Goal: Information Seeking & Learning: Check status

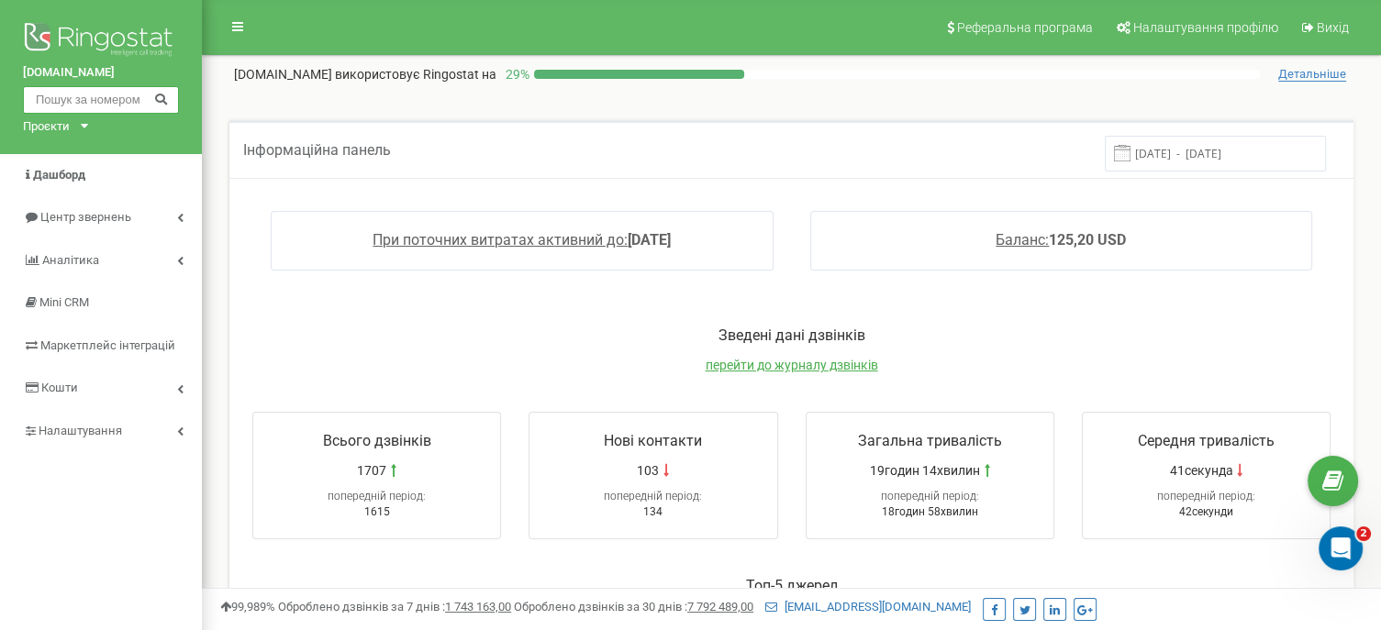
click at [110, 105] on input "text" at bounding box center [101, 100] width 156 height 28
paste input "+380680424883"
type input "+380680424883"
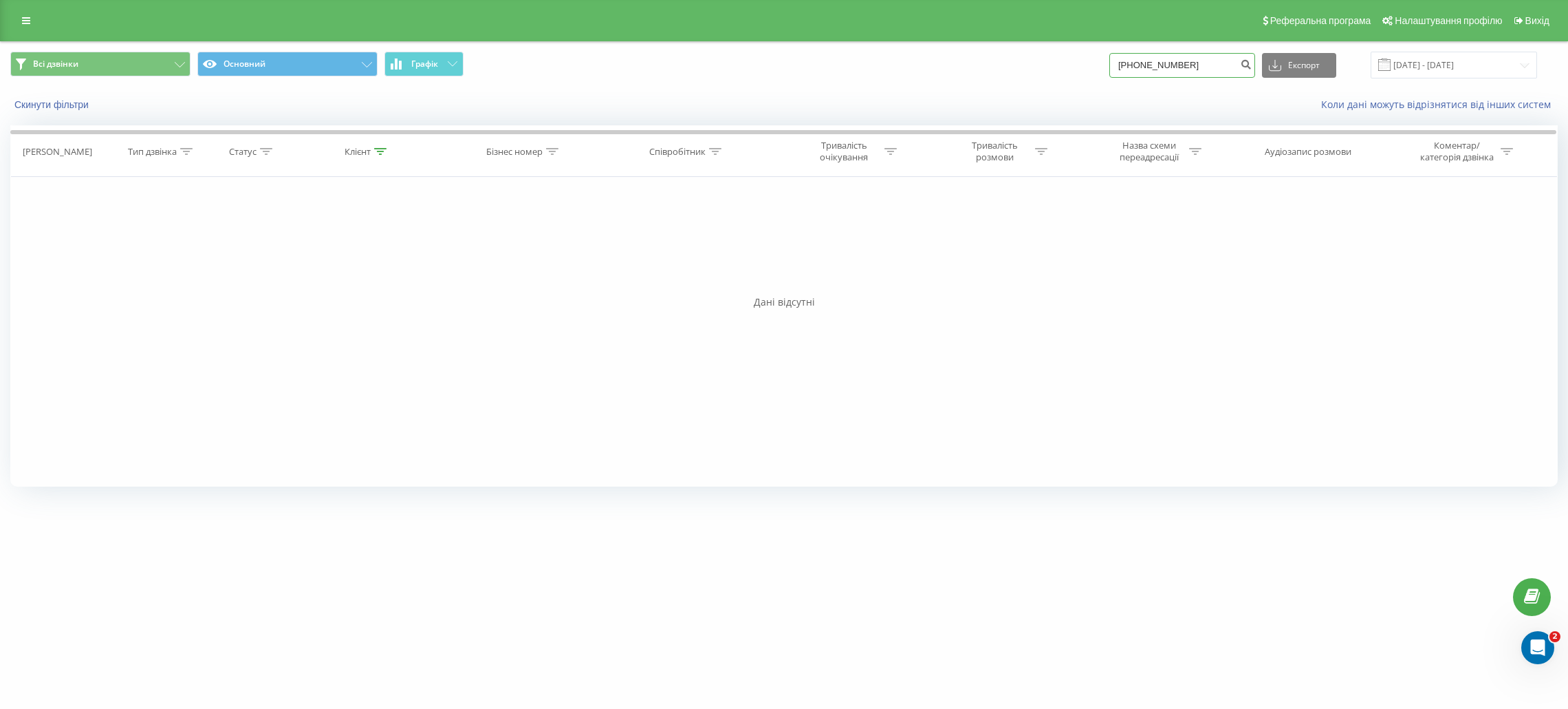
click at [1144, 68] on input "+380680424883" at bounding box center [1183, 65] width 145 height 25
type input "0680424883"
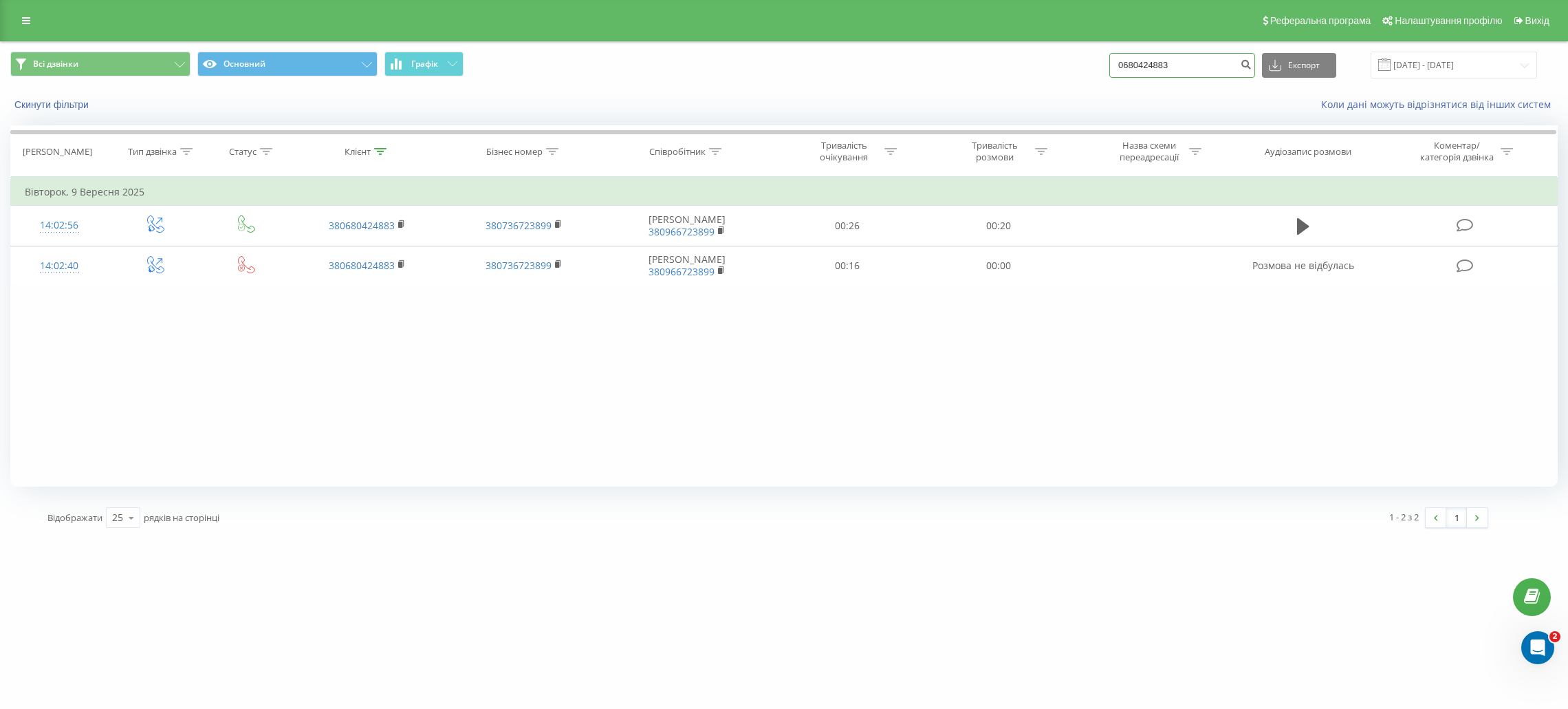
drag, startPoint x: 1198, startPoint y: 68, endPoint x: 1079, endPoint y: 70, distance: 119.0
click at [1079, 70] on div "Всі дзвінки Основний Графік 0680424883 Експорт .csv .xls .xlsx 20.06.2025 - 20.…" at bounding box center [784, 65] width 1548 height 27
paste input "+380680328441"
type input "0680328441"
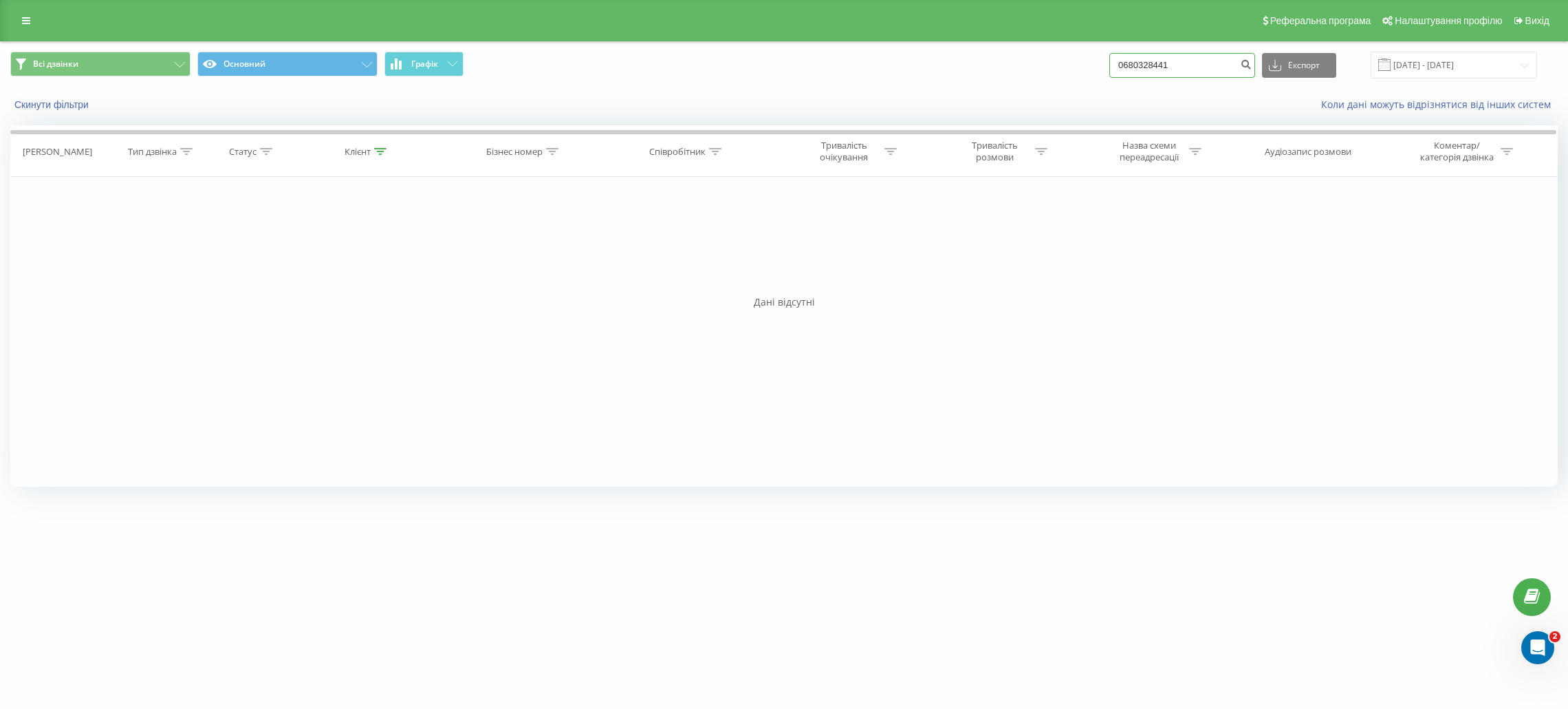
click at [1192, 56] on input "0680328441" at bounding box center [1183, 65] width 145 height 25
drag, startPoint x: 1192, startPoint y: 56, endPoint x: 1107, endPoint y: 62, distance: 85.2
click at [1107, 62] on div "Всі дзвінки Основний Графік 0680328441 Експорт .csv .xls .xlsx 20.06.2025 - 20.…" at bounding box center [784, 65] width 1548 height 27
paste input "+380967084818"
type input "+380967084818"
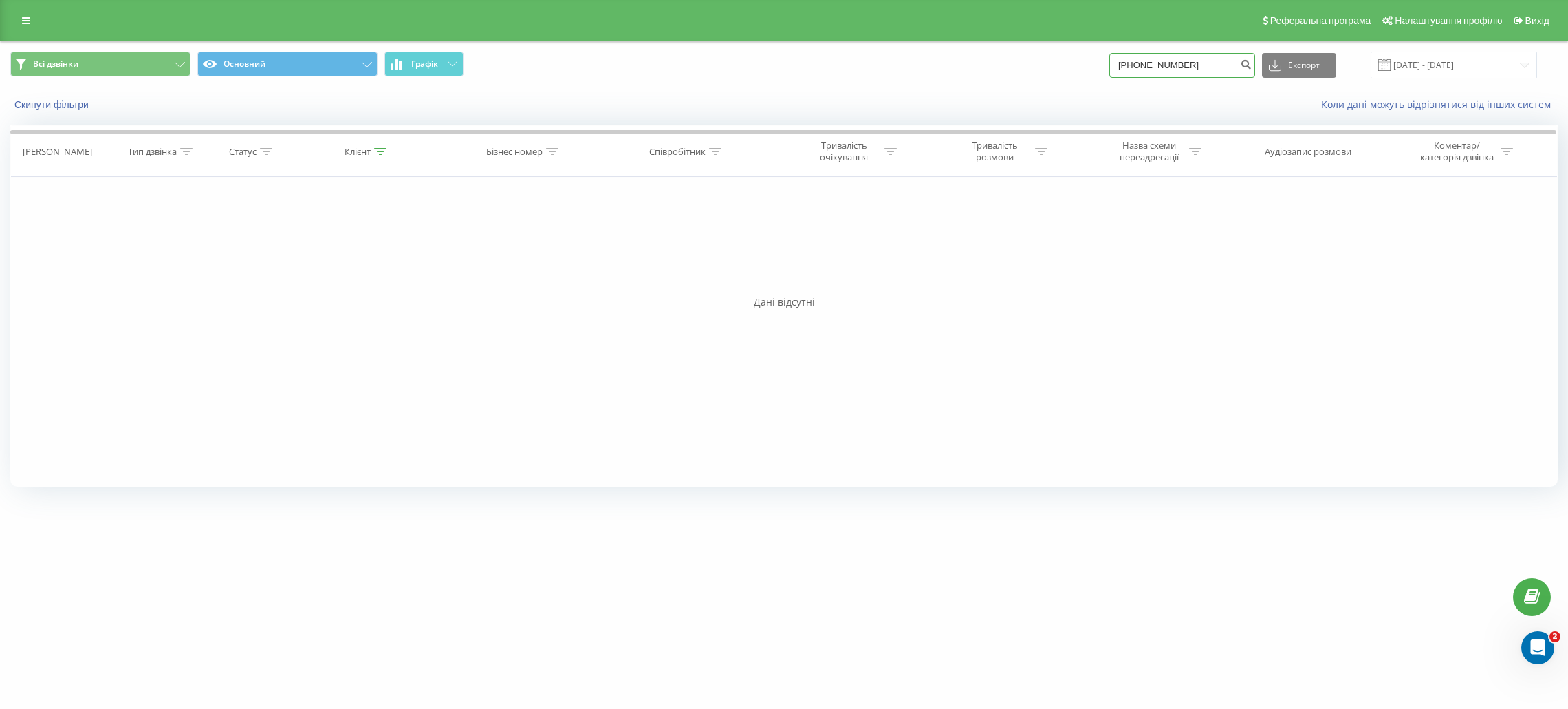
click at [1160, 64] on input "+380967084818" at bounding box center [1183, 65] width 145 height 25
type input "0967084818"
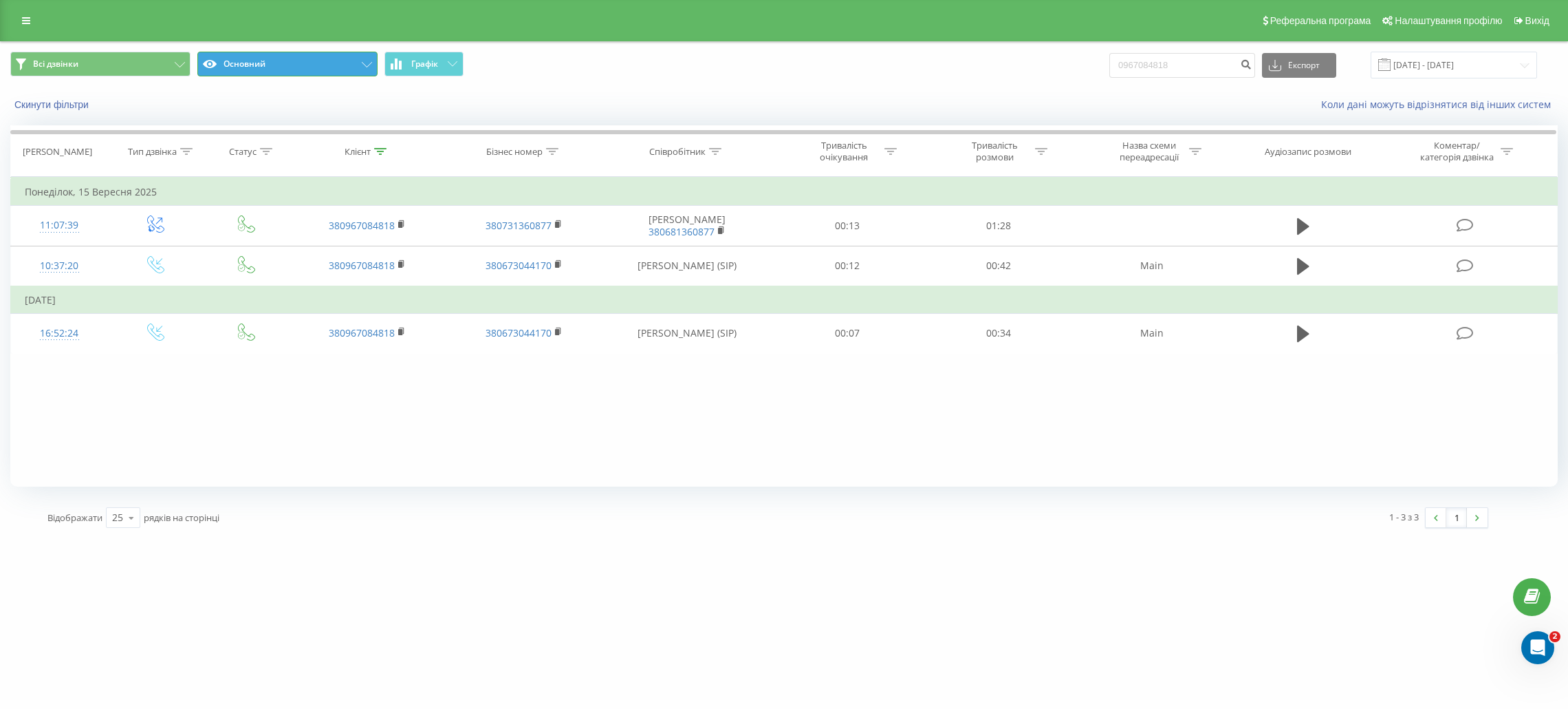
click at [342, 68] on button "Основний" at bounding box center [287, 64] width 180 height 25
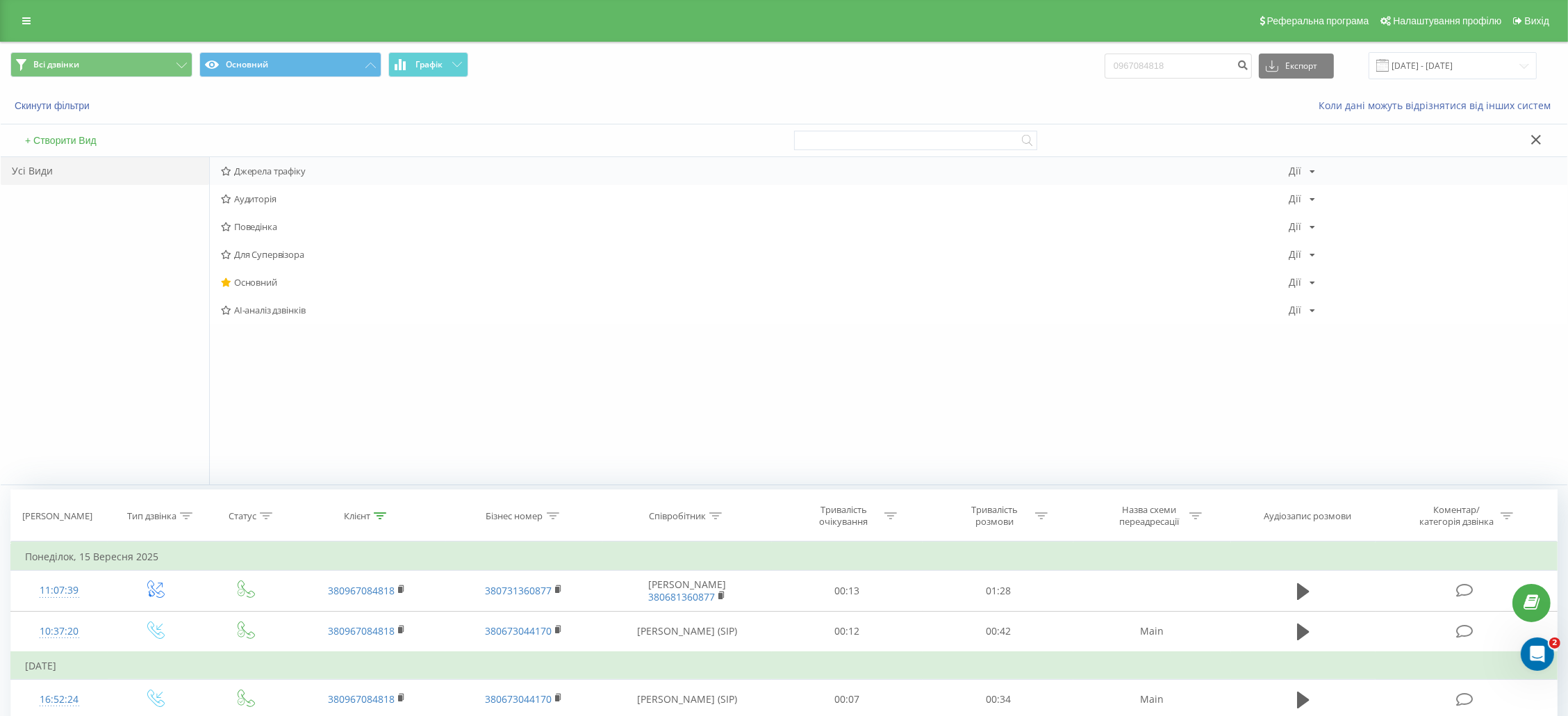
click at [302, 166] on span "Джерела трафіку" at bounding box center [755, 170] width 1069 height 10
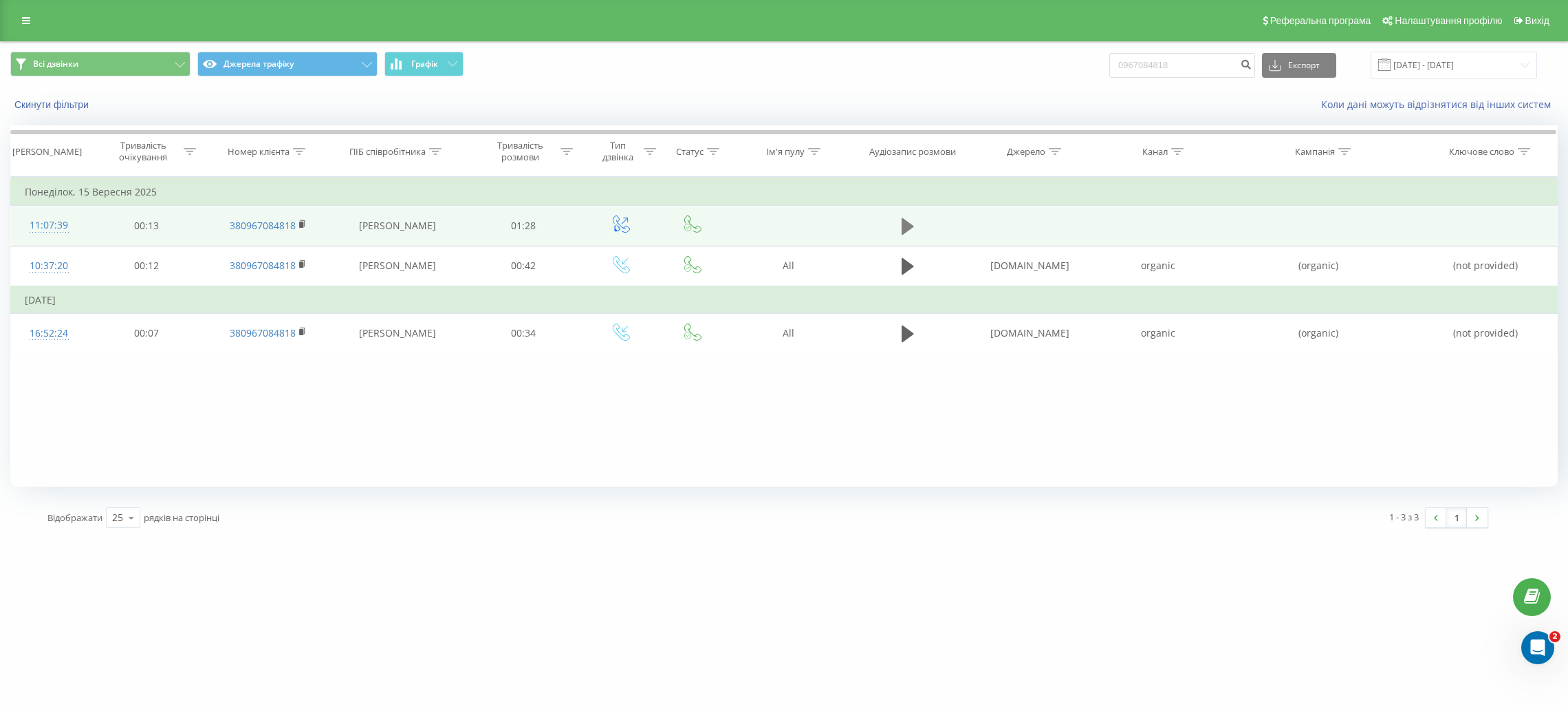
click at [907, 226] on icon at bounding box center [908, 227] width 13 height 17
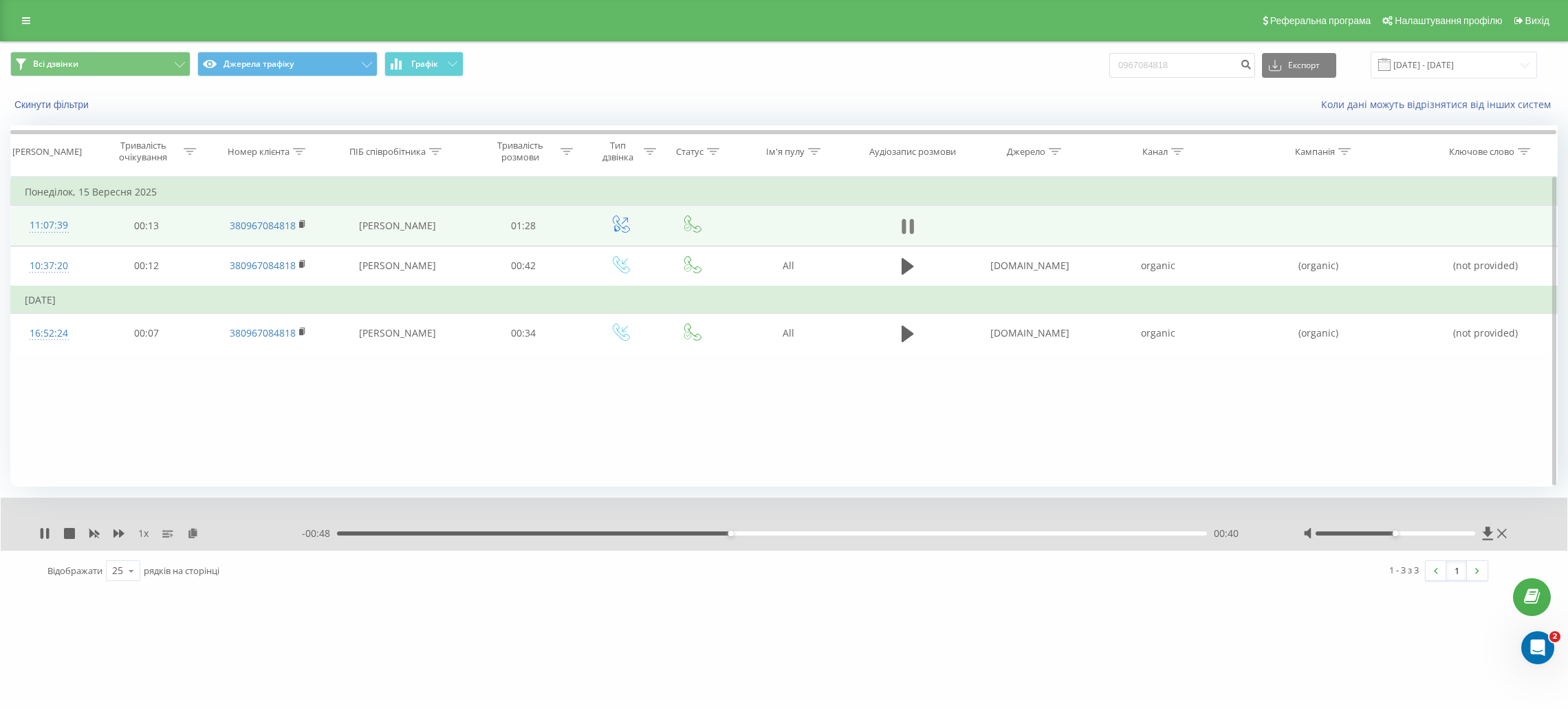
click at [910, 230] on icon at bounding box center [908, 227] width 13 height 20
click at [1153, 62] on input "0967084818" at bounding box center [1183, 65] width 145 height 25
paste input "6872590"
type input "0966872590"
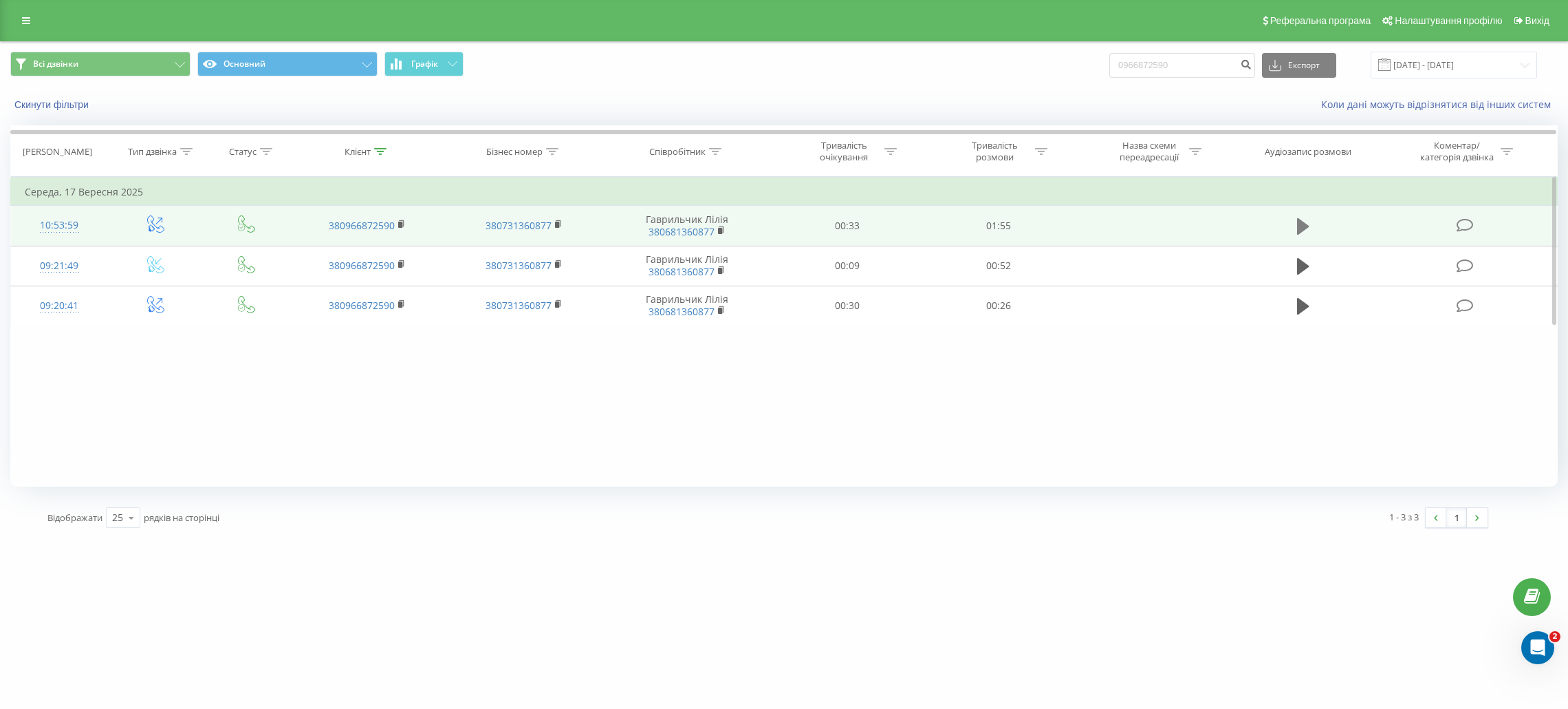
click at [1311, 221] on button at bounding box center [1304, 227] width 21 height 21
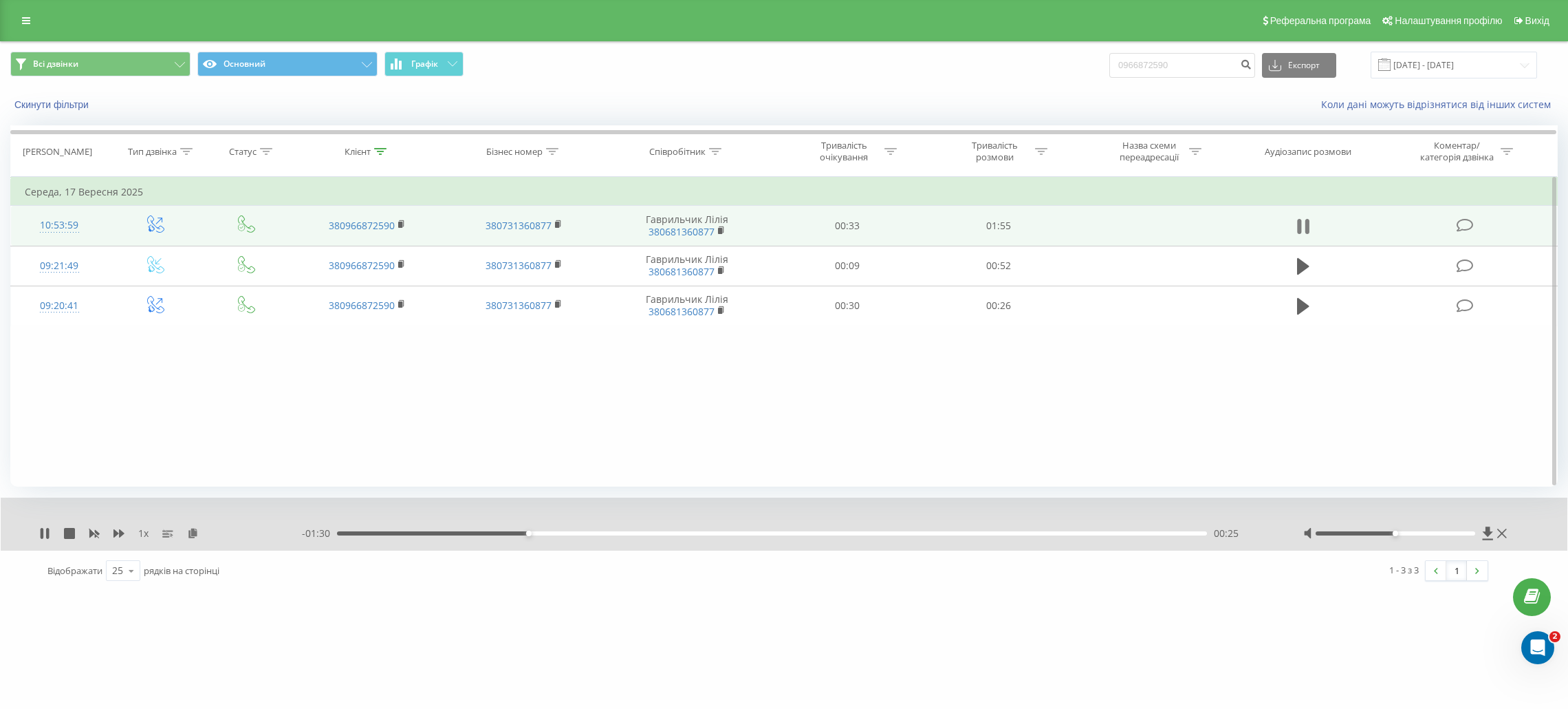
click at [1307, 225] on icon at bounding box center [1308, 227] width 4 height 15
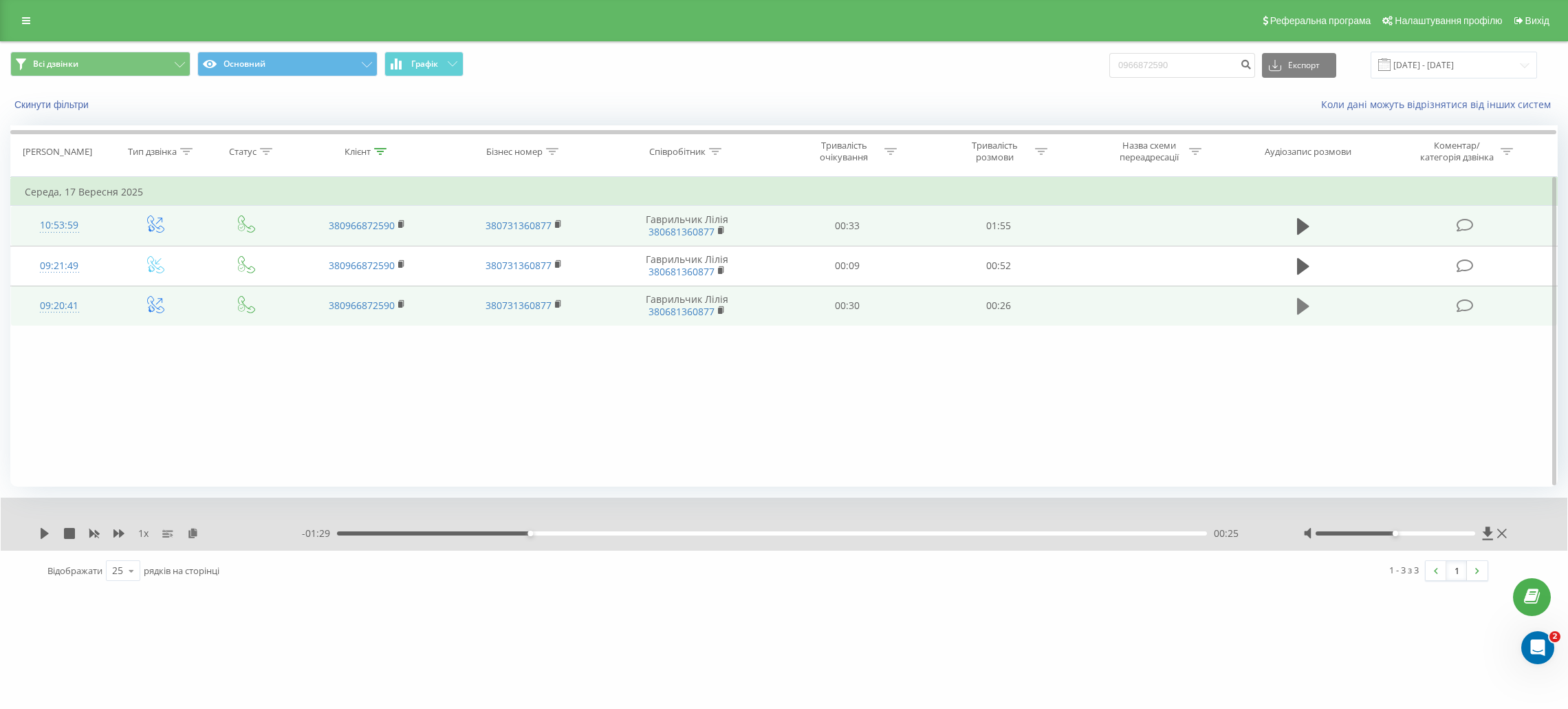
click at [1294, 316] on button at bounding box center [1304, 306] width 21 height 21
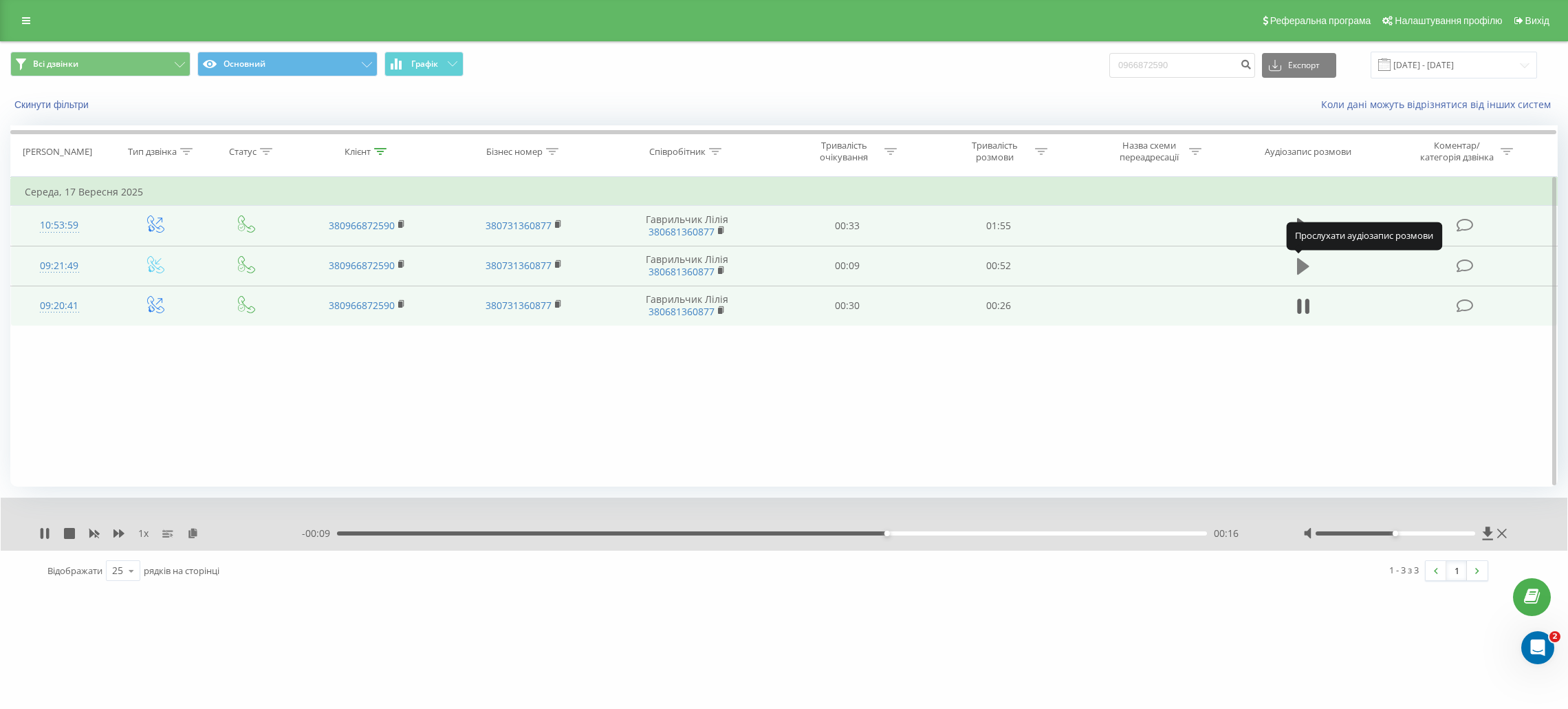
click at [1298, 263] on icon at bounding box center [1303, 266] width 13 height 17
click at [894, 535] on div "00:34" at bounding box center [772, 533] width 870 height 5
click at [1016, 532] on div "00:41" at bounding box center [772, 533] width 870 height 5
click at [1108, 534] on div "00:47" at bounding box center [772, 533] width 870 height 5
click at [1174, 69] on input "0966872590" at bounding box center [1183, 65] width 145 height 25
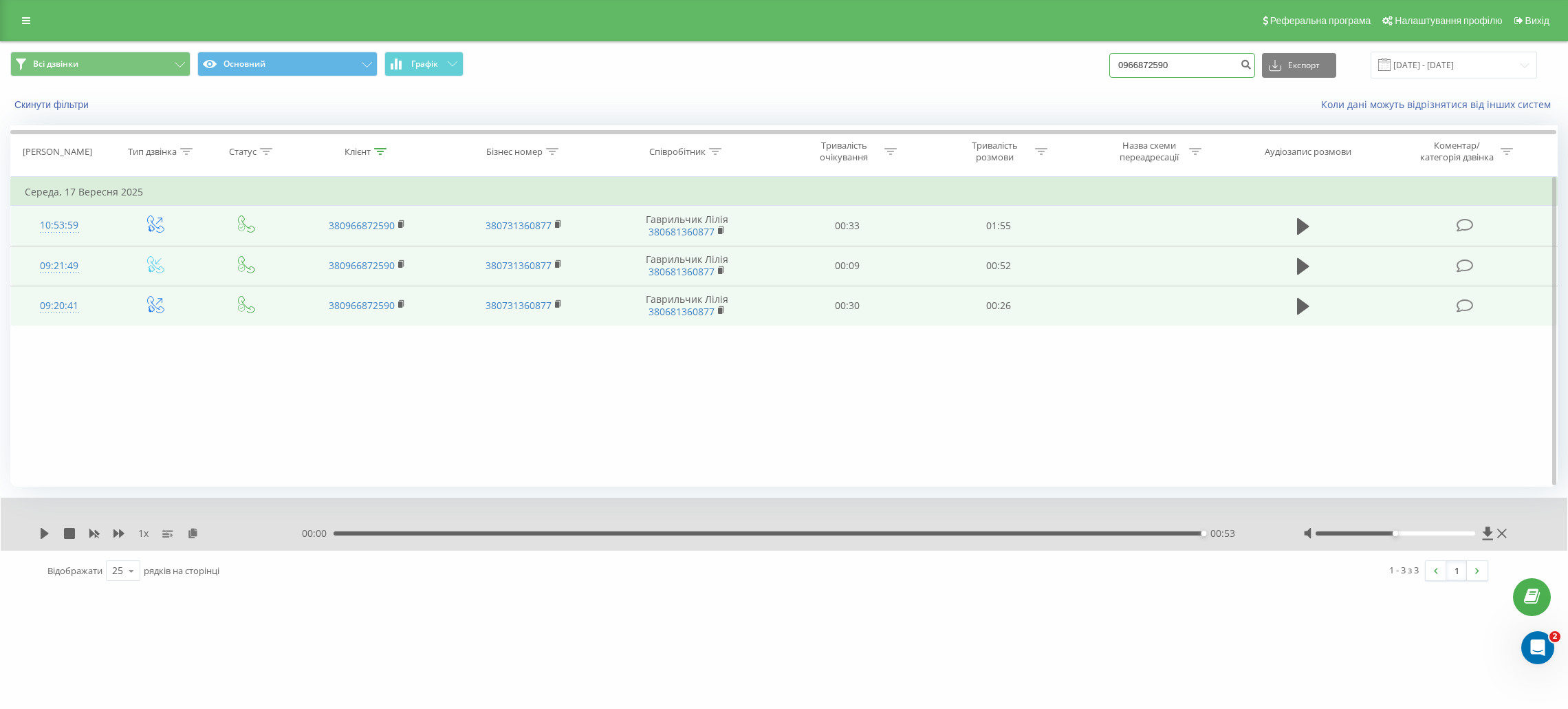
click at [1174, 69] on input "0966872590" at bounding box center [1183, 65] width 145 height 25
paste input "9241957"
type input "0969241957"
click at [1254, 71] on button "submit" at bounding box center [1246, 65] width 19 height 25
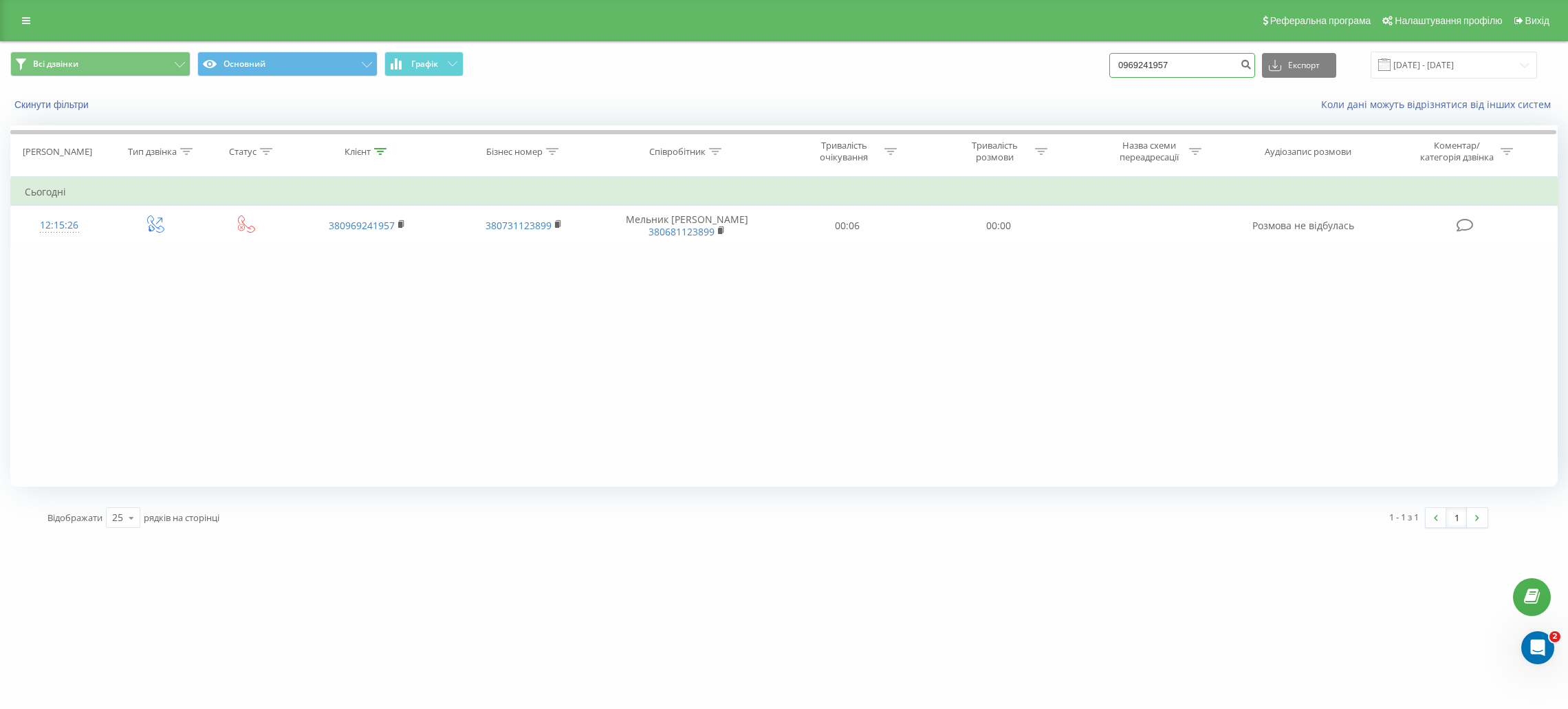
click at [1174, 71] on input "0969241957" at bounding box center [1183, 65] width 145 height 25
paste input "2662182"
type input "0962662182"
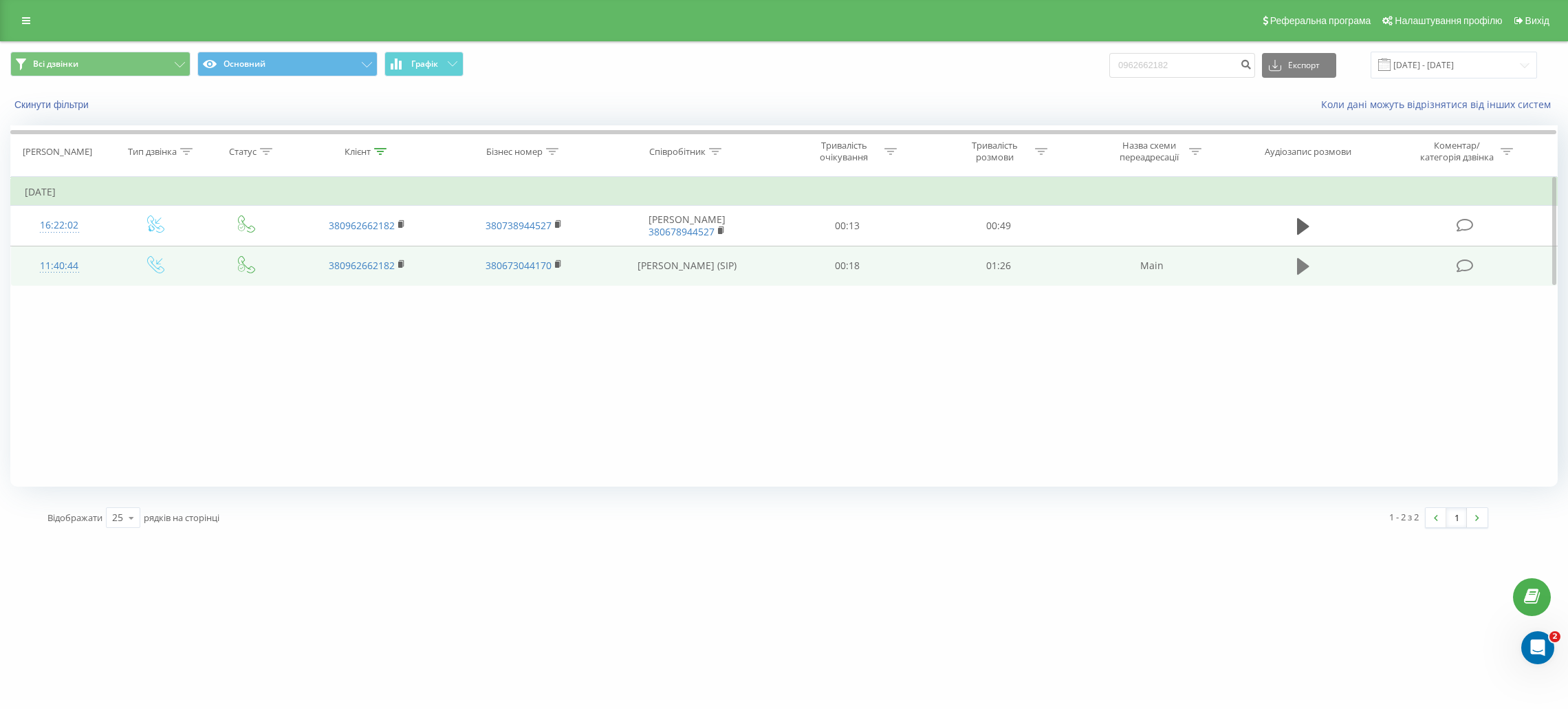
click at [1294, 268] on button at bounding box center [1304, 266] width 21 height 21
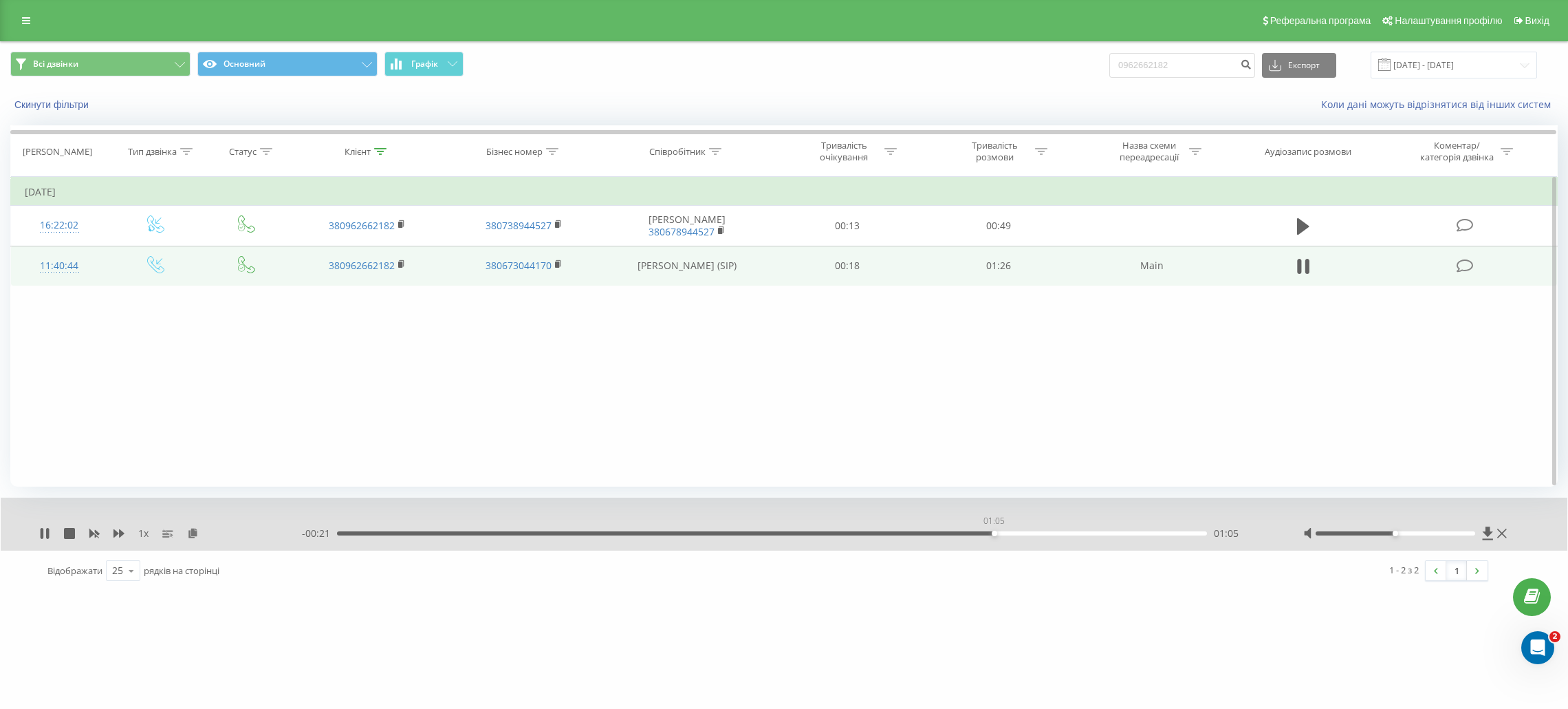
click at [994, 532] on div "01:05" at bounding box center [772, 533] width 870 height 5
click at [1294, 267] on button at bounding box center [1304, 266] width 21 height 21
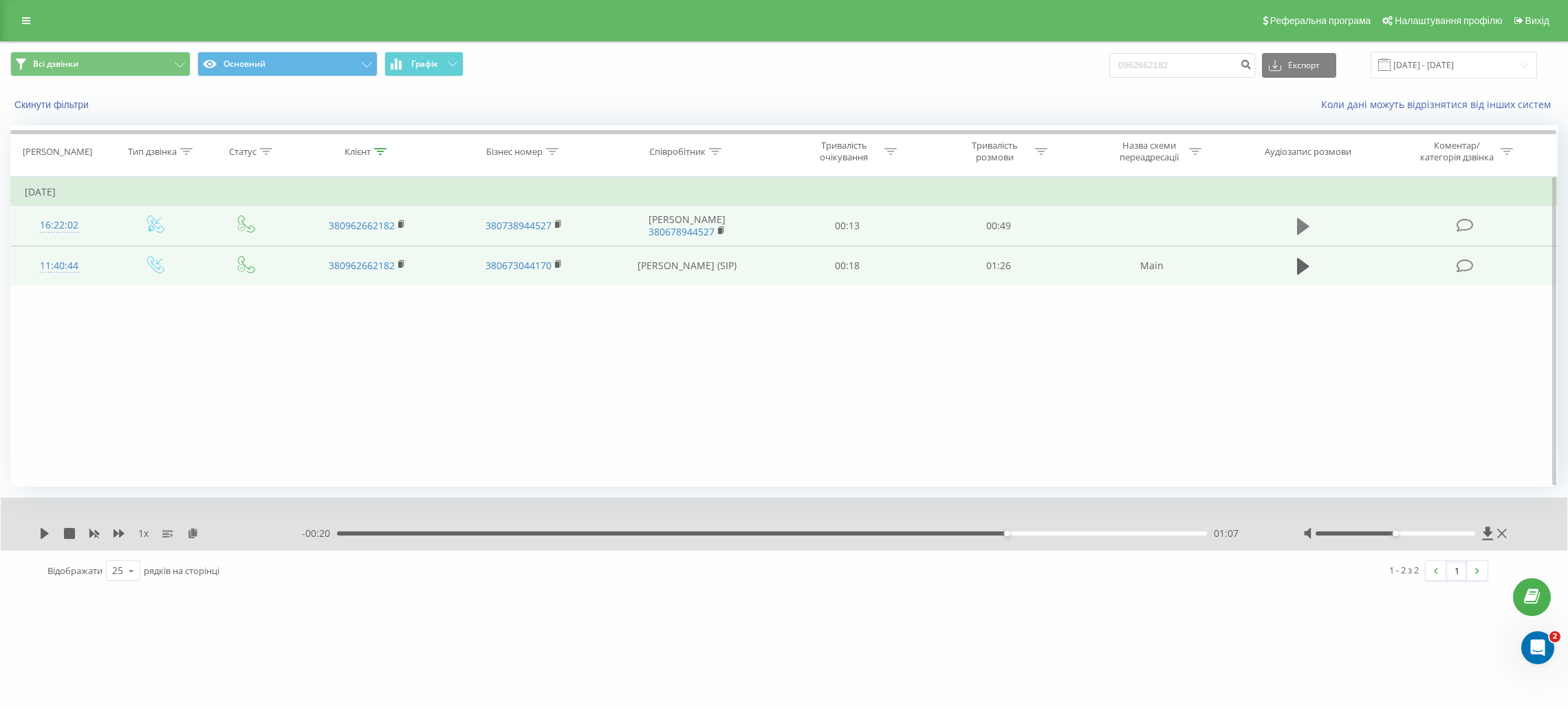
click at [1294, 222] on button at bounding box center [1304, 227] width 21 height 21
click at [1300, 222] on icon at bounding box center [1300, 227] width 4 height 15
click at [1184, 61] on input "0962662182" at bounding box center [1183, 65] width 145 height 25
paste input "8805990"
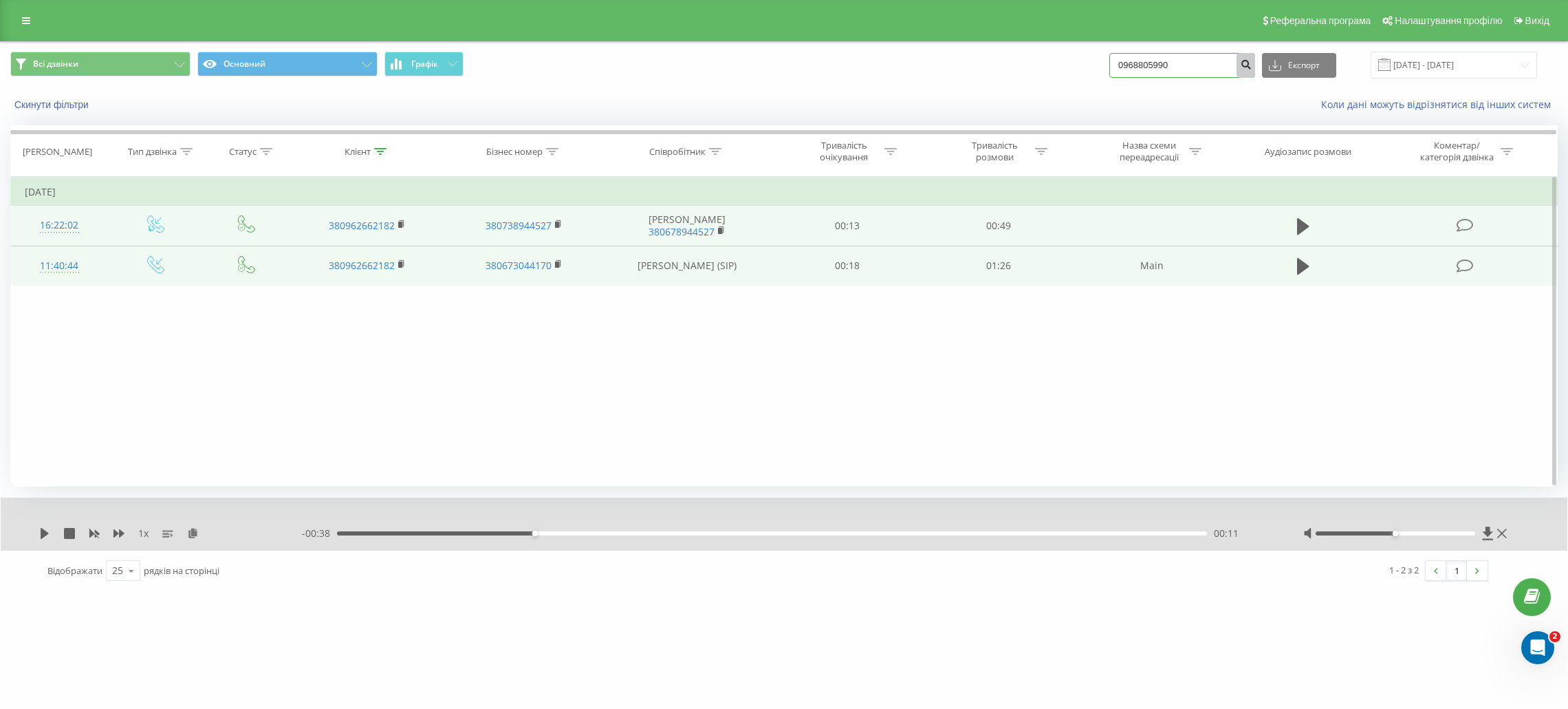
type input "0968805990"
click at [1252, 66] on icon "submit" at bounding box center [1246, 62] width 12 height 8
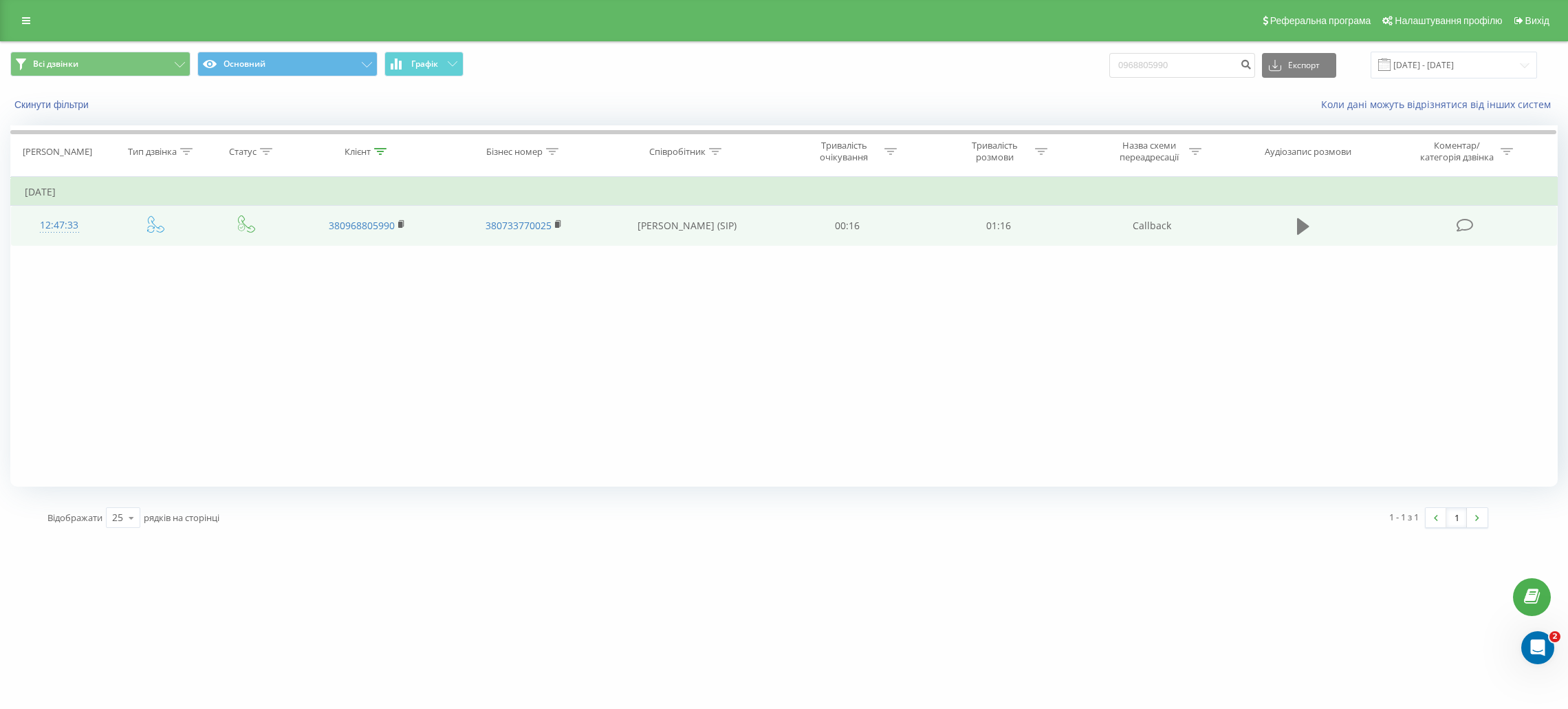
click at [1301, 230] on icon at bounding box center [1303, 227] width 13 height 17
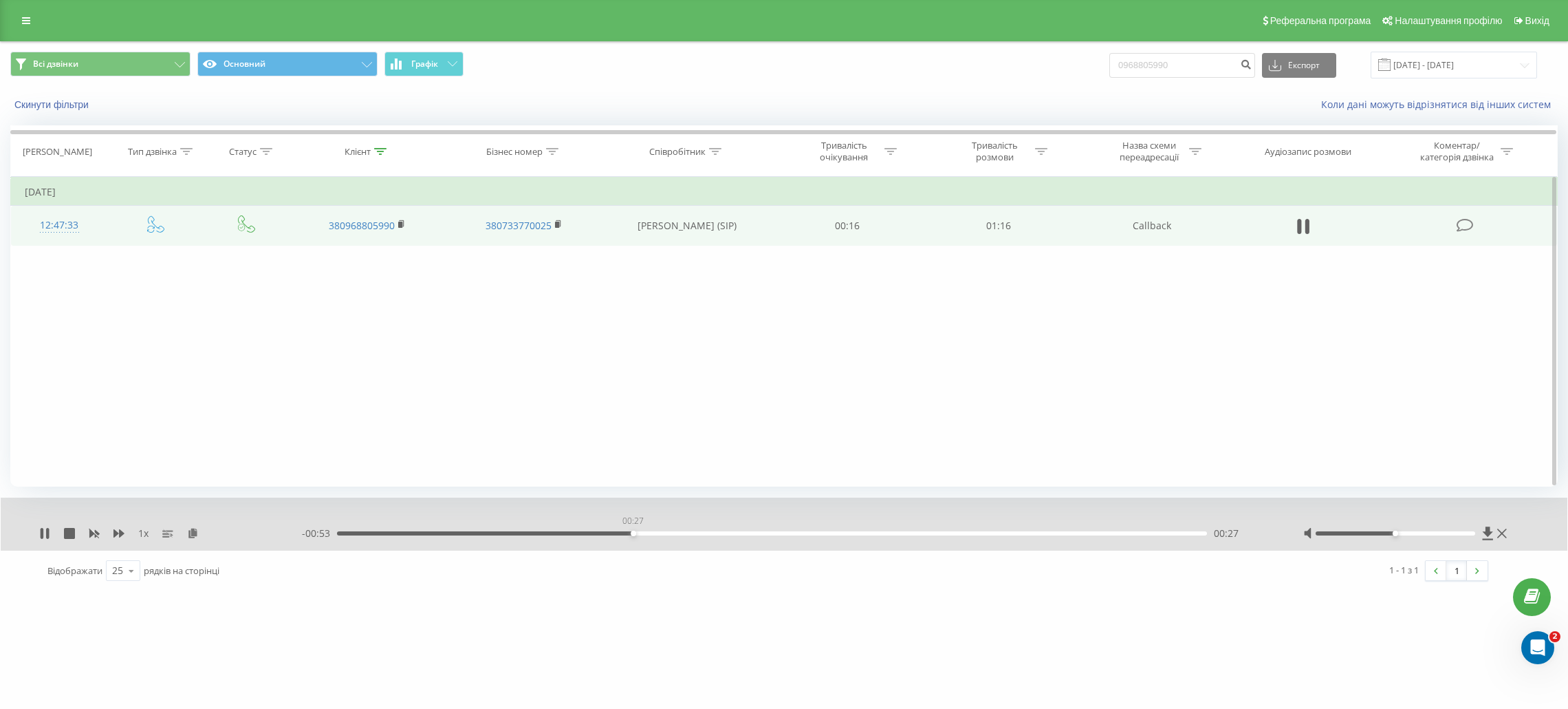
click at [633, 533] on div "00:27" at bounding box center [772, 533] width 870 height 5
click at [787, 535] on div "00:42" at bounding box center [772, 533] width 870 height 5
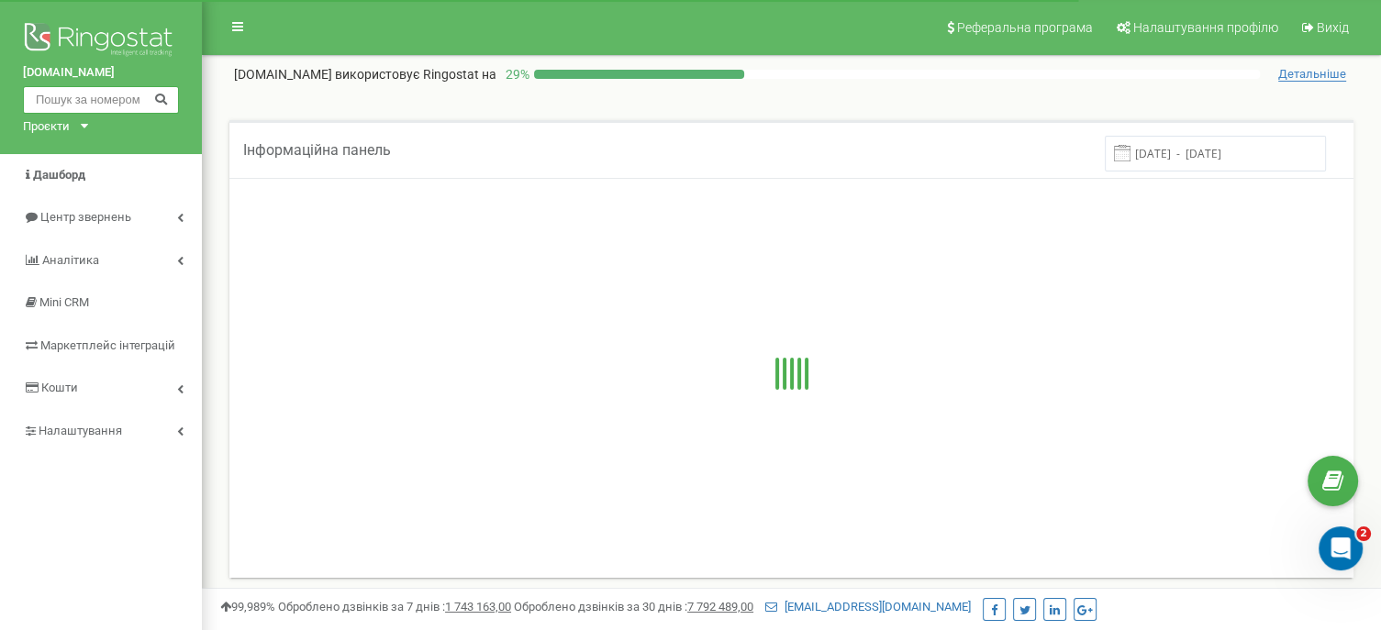
click at [94, 98] on input "text" at bounding box center [101, 100] width 156 height 28
paste input "0976722303"
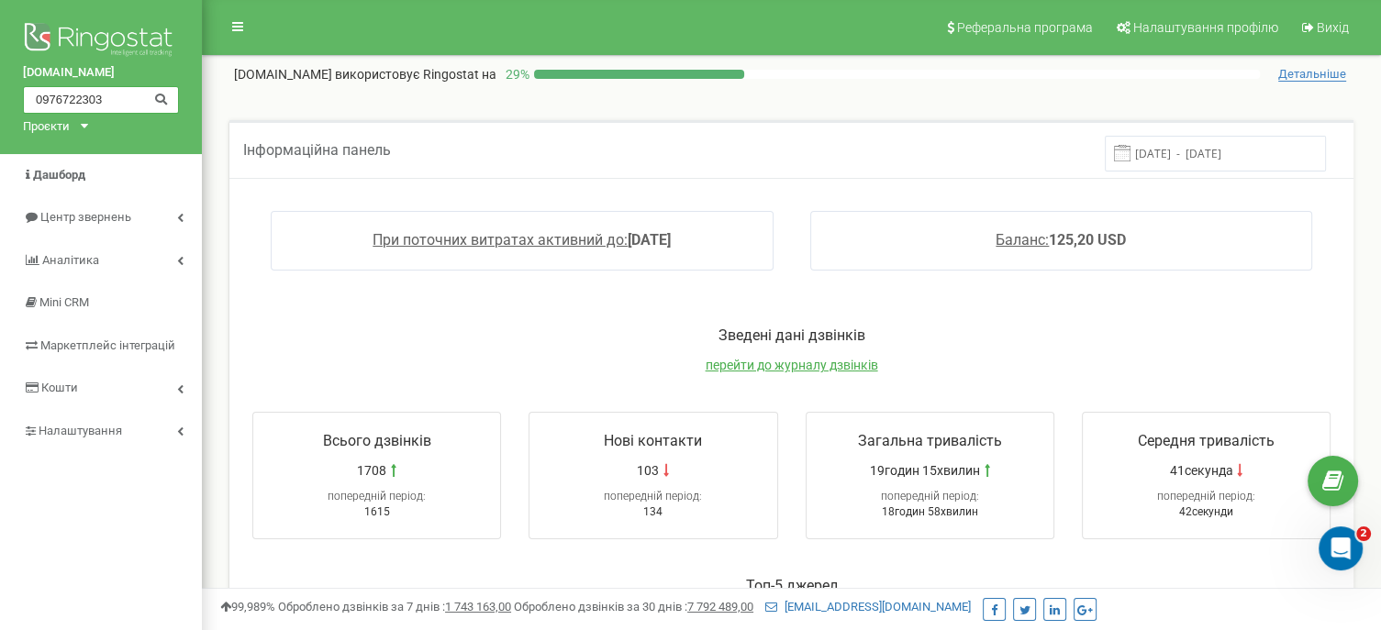
type input "0976722303"
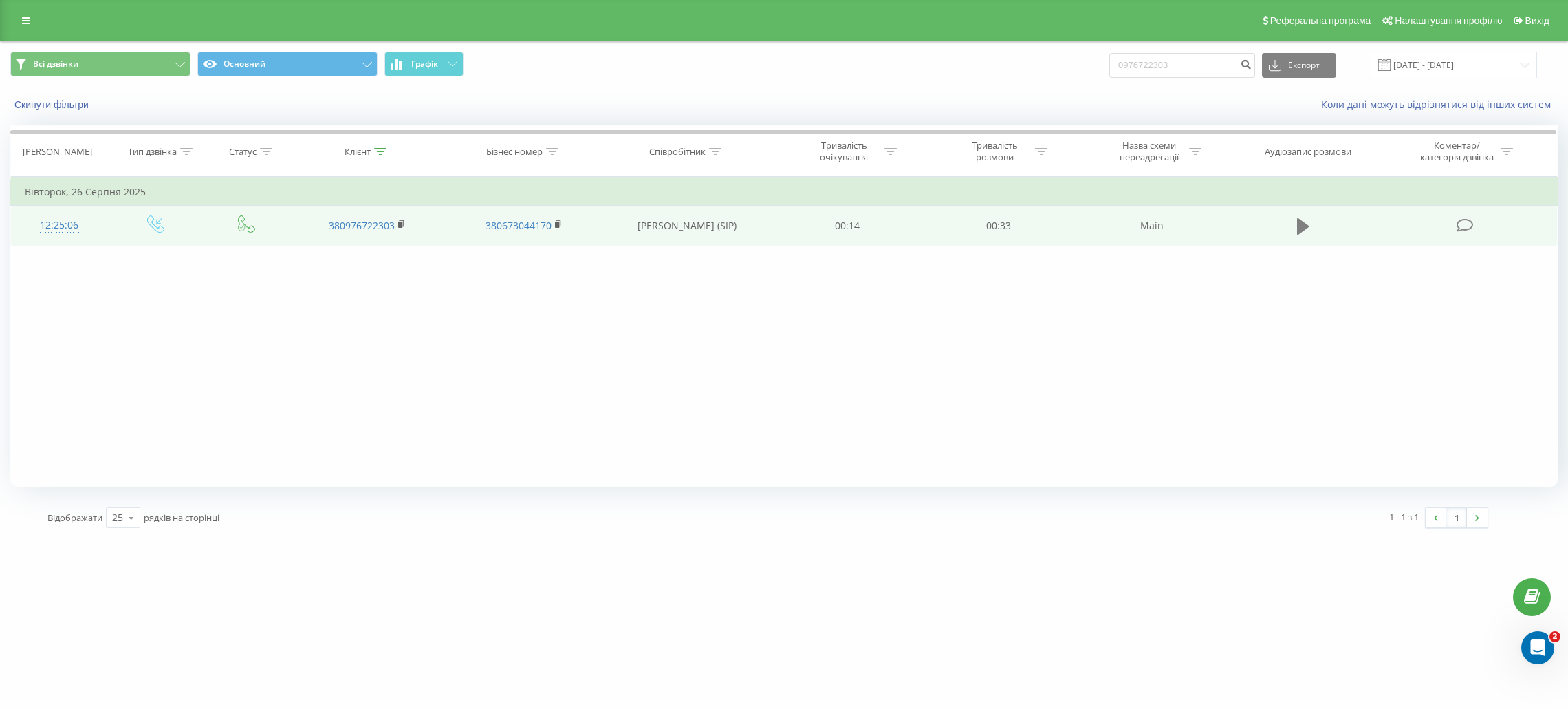
click at [1302, 227] on icon at bounding box center [1303, 227] width 13 height 17
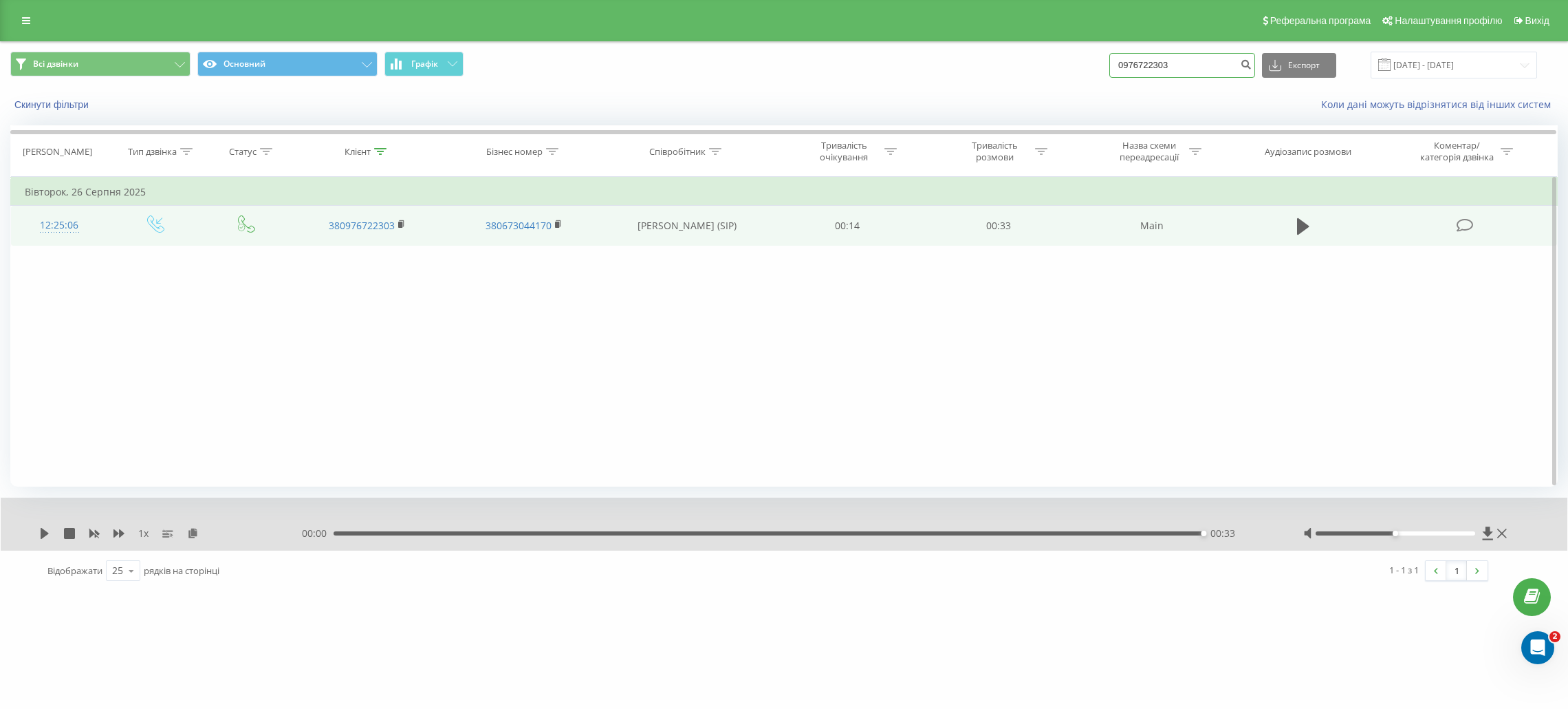
click at [1154, 70] on input "0976722303" at bounding box center [1183, 65] width 145 height 25
paste input "82460186"
type input "0982460186"
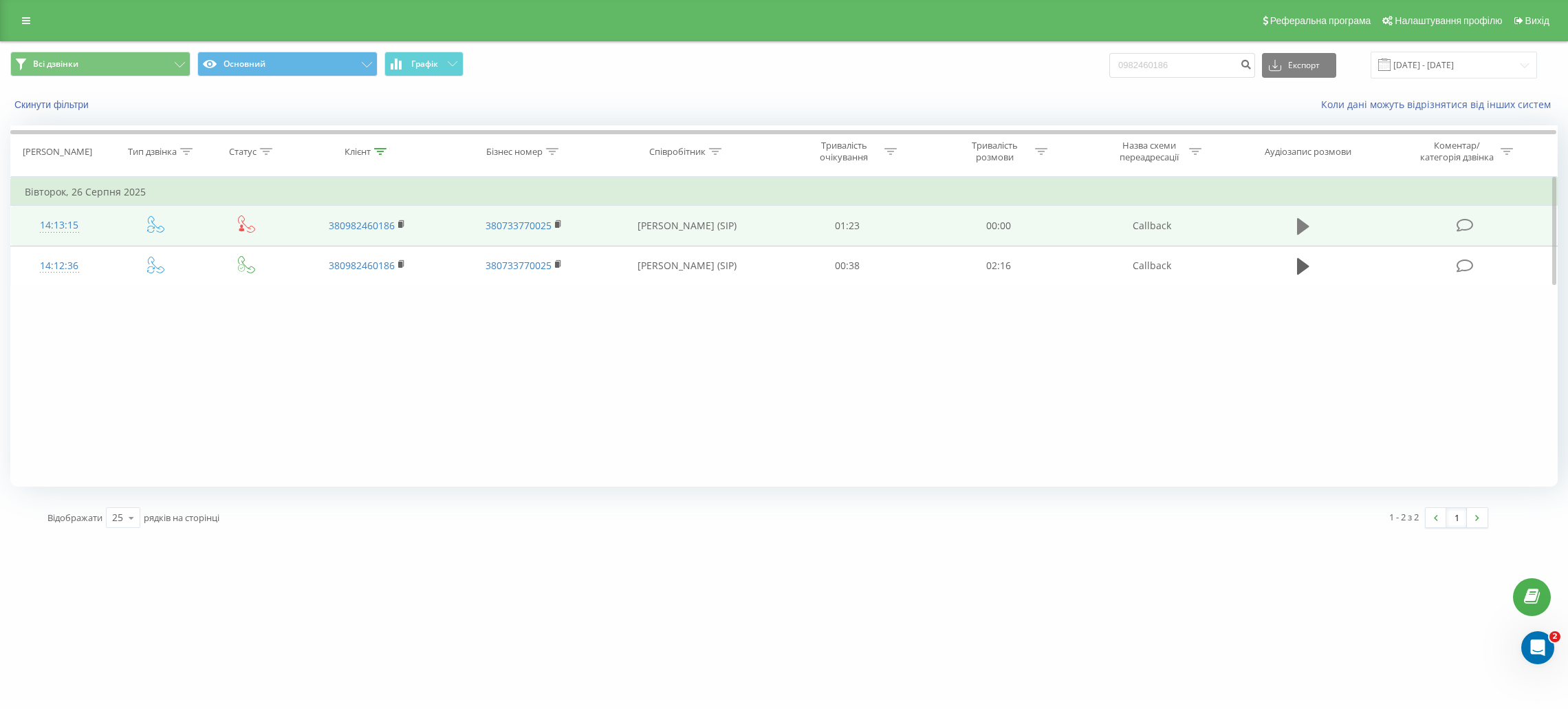
click at [1307, 227] on icon at bounding box center [1303, 227] width 13 height 17
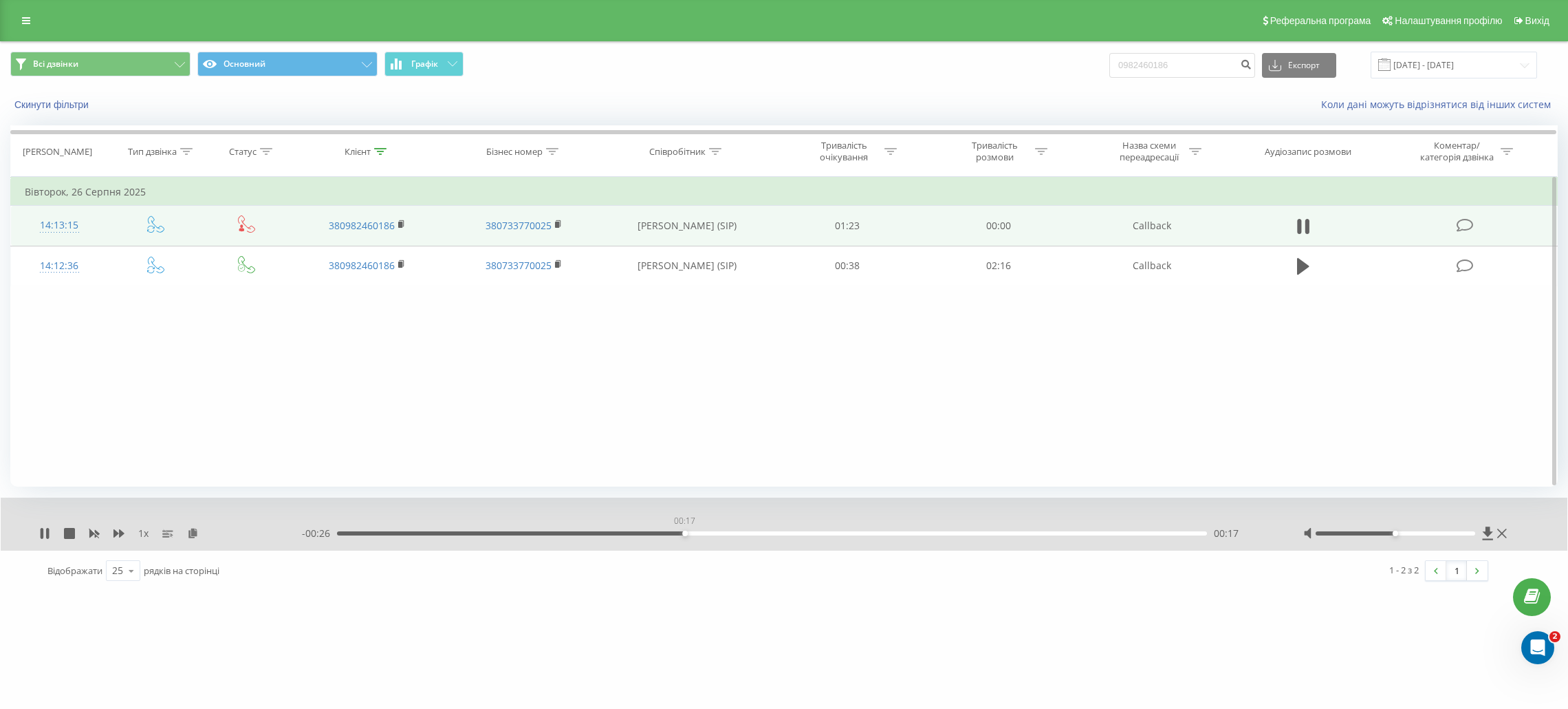
click at [685, 536] on div "00:17" at bounding box center [772, 533] width 870 height 5
click at [853, 535] on div "00:26" at bounding box center [772, 533] width 870 height 5
click at [1014, 533] on div "00:34" at bounding box center [772, 533] width 870 height 5
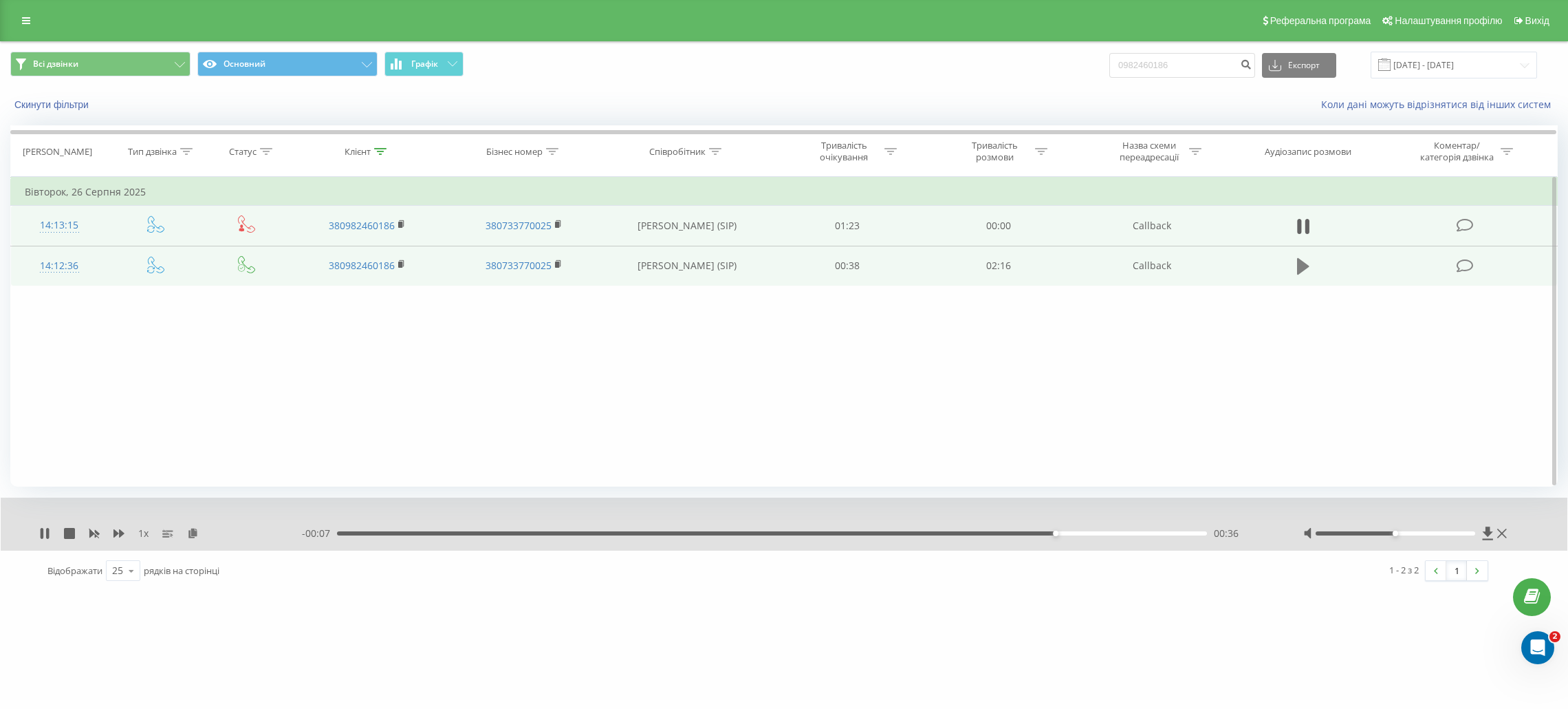
click at [1306, 263] on icon at bounding box center [1303, 266] width 13 height 17
click at [496, 535] on div "00:29" at bounding box center [772, 533] width 870 height 5
click at [881, 533] on div "01:39" at bounding box center [772, 533] width 870 height 5
click at [1003, 535] on div "02:01" at bounding box center [772, 533] width 870 height 5
click at [1071, 532] on div "02:13" at bounding box center [772, 533] width 870 height 5
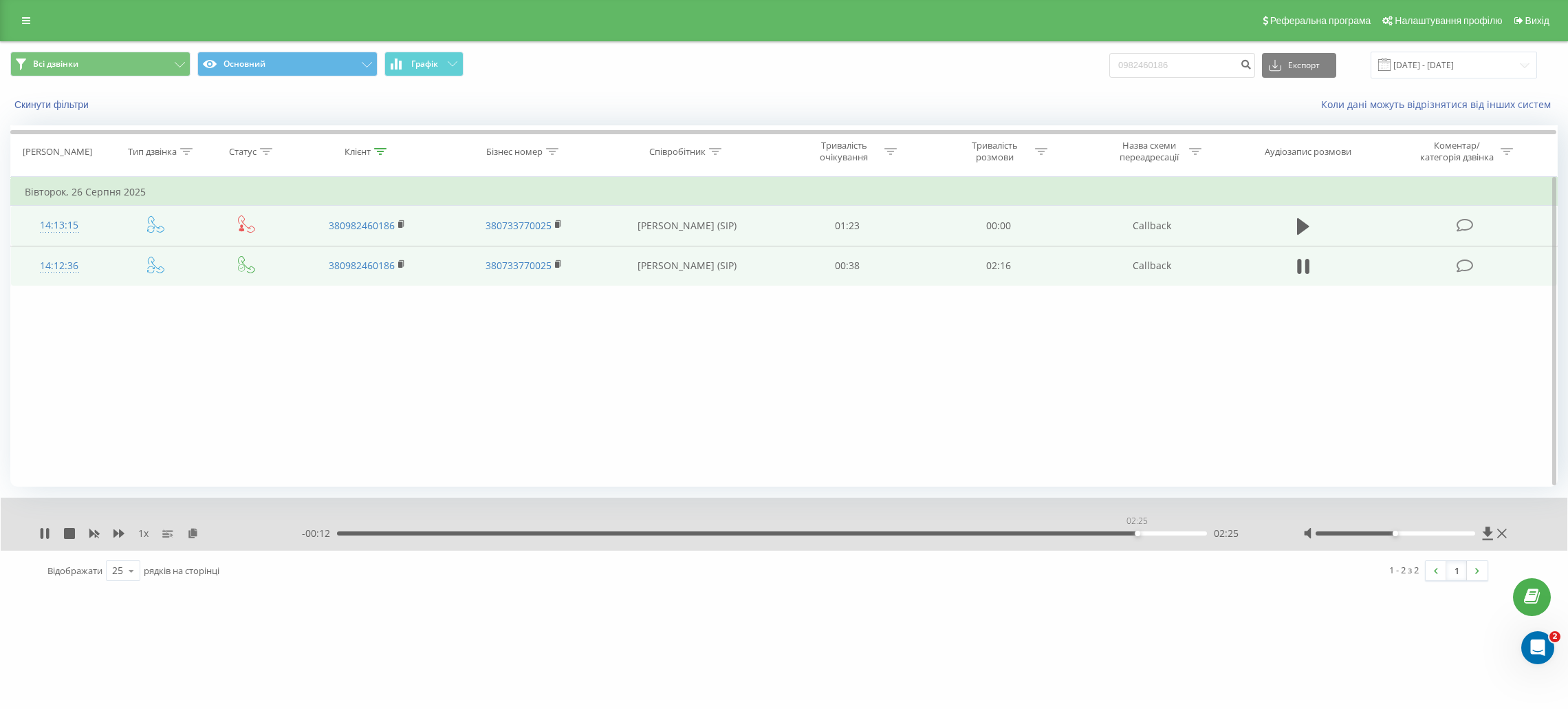
click at [1137, 535] on div "02:25" at bounding box center [772, 533] width 870 height 5
click at [1297, 264] on icon at bounding box center [1303, 266] width 13 height 20
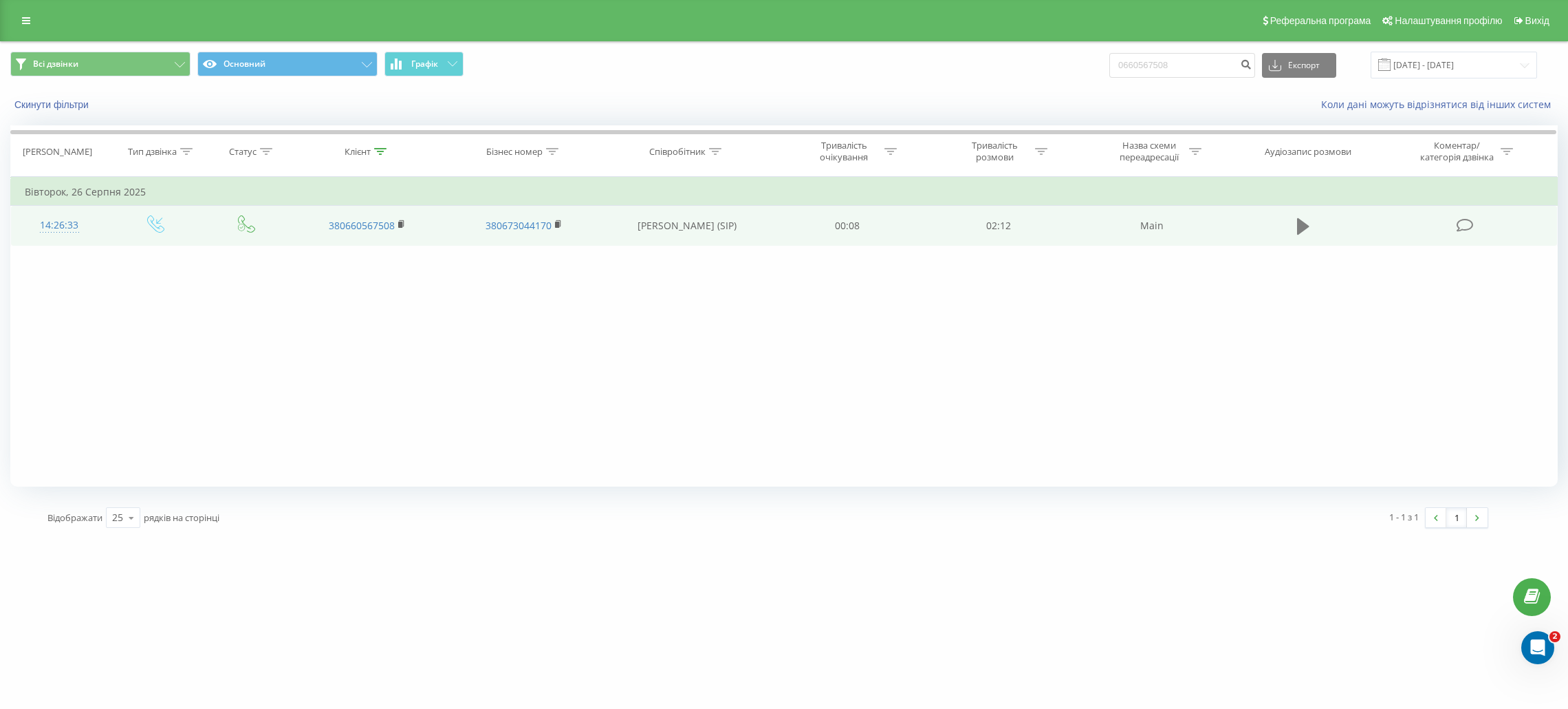
click at [1308, 225] on icon at bounding box center [1303, 227] width 13 height 17
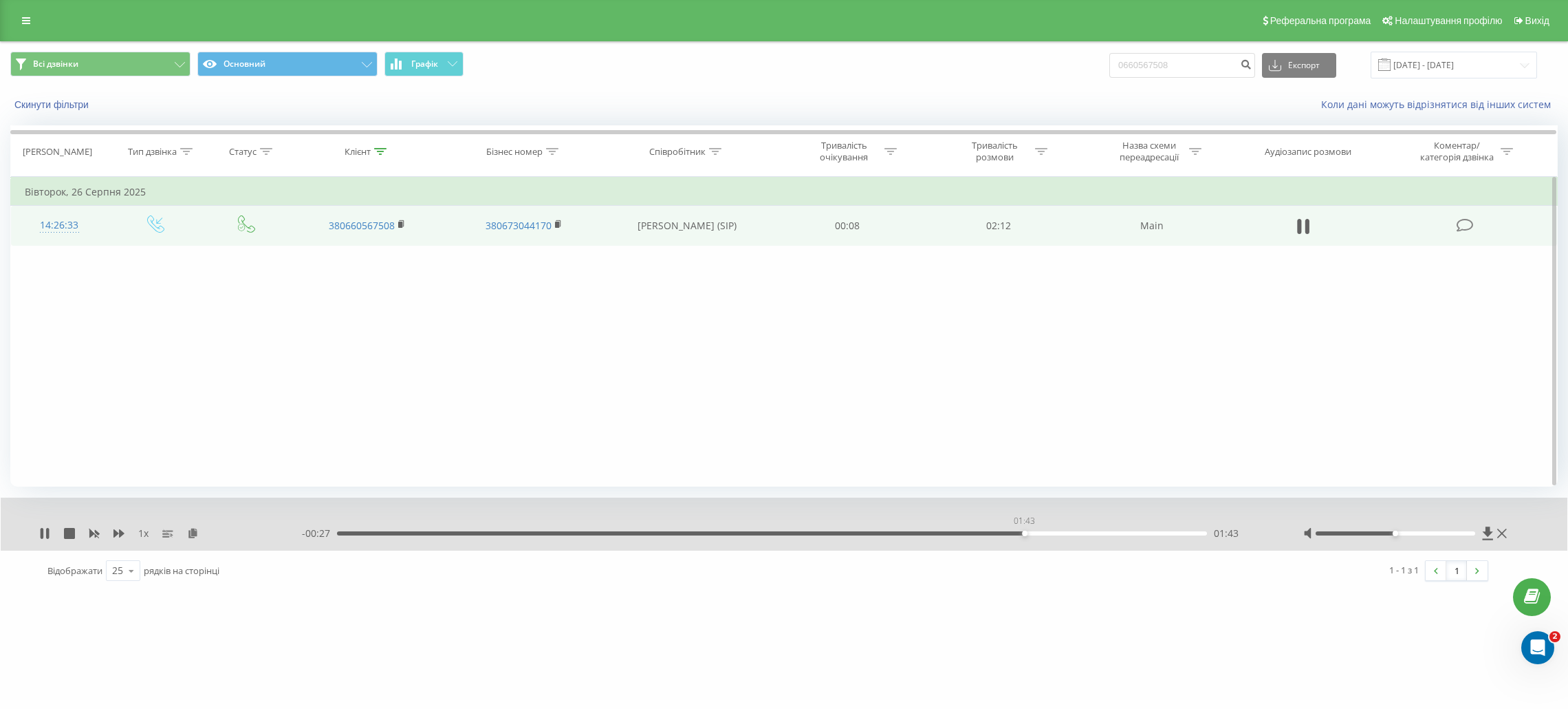
click at [1024, 533] on div "01:43" at bounding box center [772, 533] width 870 height 5
click at [1191, 61] on input "0660567508" at bounding box center [1183, 65] width 145 height 25
paste input "982342202"
type input "0982342202"
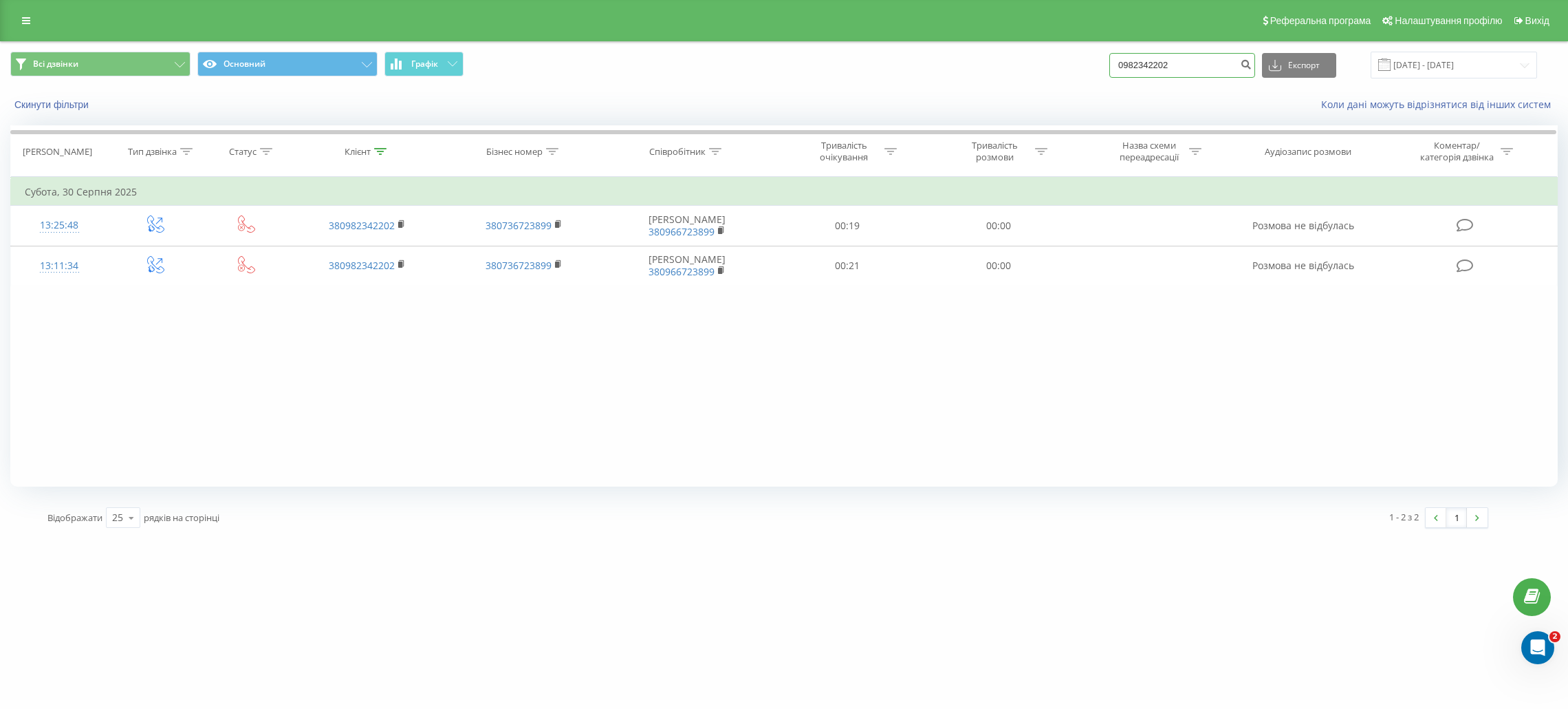
click at [1150, 60] on input "0982342202" at bounding box center [1183, 65] width 145 height 25
paste input "677672189"
type input "0677672189"
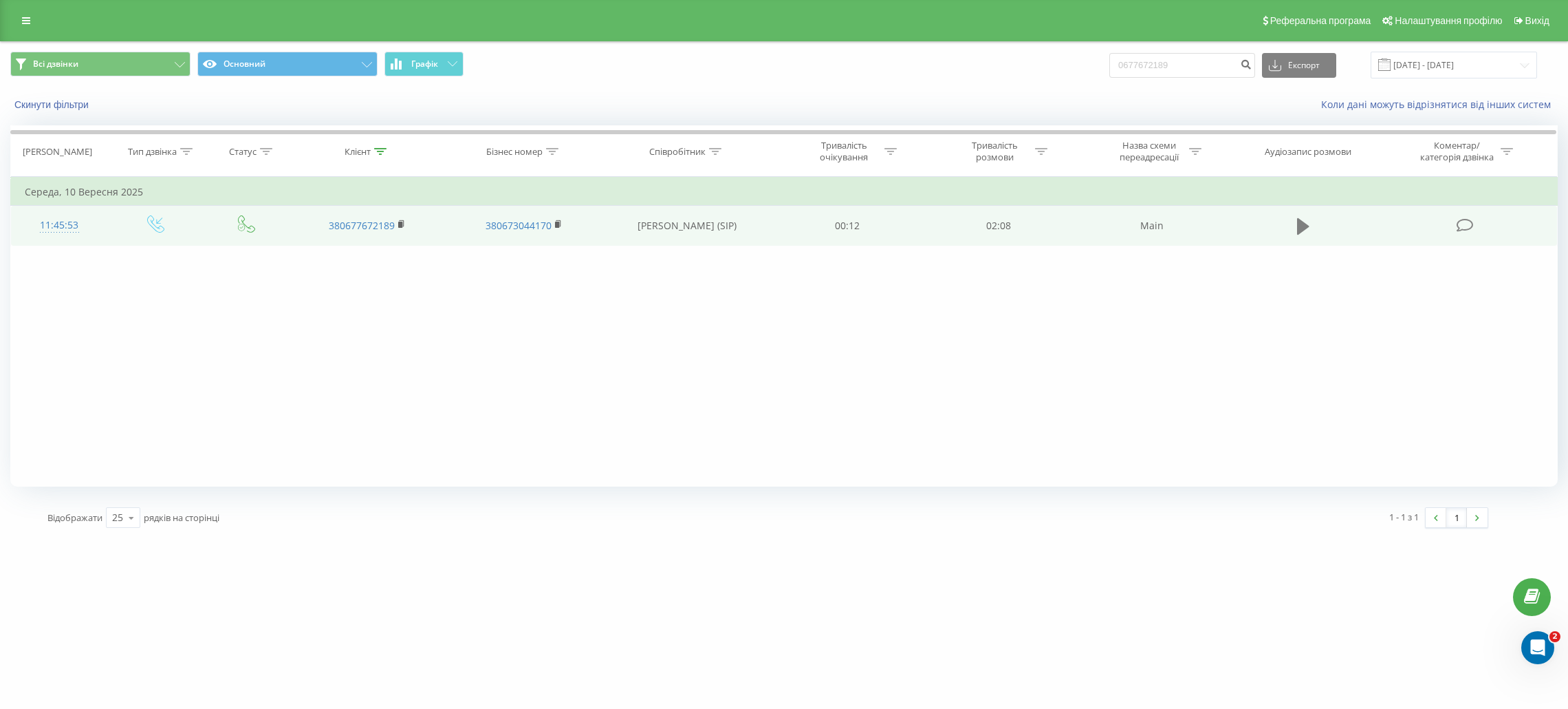
click at [1295, 224] on button at bounding box center [1304, 227] width 21 height 21
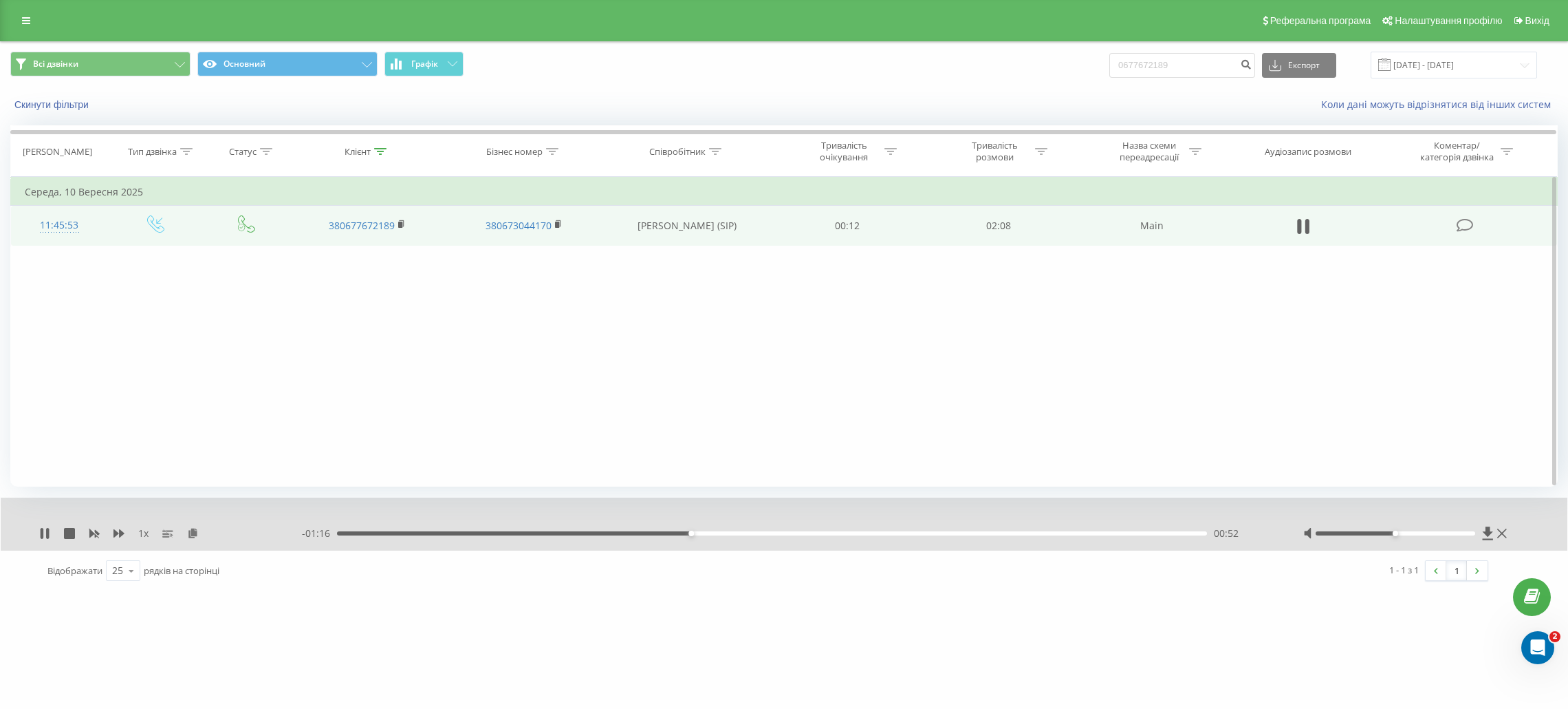
click at [885, 534] on div "00:52" at bounding box center [772, 533] width 870 height 5
click at [1027, 535] on div "01:41" at bounding box center [772, 533] width 870 height 5
click at [1130, 536] on div "01:57" at bounding box center [772, 533] width 870 height 5
click at [1163, 57] on input "0677672189" at bounding box center [1183, 65] width 145 height 25
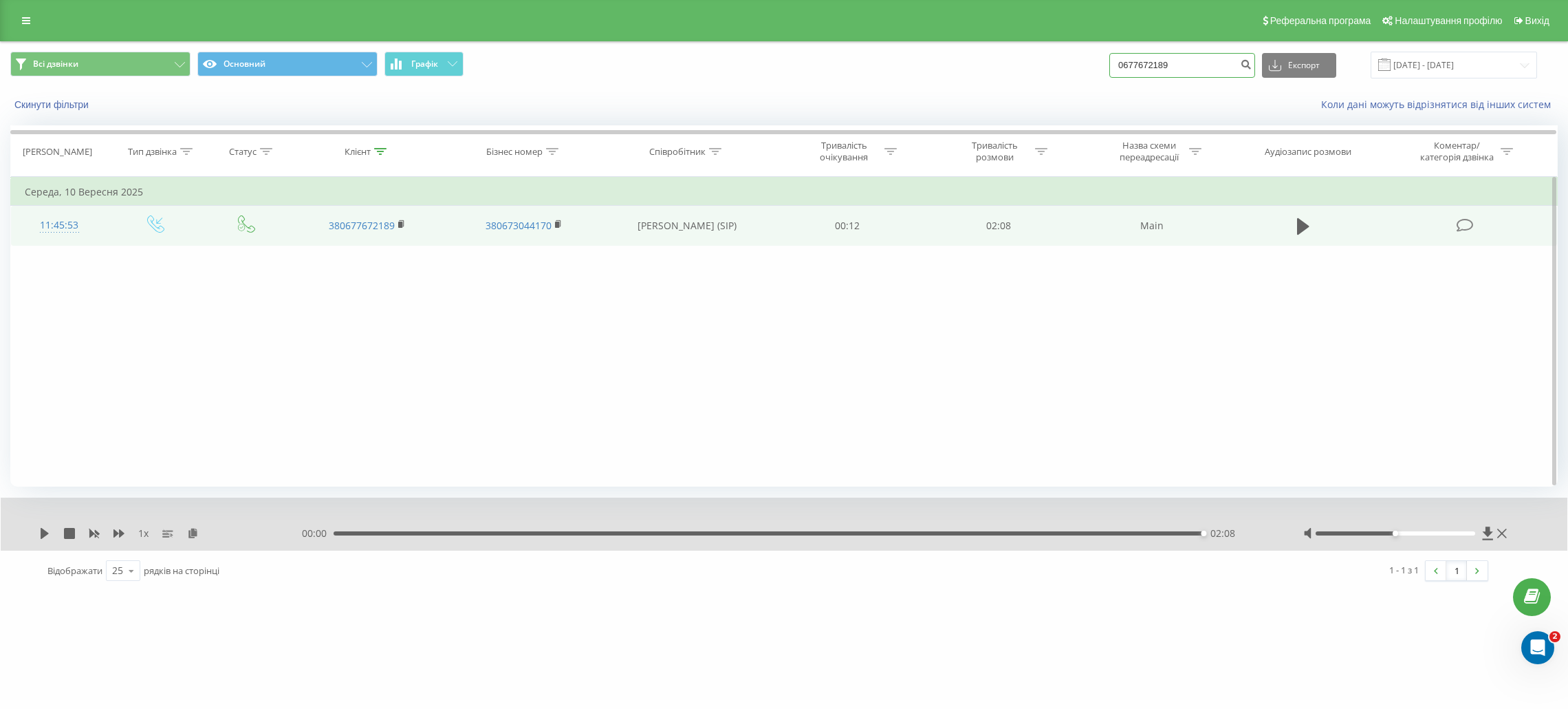
paste input "4431338"
type input "0674431338"
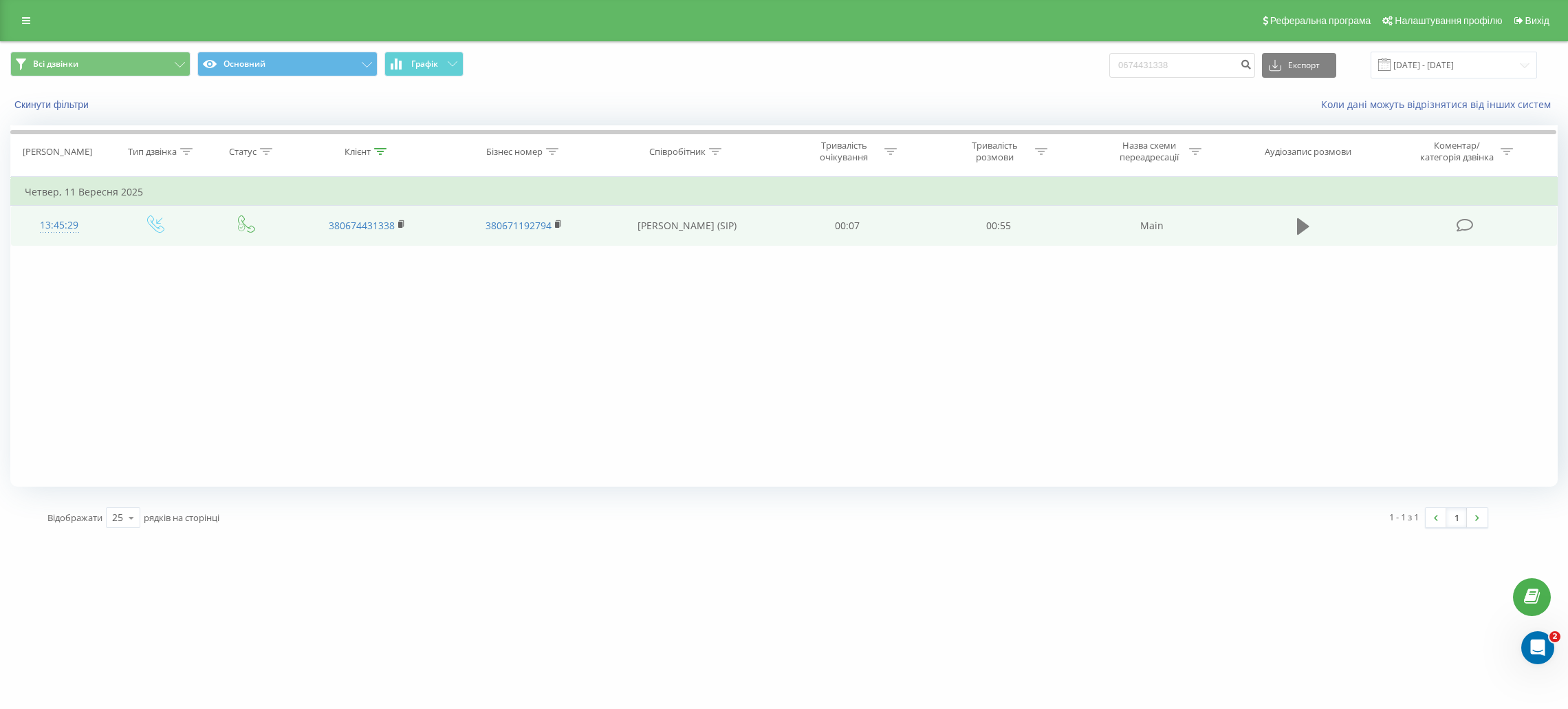
click at [1306, 236] on icon at bounding box center [1303, 227] width 13 height 20
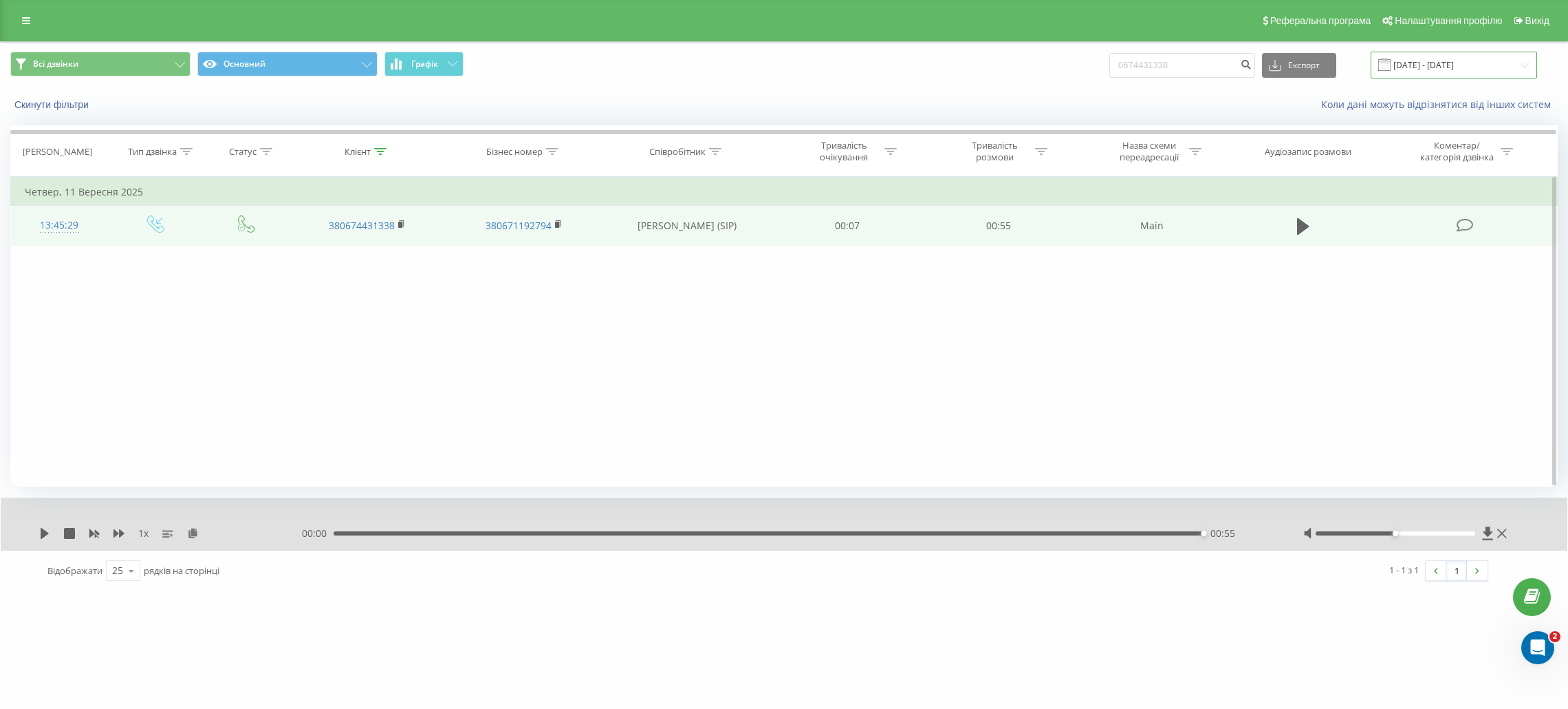
click at [1417, 61] on input "20.06.2025 - 20.09.2025" at bounding box center [1454, 65] width 166 height 27
click at [27, 20] on icon at bounding box center [25, 20] width 8 height 10
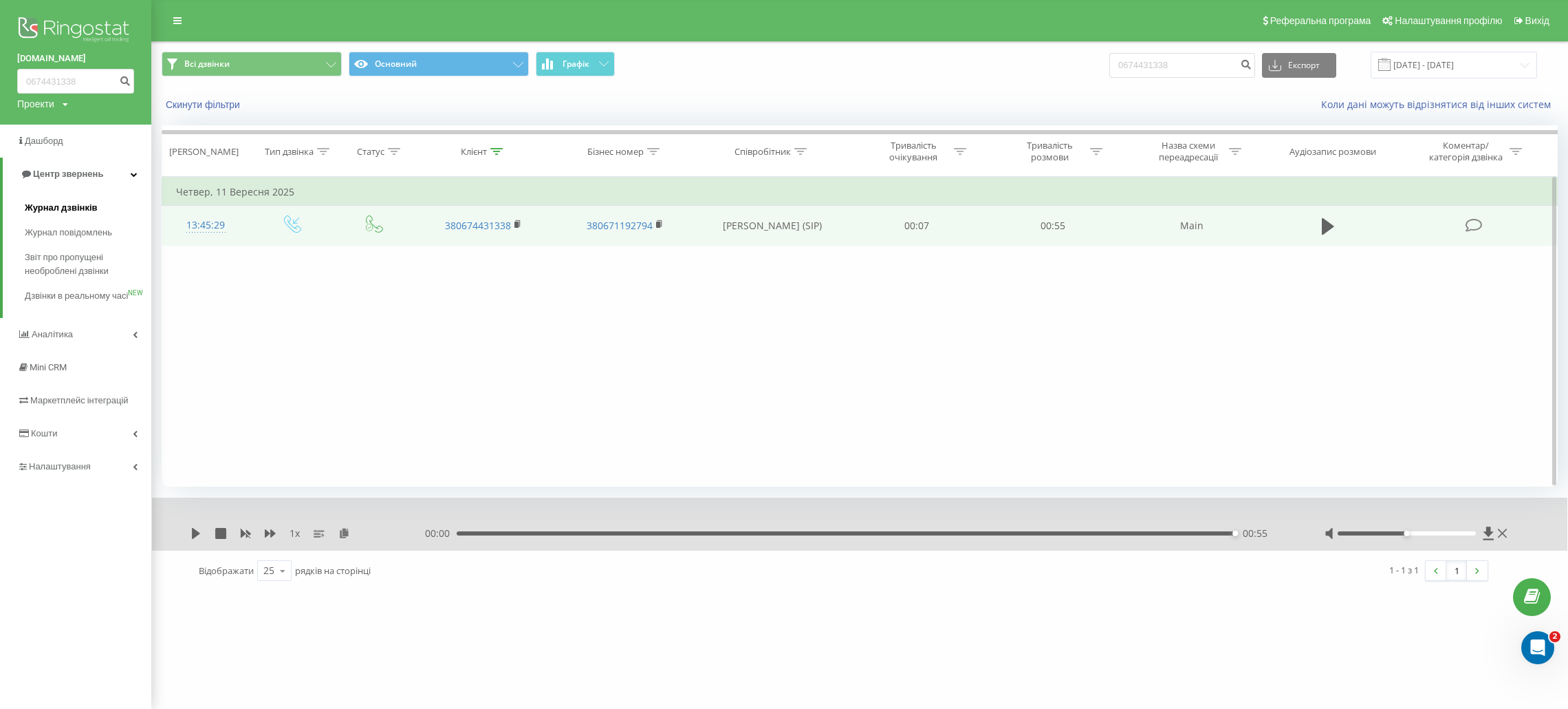
click at [50, 204] on span "Журнал дзвінків" at bounding box center [61, 208] width 73 height 14
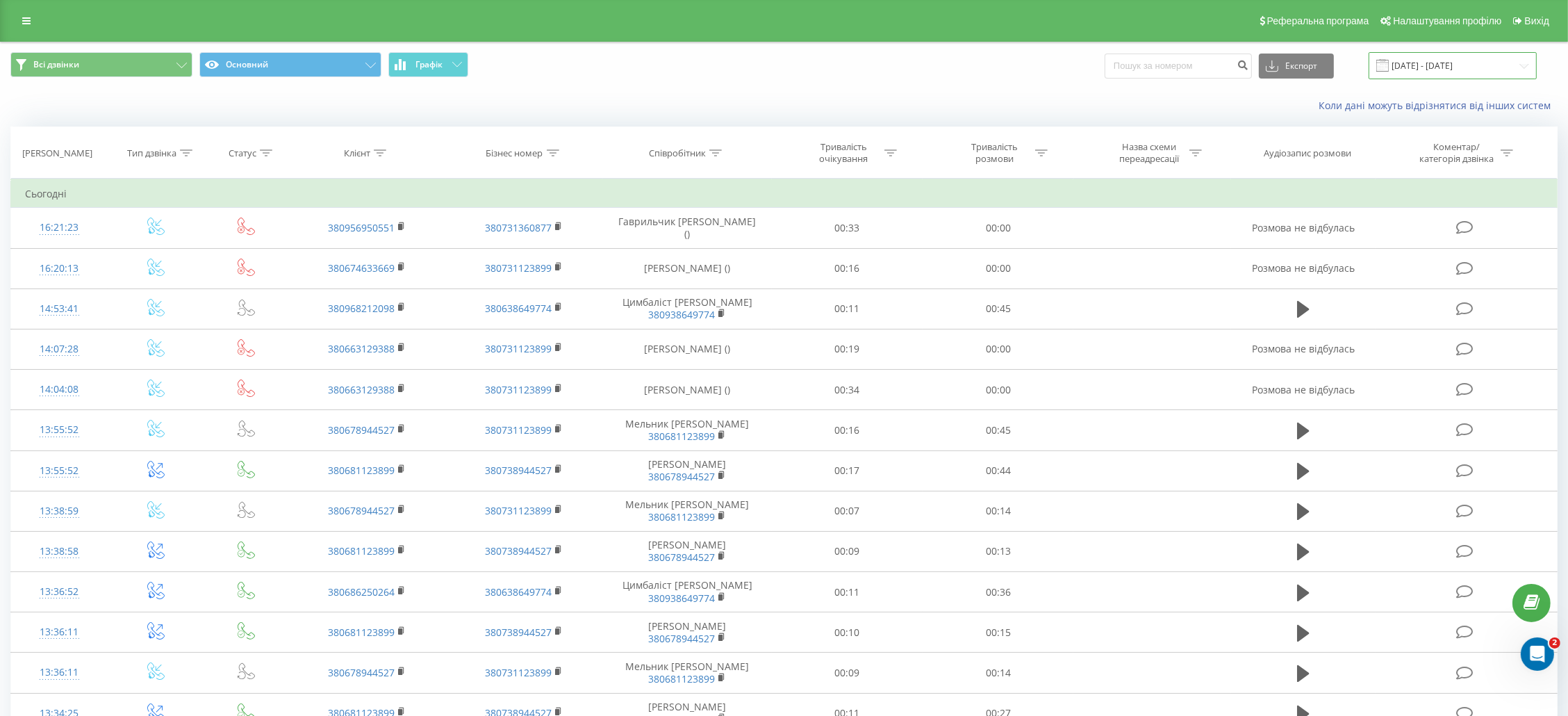
click at [1486, 73] on input "[DATE] - [DATE]" at bounding box center [1453, 66] width 168 height 27
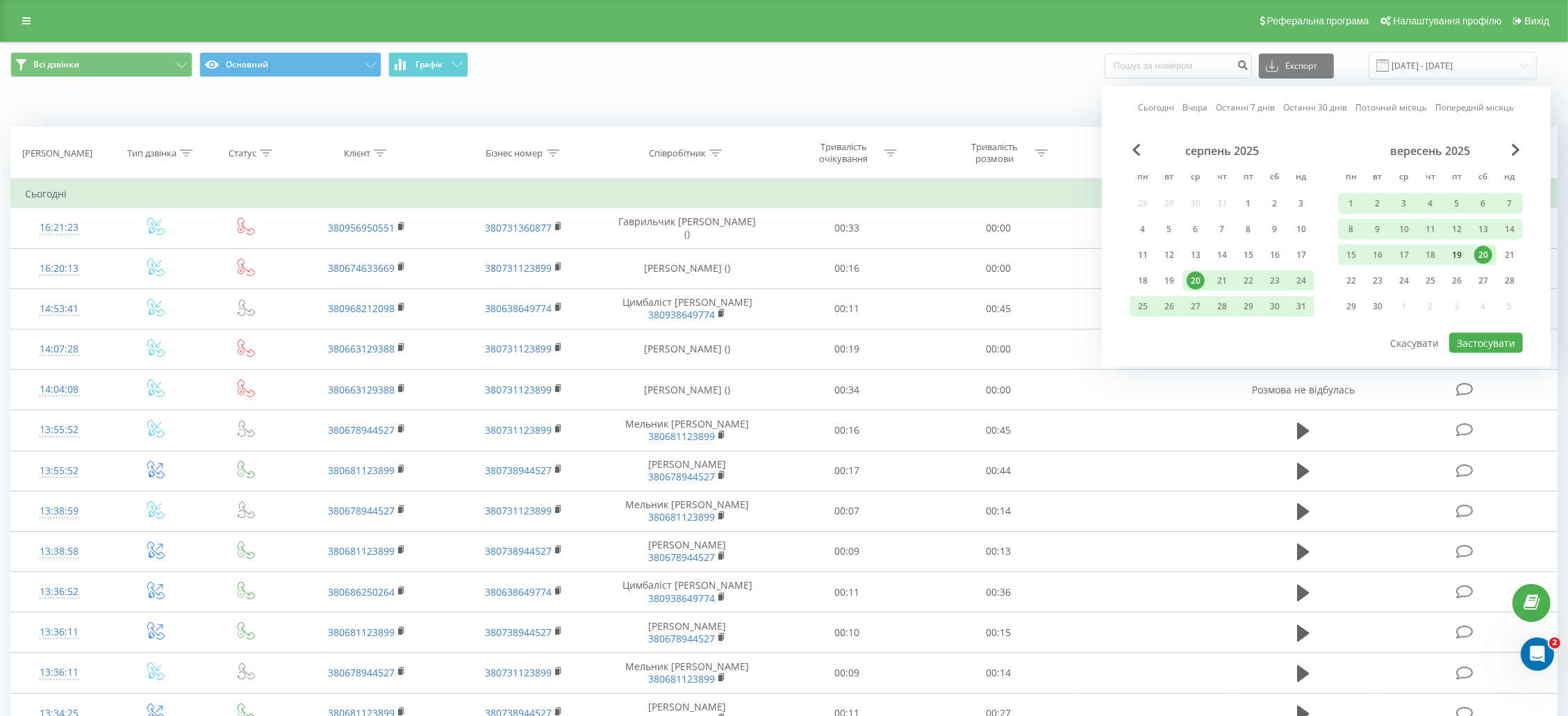
click at [1457, 253] on div "19" at bounding box center [1457, 255] width 18 height 18
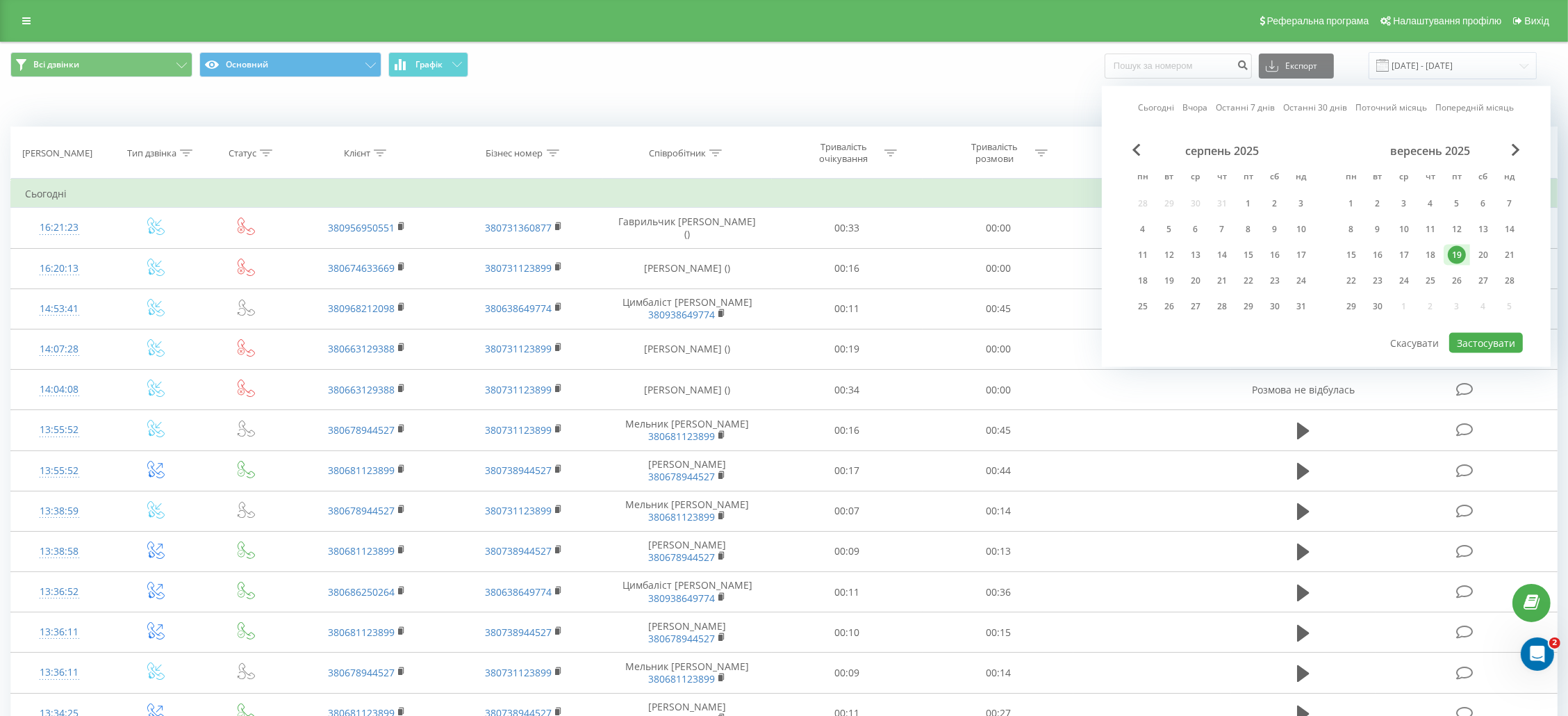
click at [1457, 253] on div "19" at bounding box center [1457, 255] width 18 height 18
click at [1477, 333] on button "Застосувати" at bounding box center [1485, 342] width 73 height 20
type input "[DATE] - [DATE]"
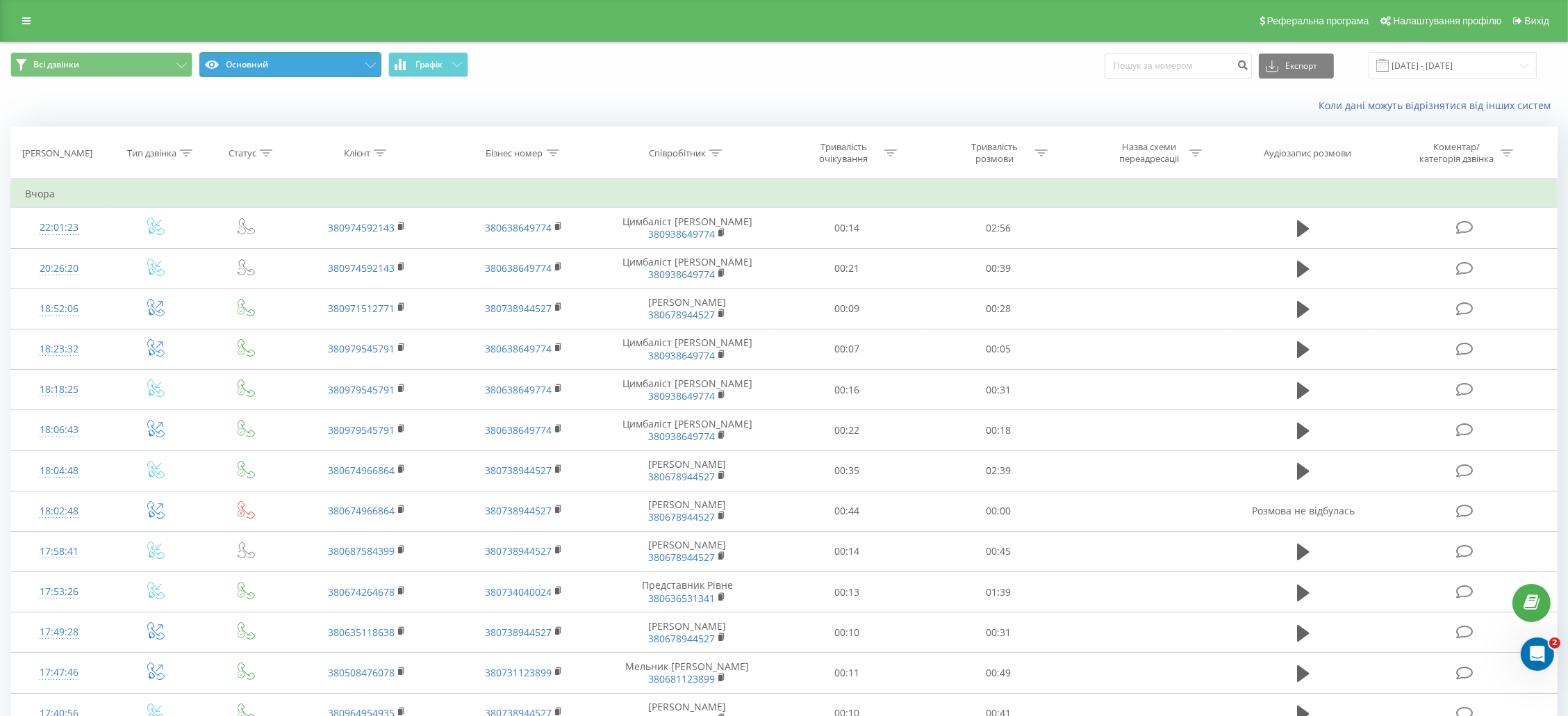
click at [340, 70] on button "Основний" at bounding box center [290, 64] width 182 height 25
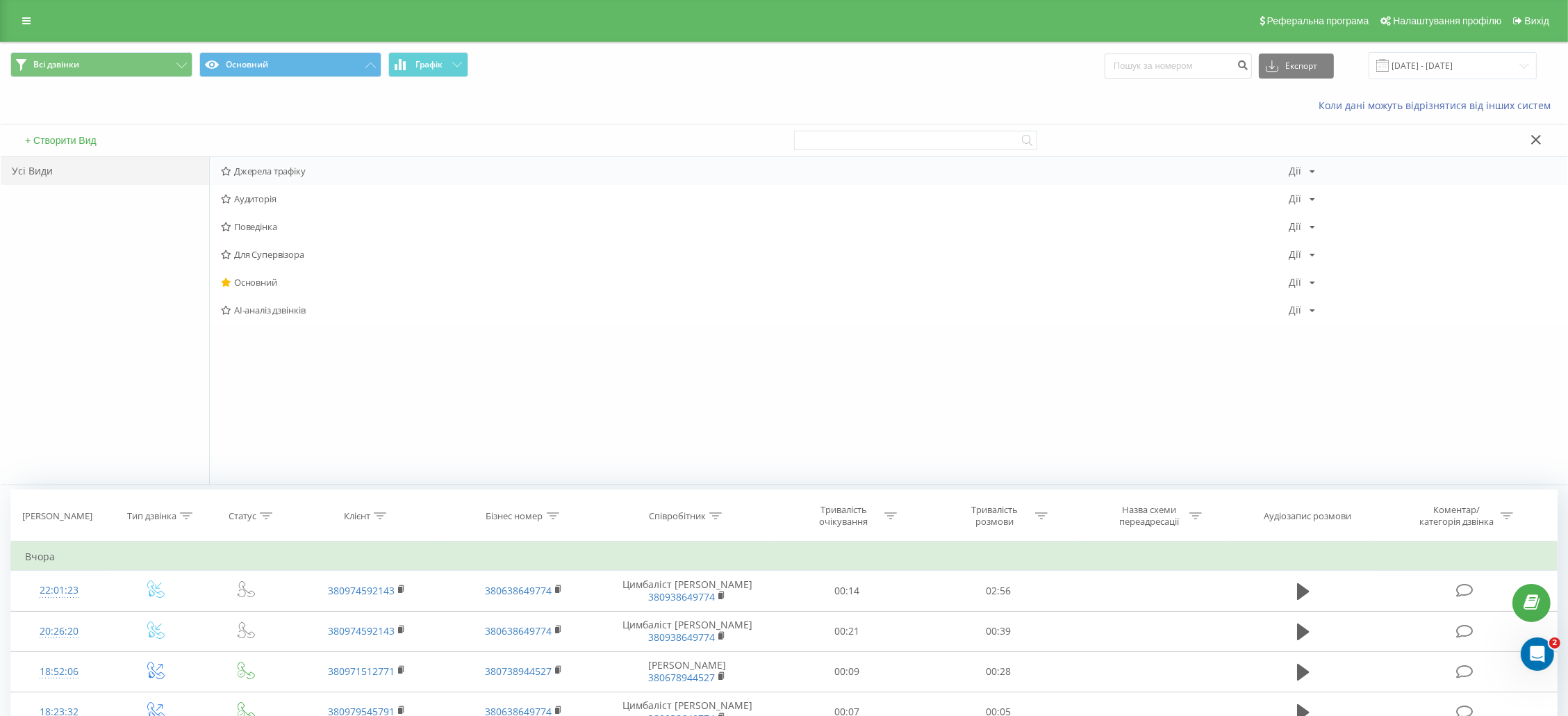
click at [290, 168] on span "Джерела трафіку" at bounding box center [755, 170] width 1069 height 10
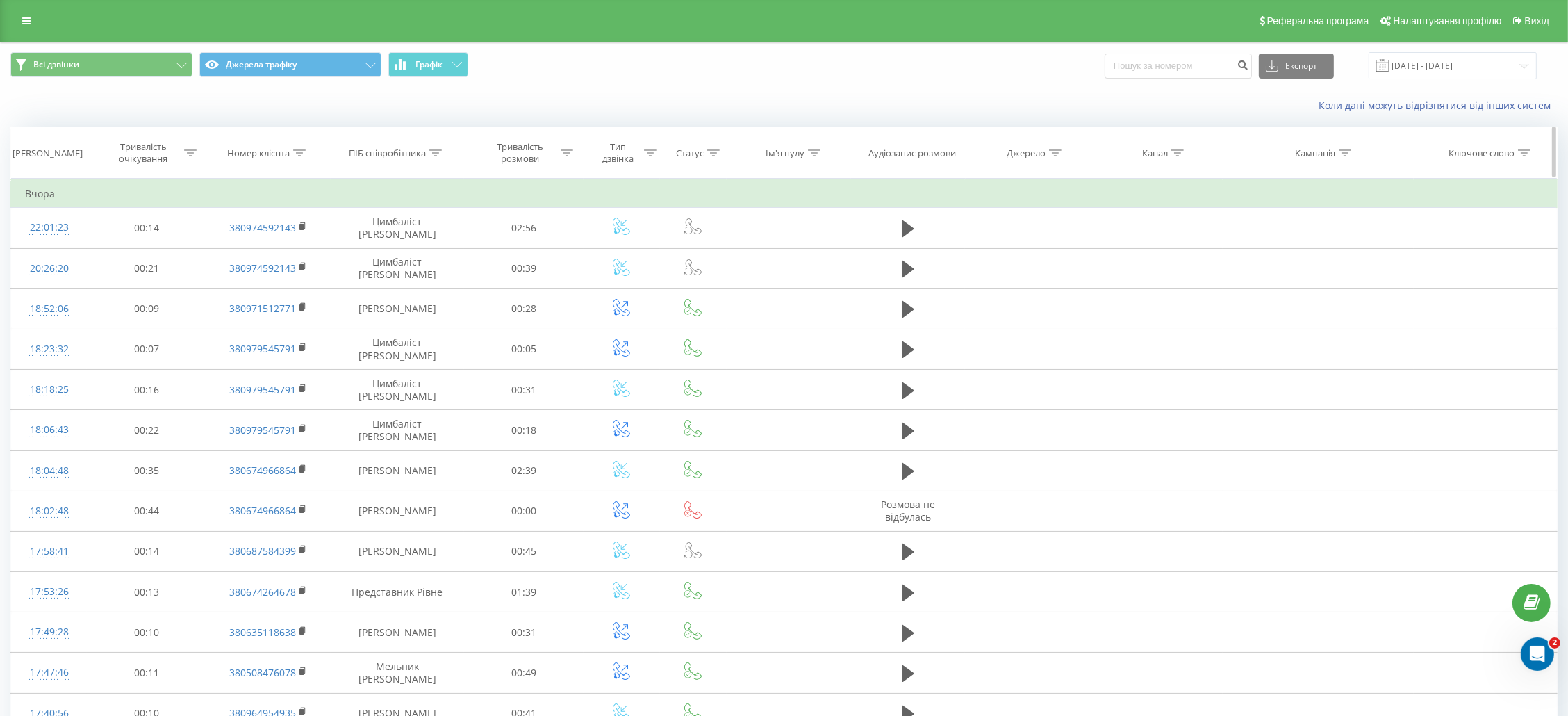
click at [432, 157] on div at bounding box center [436, 153] width 13 height 12
click at [386, 256] on input "text" at bounding box center [397, 252] width 122 height 24
click at [432, 281] on span "OK" at bounding box center [426, 280] width 39 height 21
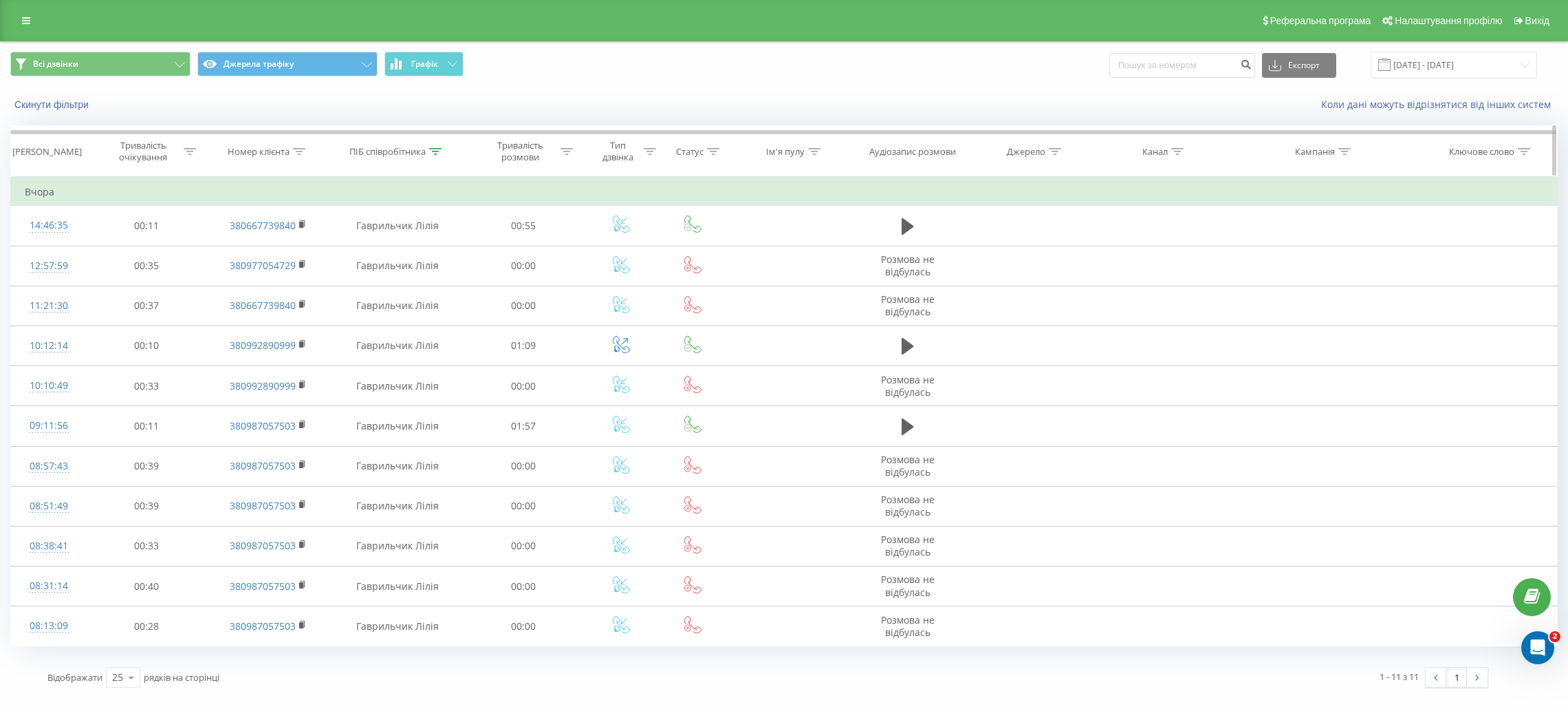
click at [439, 153] on icon at bounding box center [435, 151] width 13 height 7
click at [427, 254] on input "Гаврильчик" at bounding box center [397, 250] width 121 height 24
type input "Г"
type input "Мельник"
click at [436, 272] on span "OK" at bounding box center [426, 277] width 38 height 21
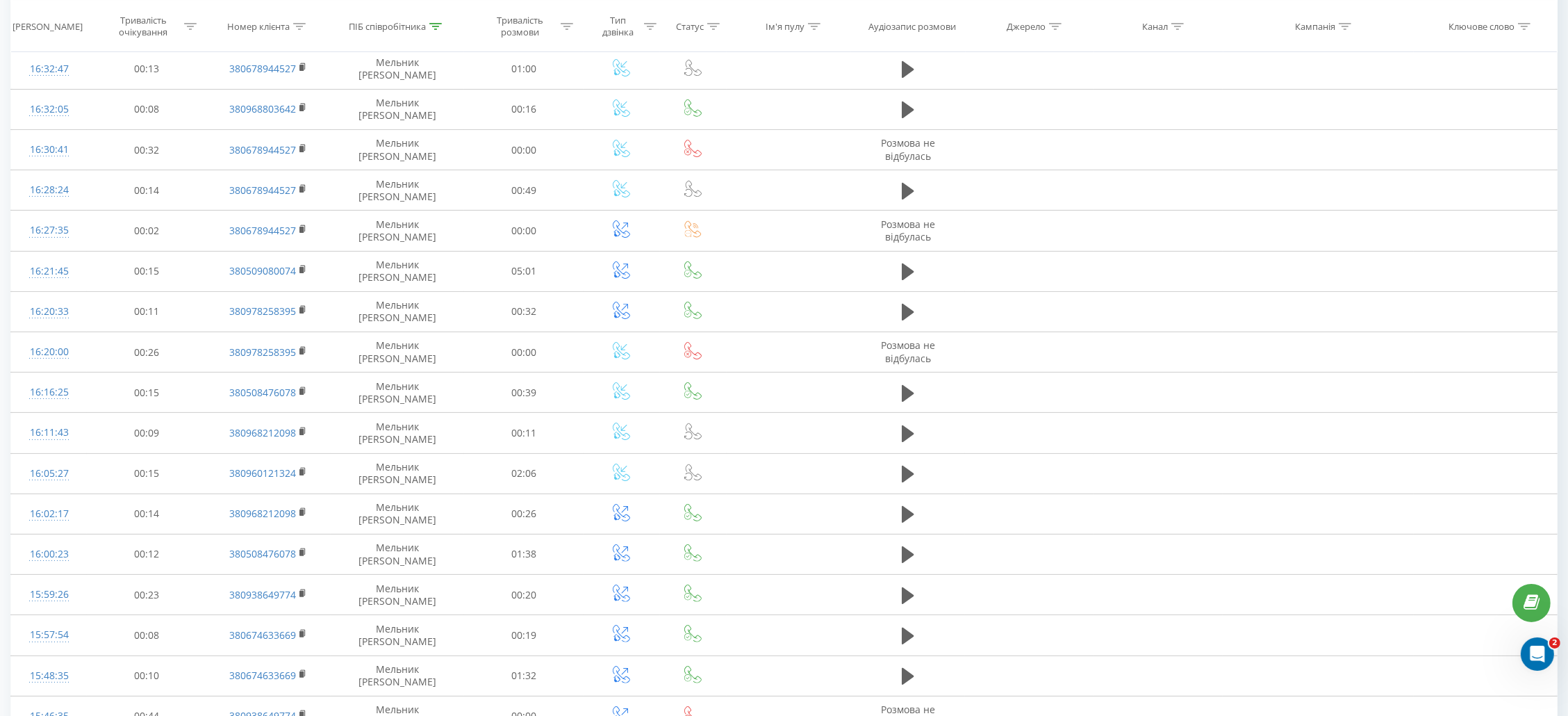
scroll to position [558, 0]
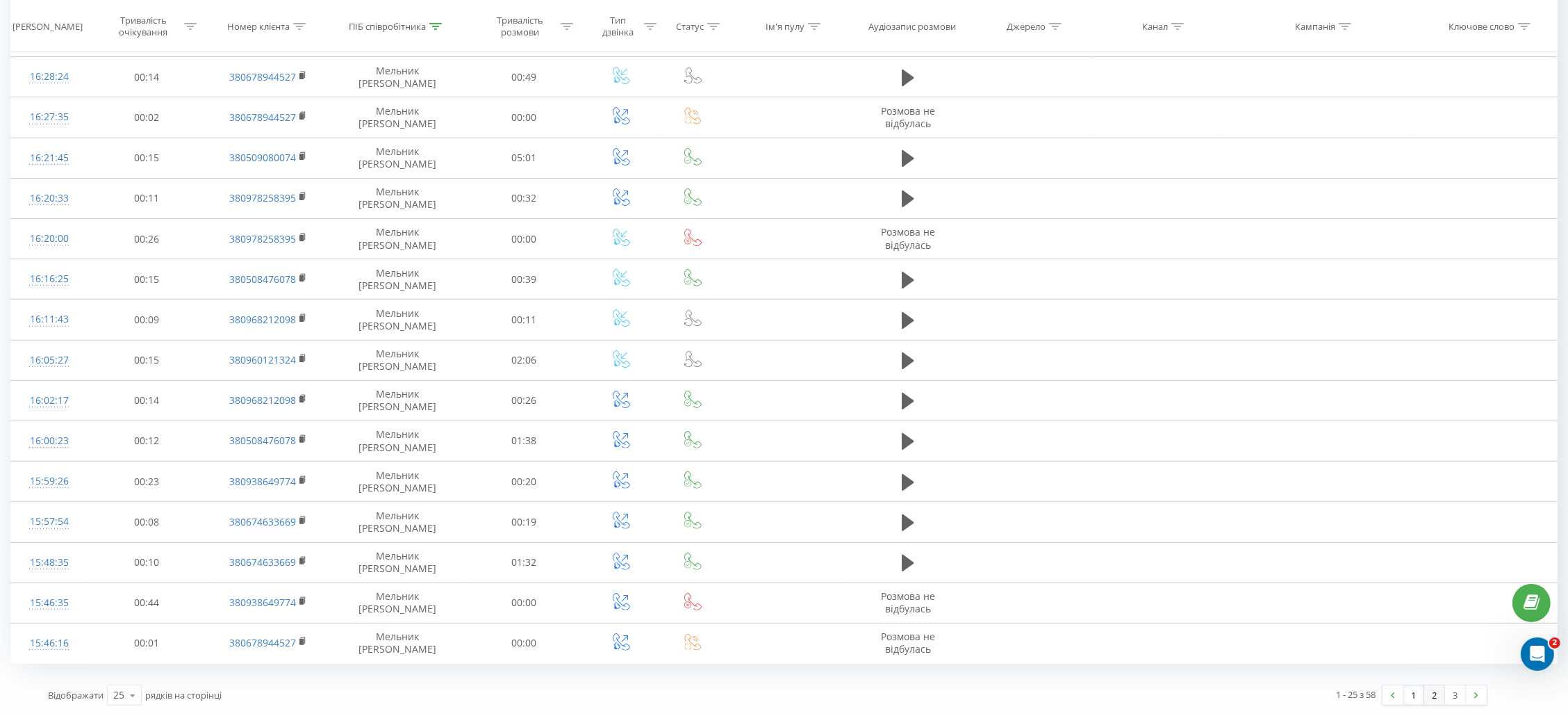
click at [1429, 692] on link "2" at bounding box center [1435, 695] width 21 height 20
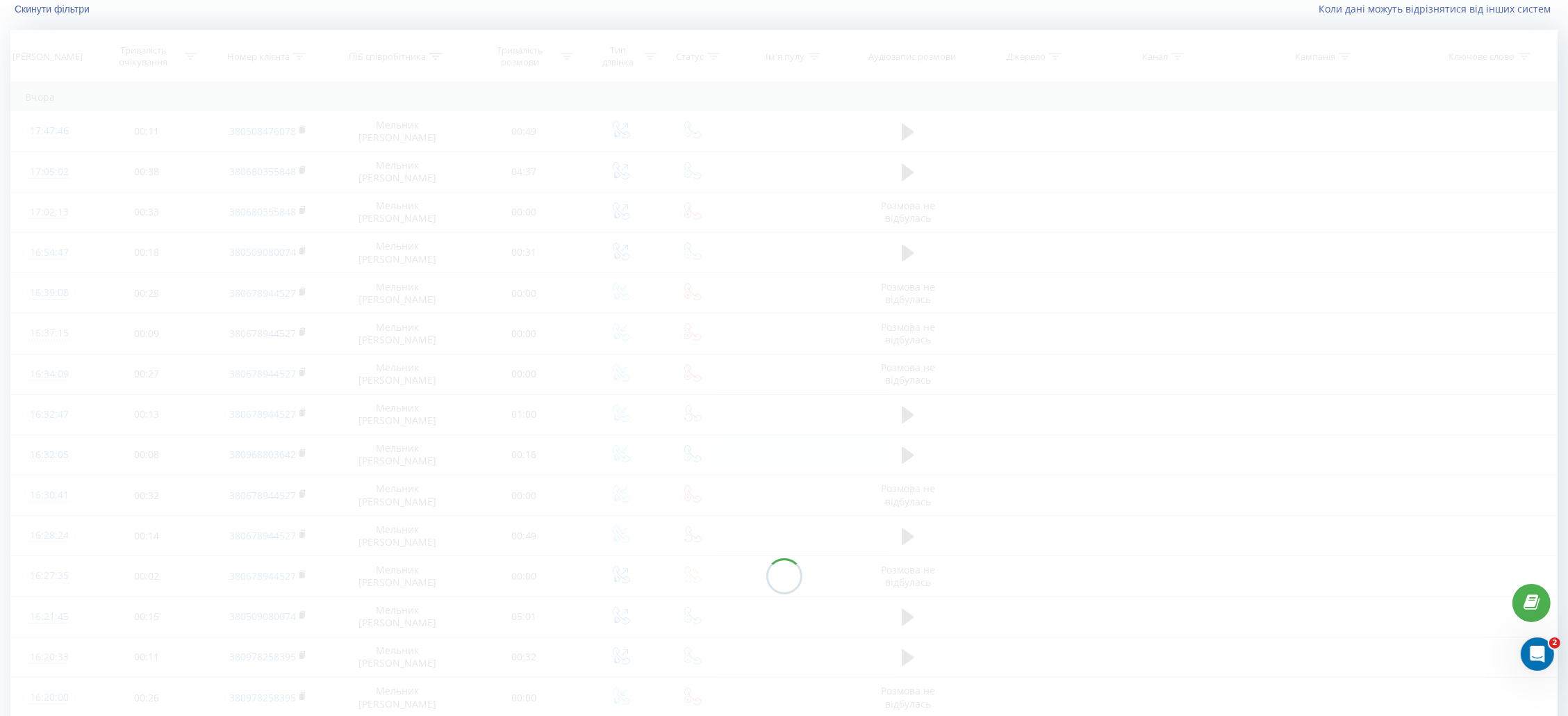
scroll to position [92, 0]
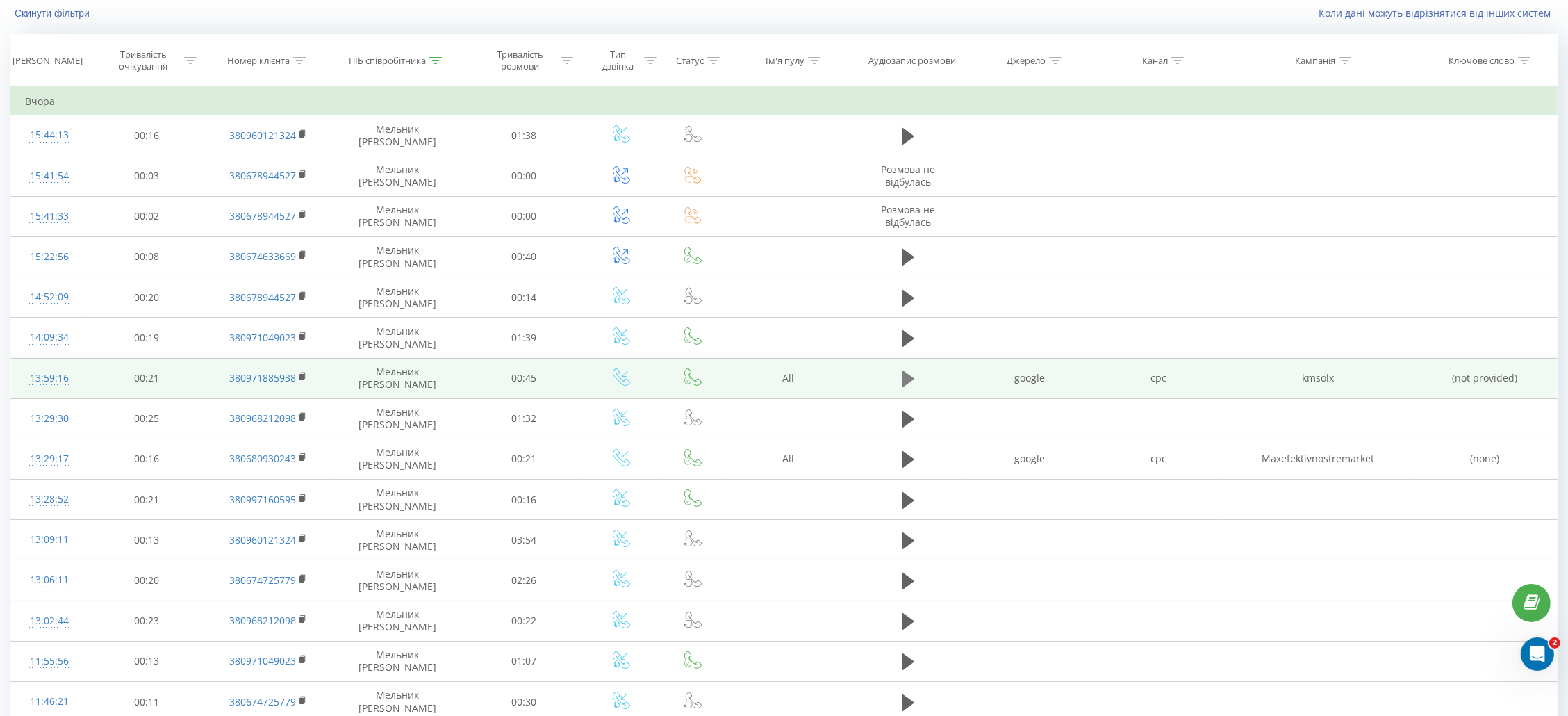
click at [910, 383] on icon at bounding box center [908, 379] width 13 height 17
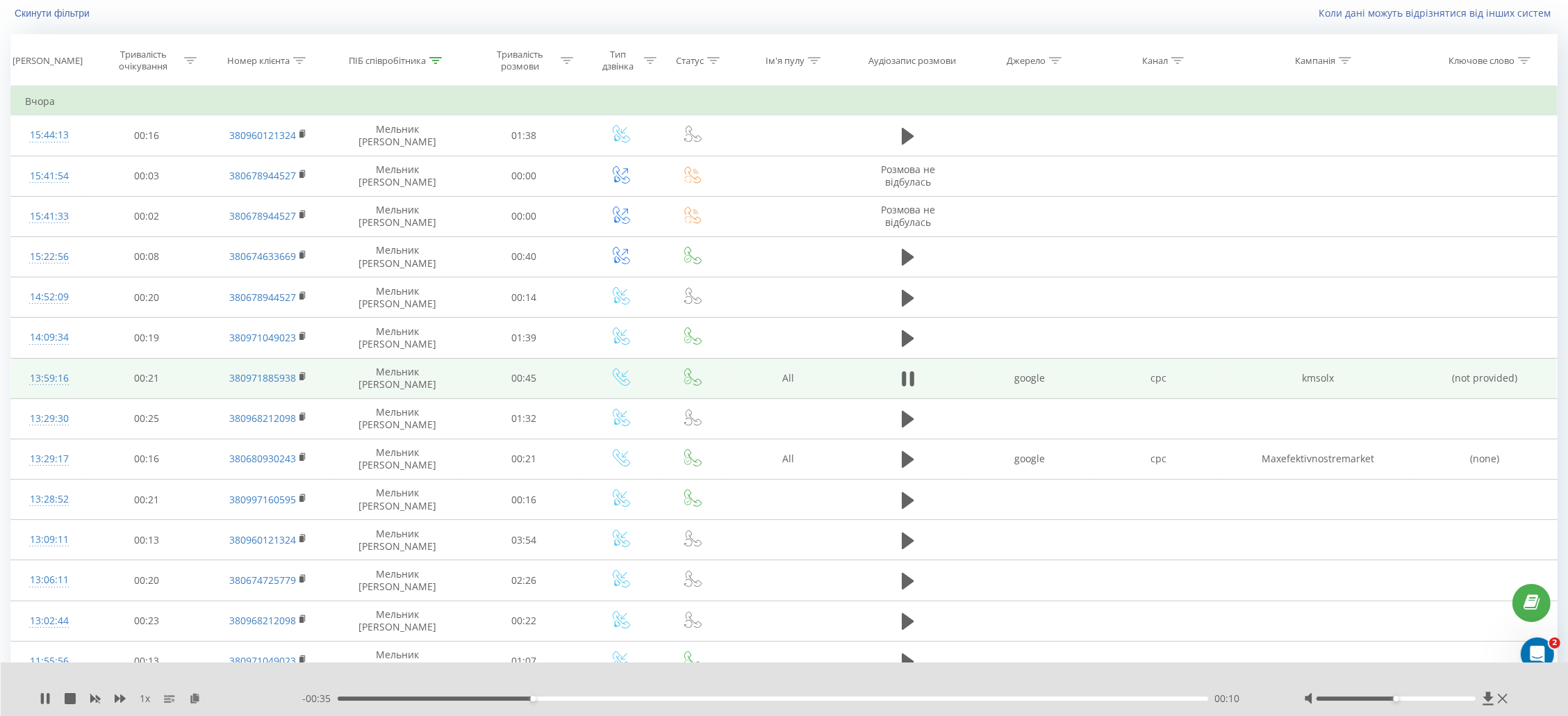
click at [910, 383] on icon at bounding box center [908, 379] width 13 height 20
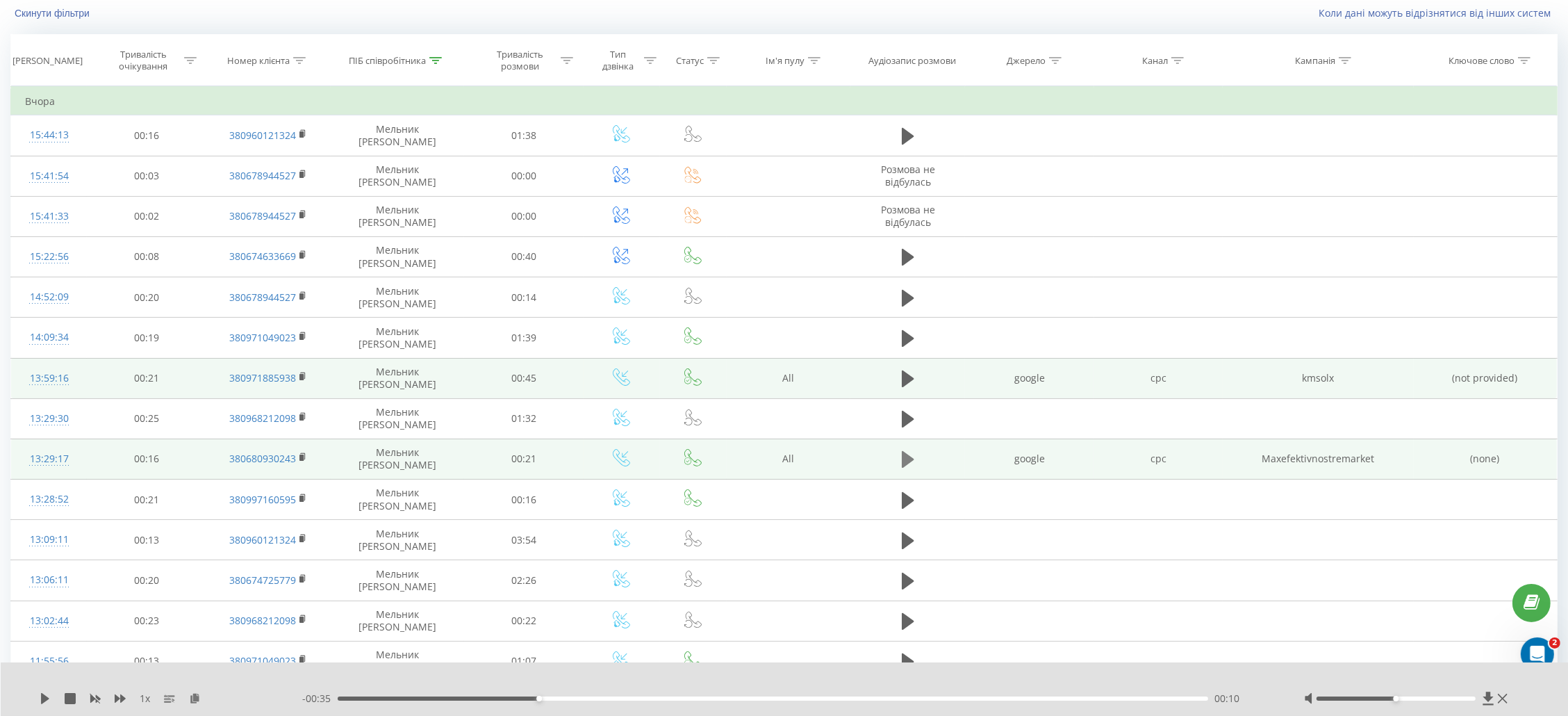
click at [907, 462] on icon at bounding box center [908, 459] width 13 height 17
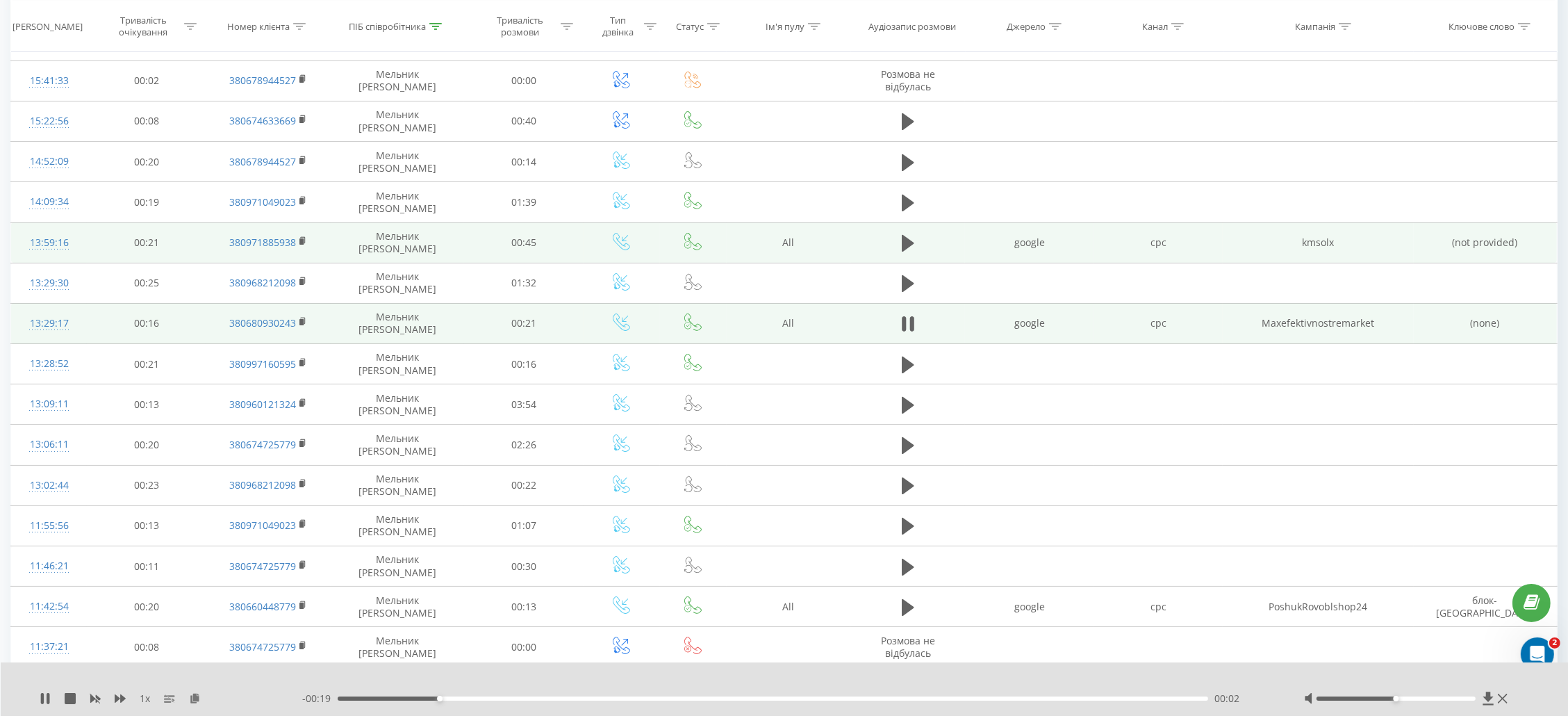
scroll to position [229, 0]
click at [905, 329] on icon at bounding box center [904, 323] width 5 height 15
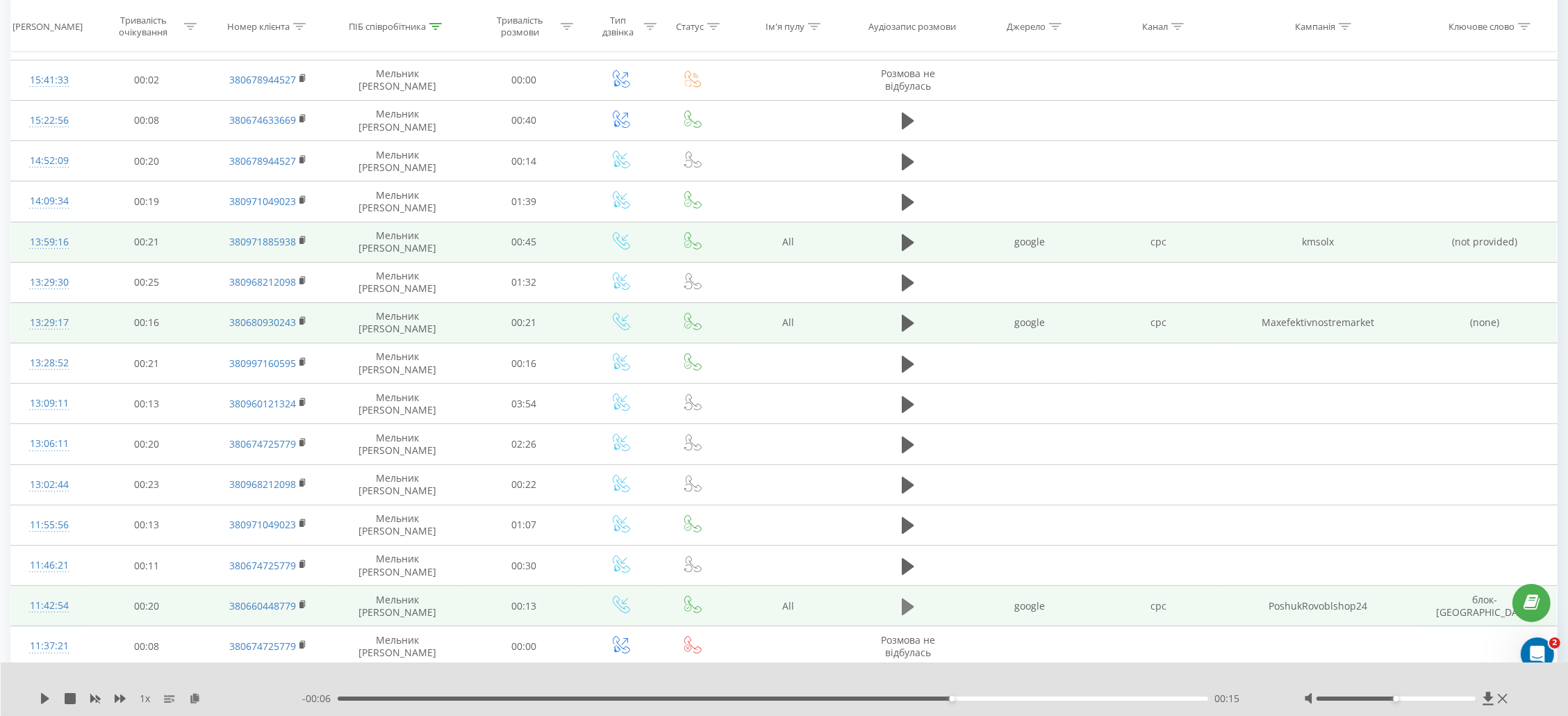
click at [903, 610] on icon at bounding box center [908, 607] width 13 height 17
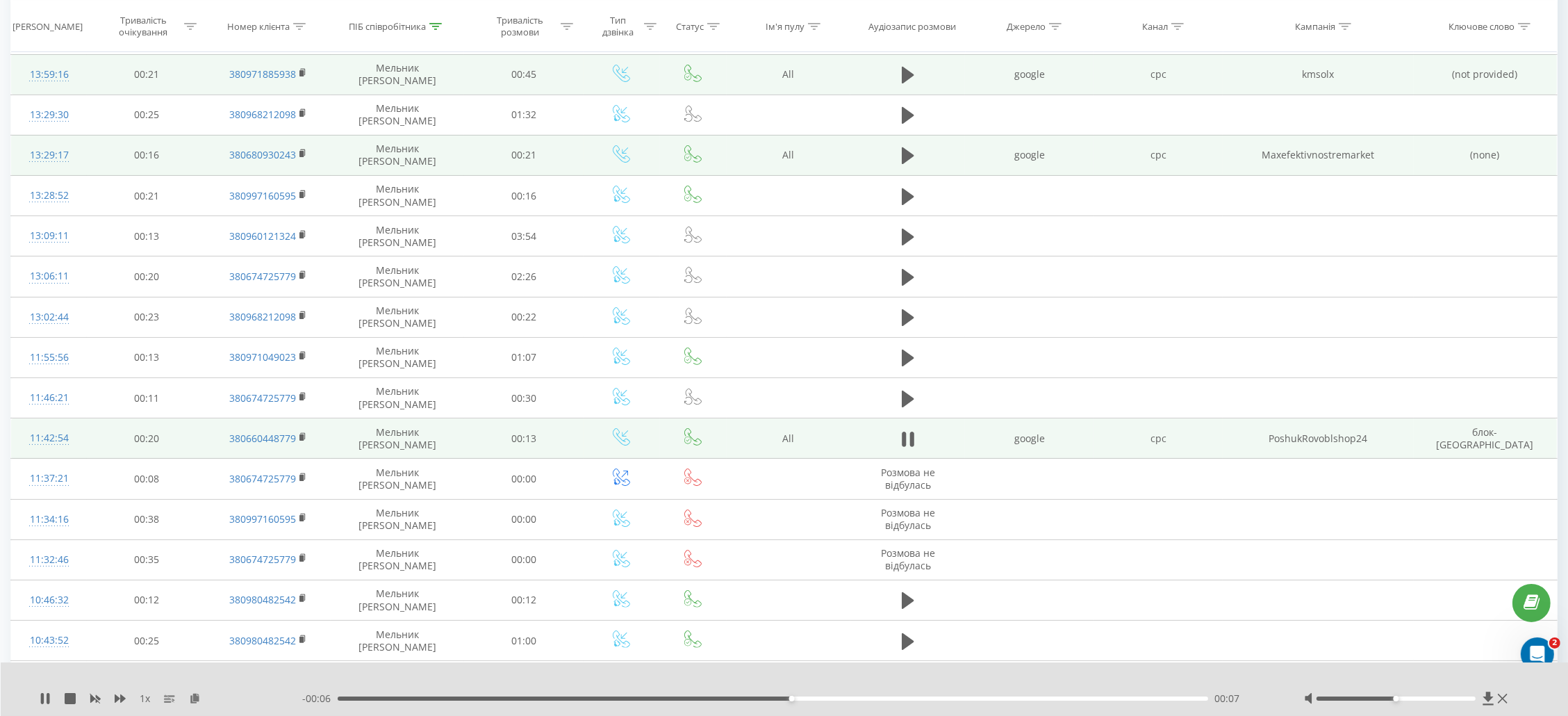
scroll to position [408, 0]
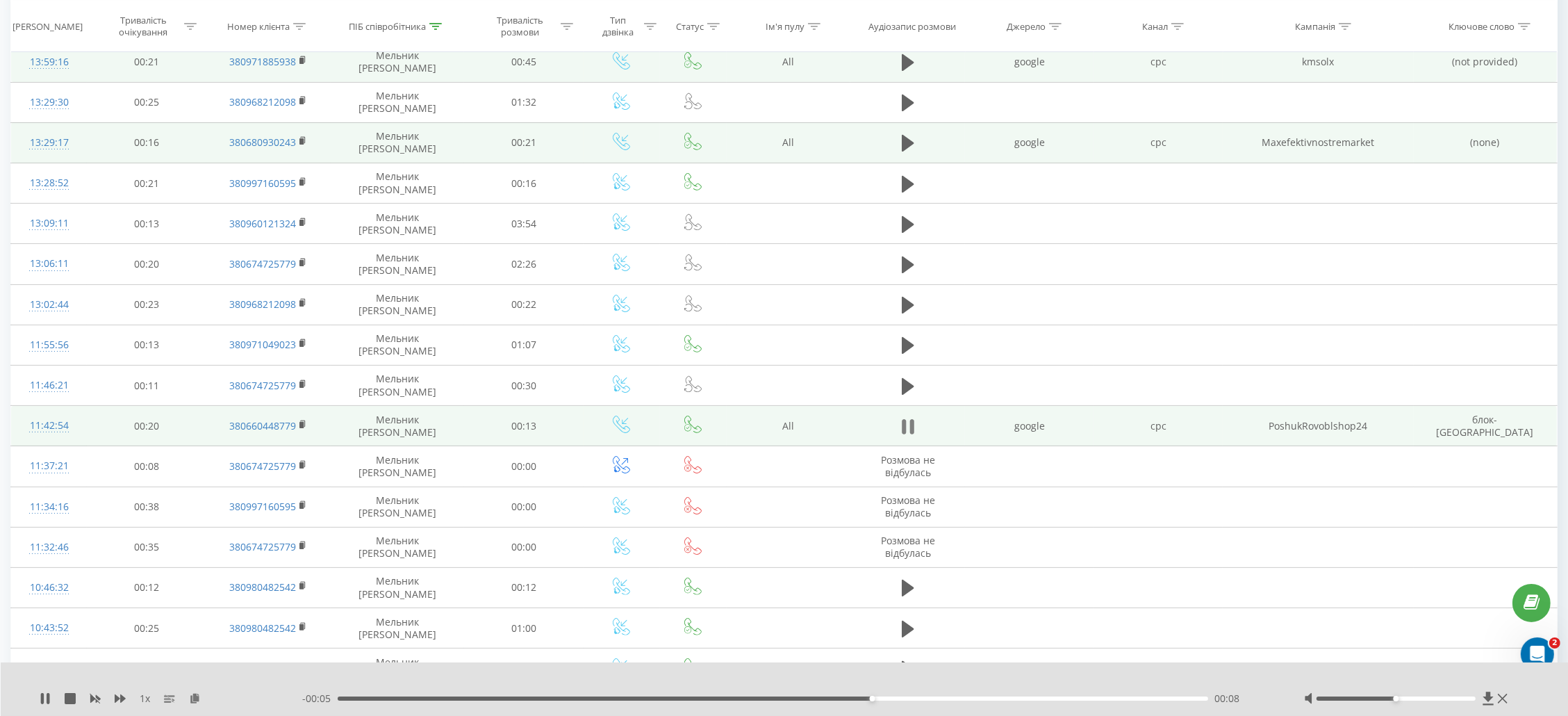
click at [906, 432] on icon at bounding box center [904, 427] width 5 height 15
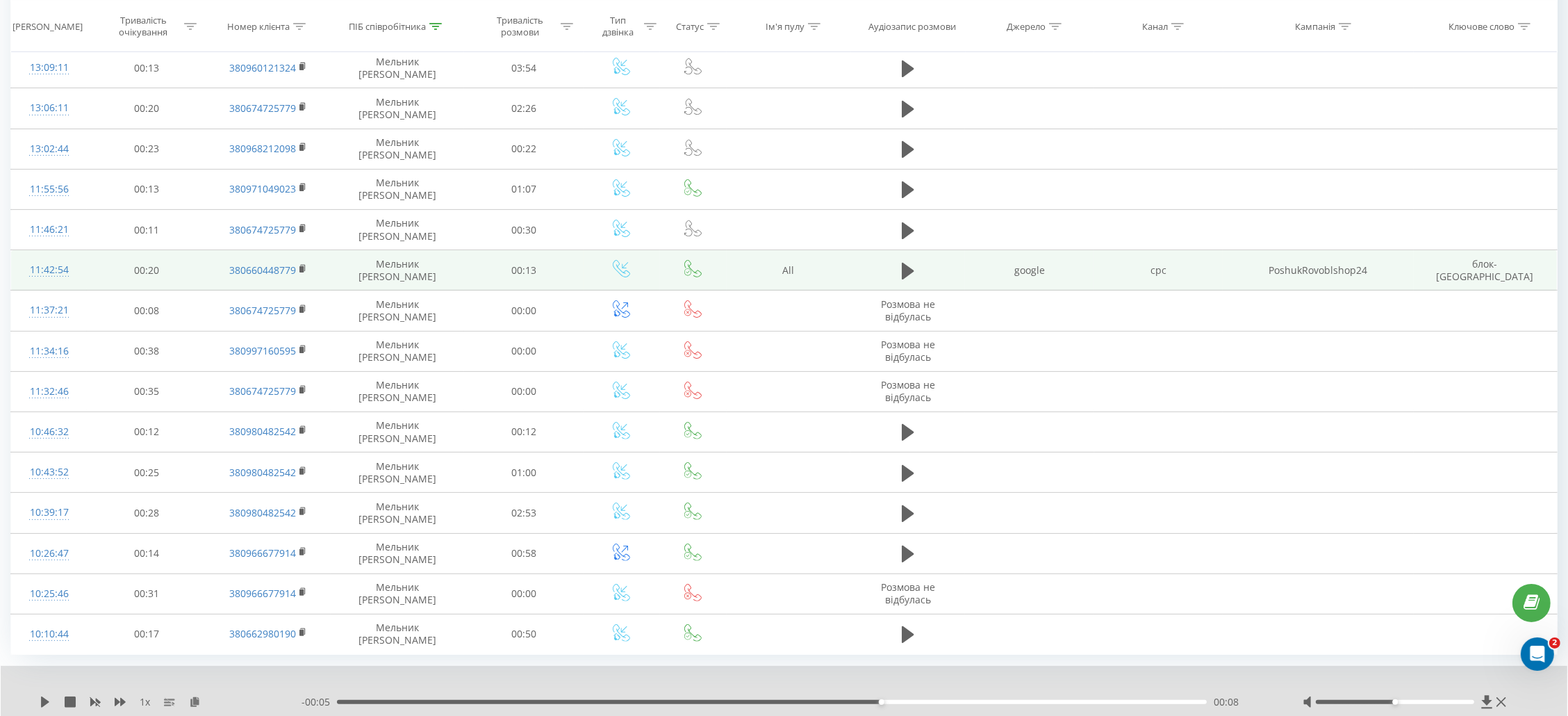
scroll to position [611, 0]
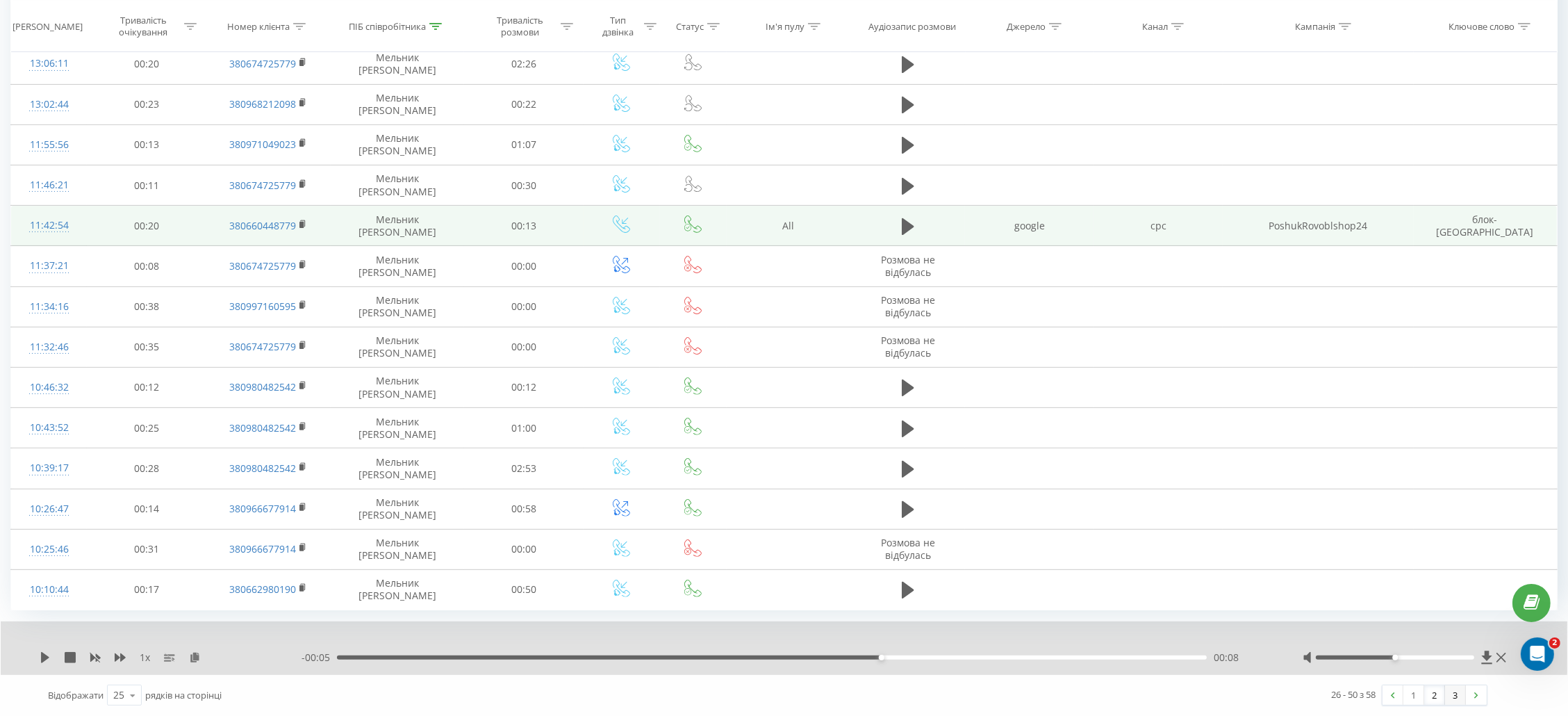
click at [1454, 694] on link "3" at bounding box center [1456, 695] width 21 height 20
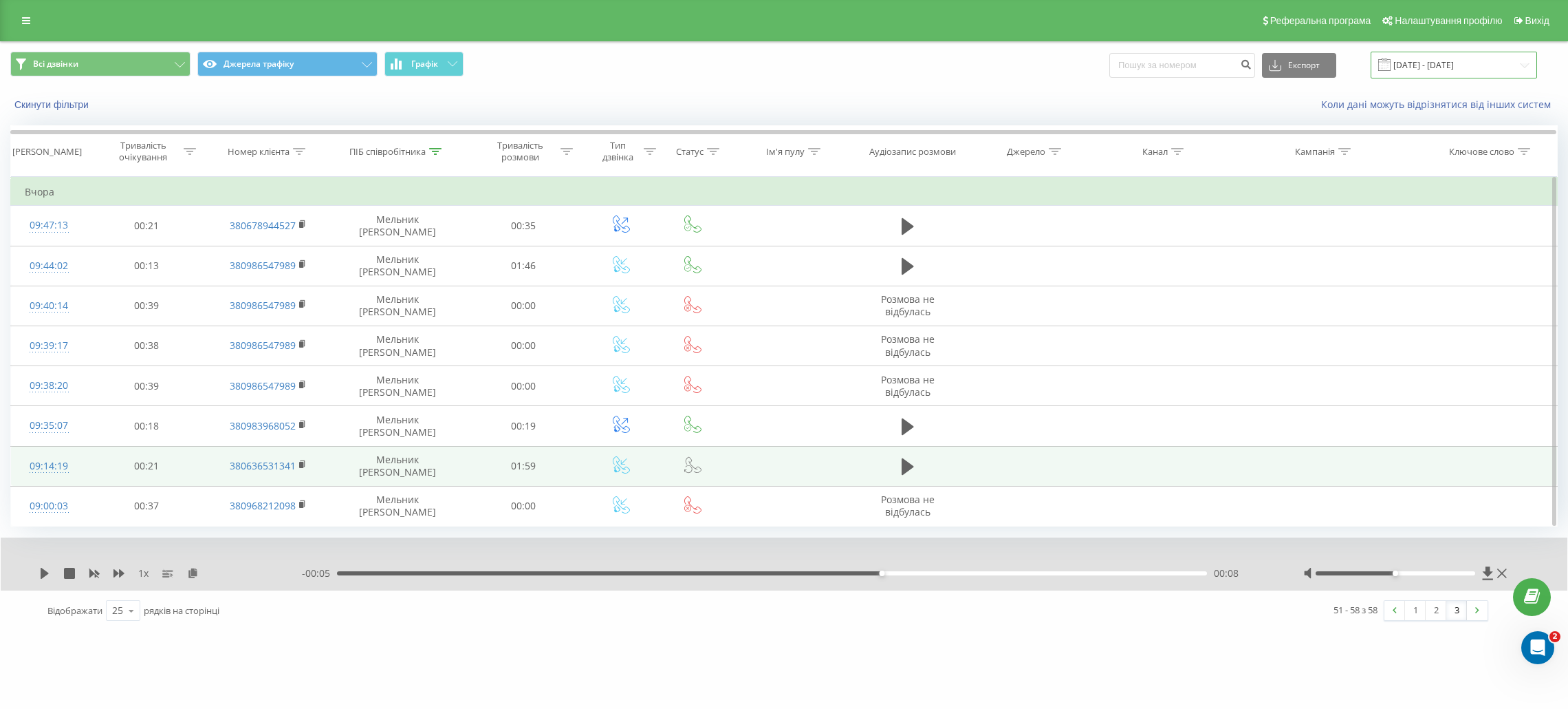
click at [1481, 65] on input "[DATE] - [DATE]" at bounding box center [1454, 65] width 166 height 27
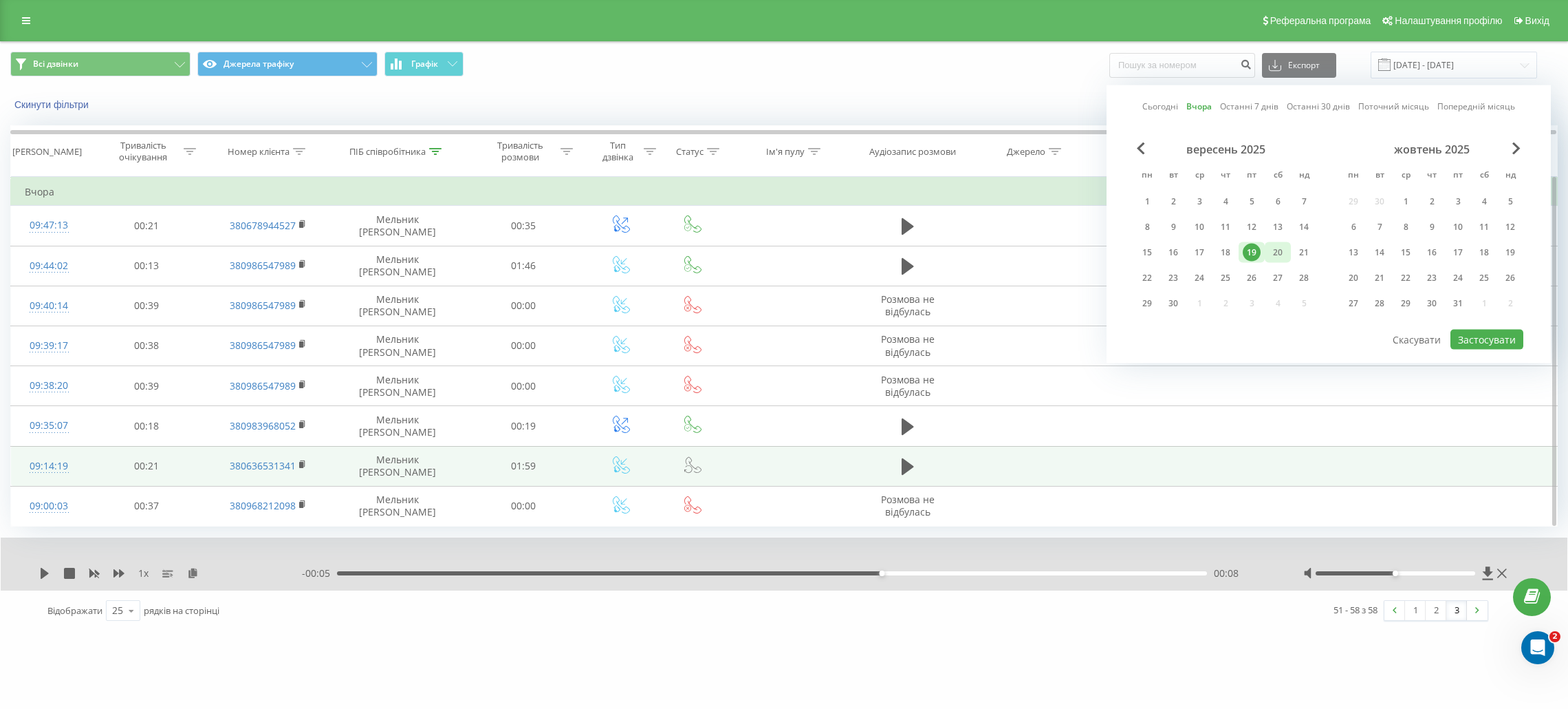
click at [1272, 245] on div "20" at bounding box center [1278, 253] width 18 height 18
click at [1499, 332] on button "Застосувати" at bounding box center [1487, 339] width 73 height 20
type input "[DATE] - [DATE]"
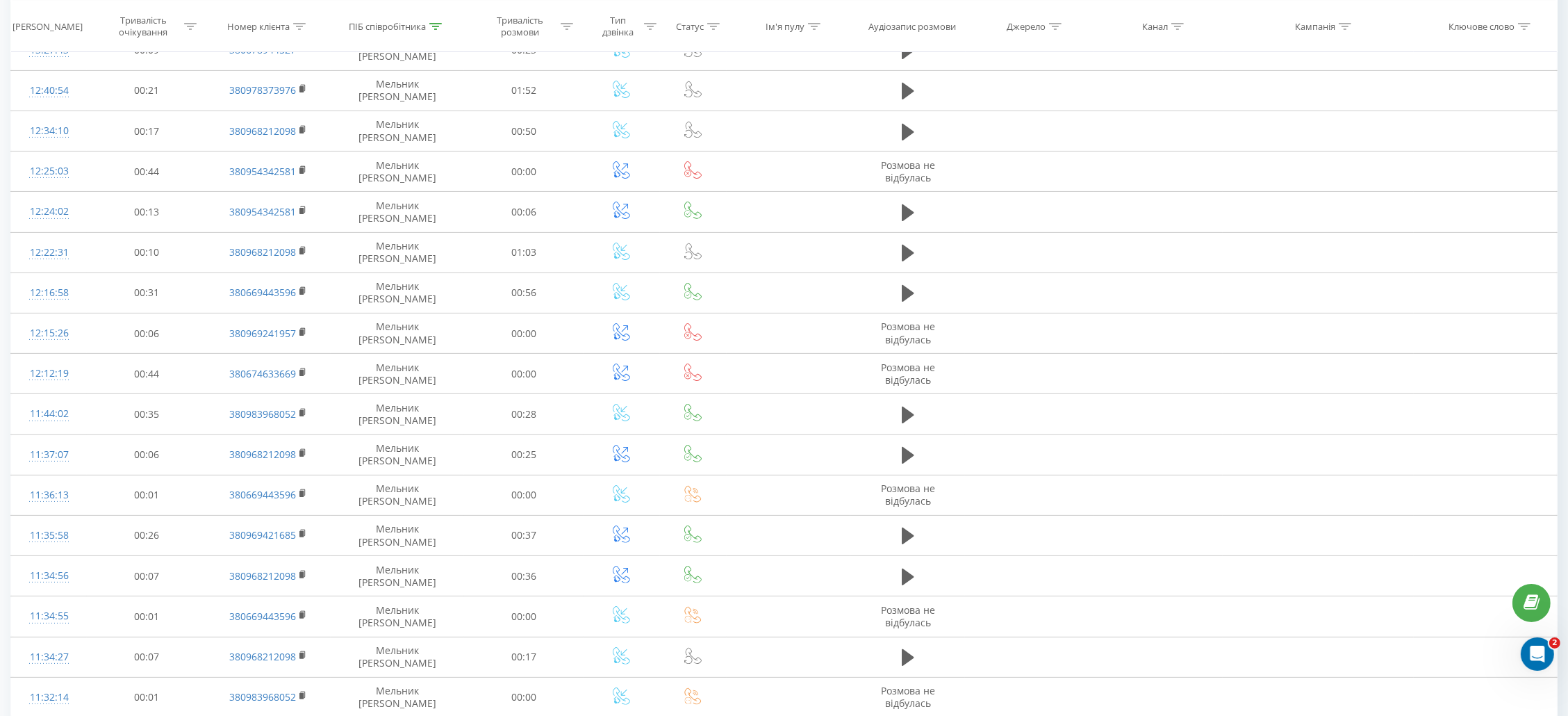
scroll to position [558, 0]
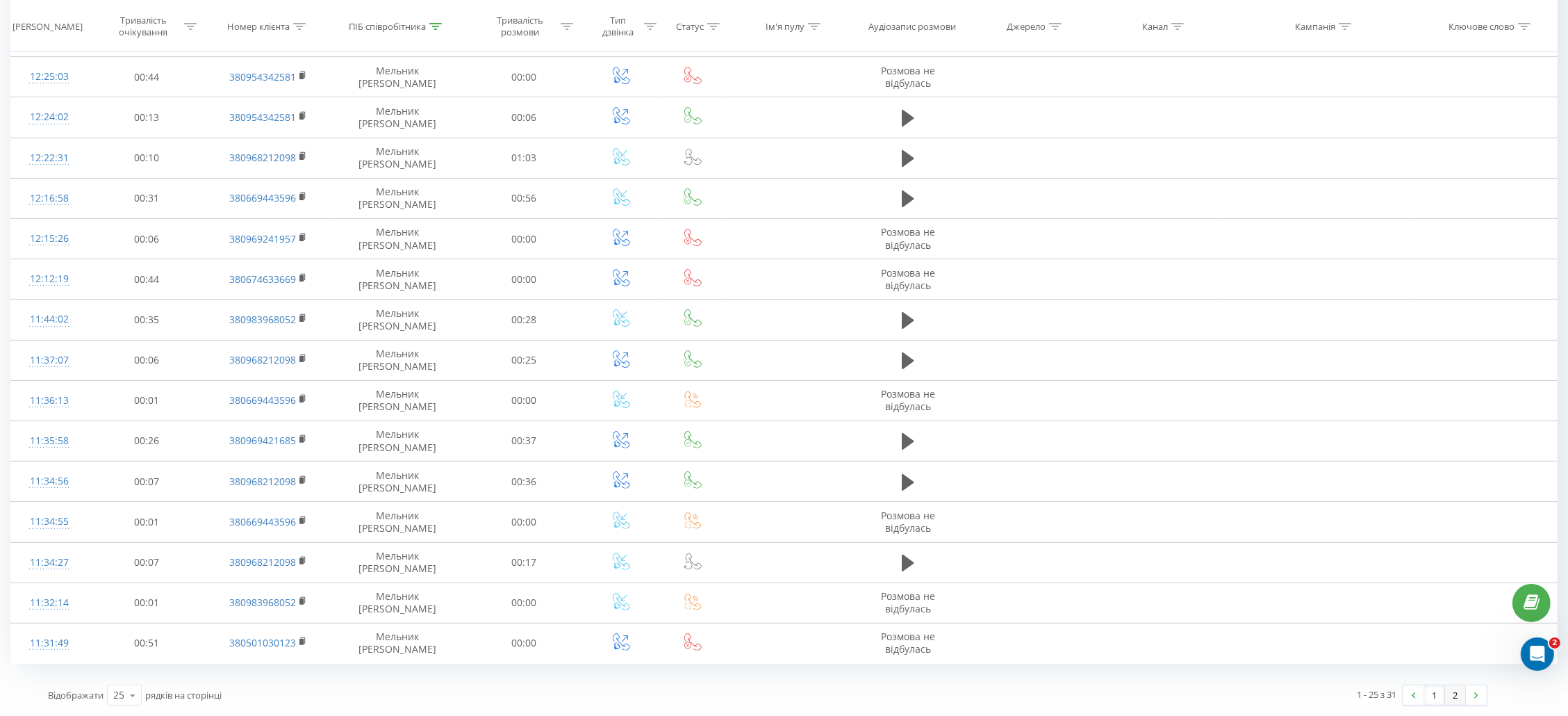
click at [1453, 693] on link "2" at bounding box center [1456, 695] width 21 height 20
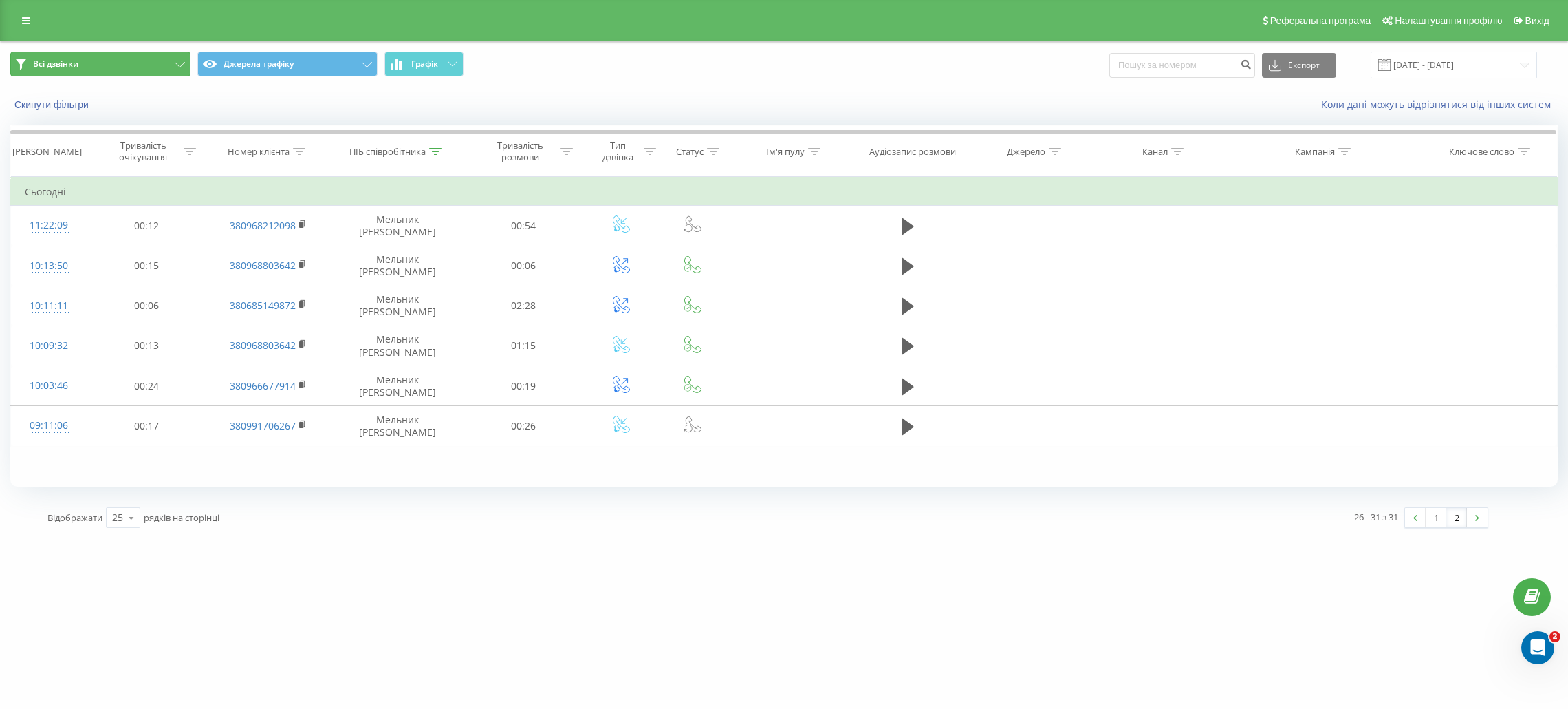
click at [47, 65] on span "Всі дзвінки" at bounding box center [55, 64] width 46 height 11
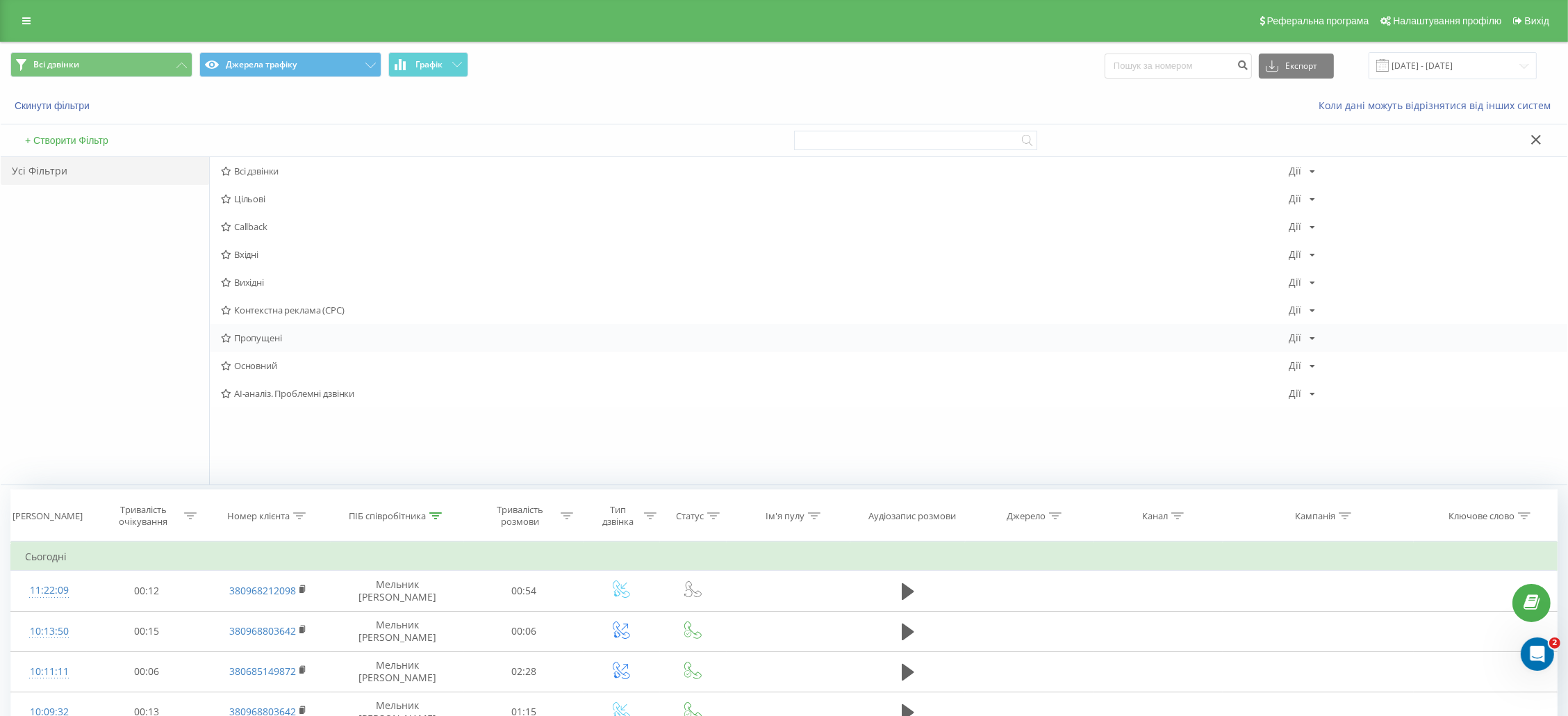
click at [276, 335] on span "Пропущені" at bounding box center [755, 337] width 1069 height 10
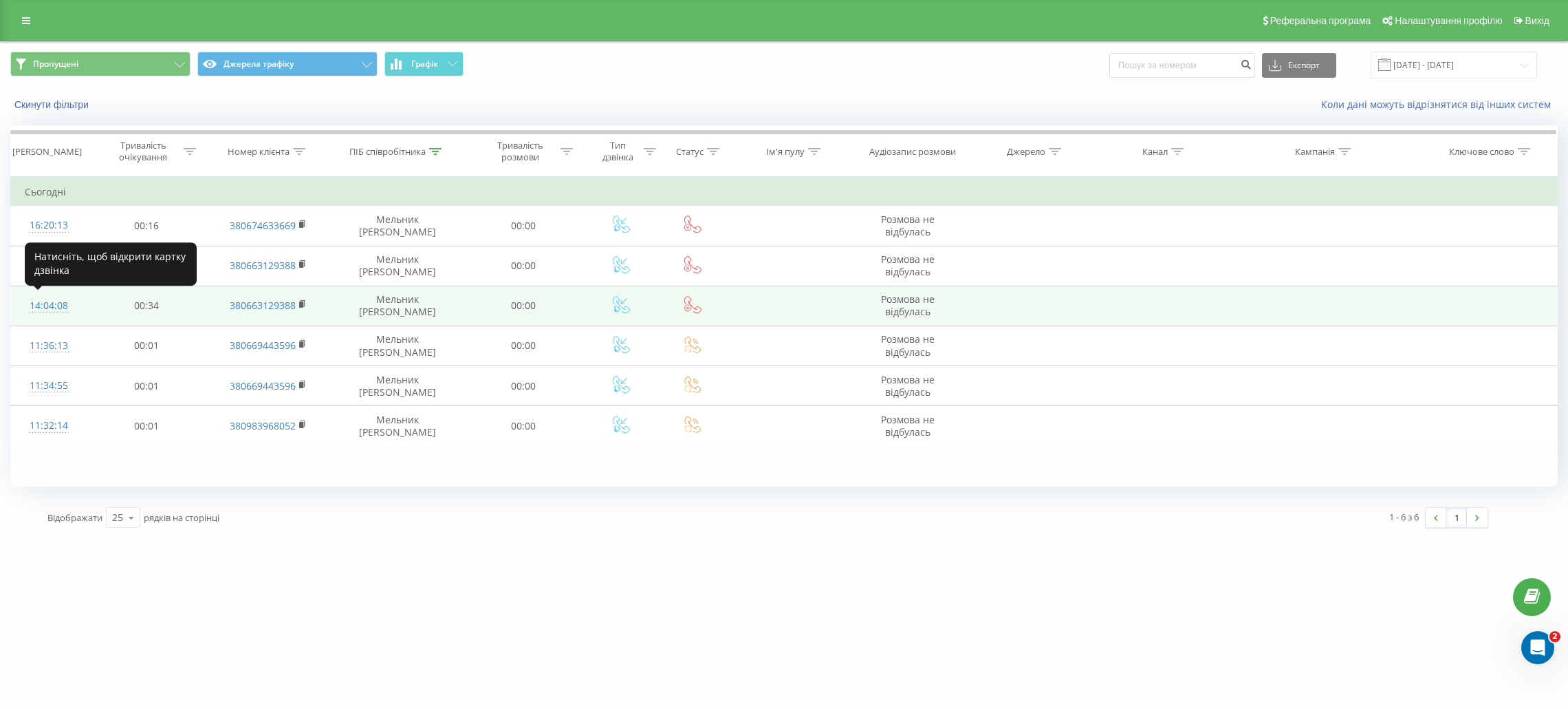
click at [52, 304] on div "14:04:08" at bounding box center [49, 306] width 49 height 27
